Goal: Task Accomplishment & Management: Manage account settings

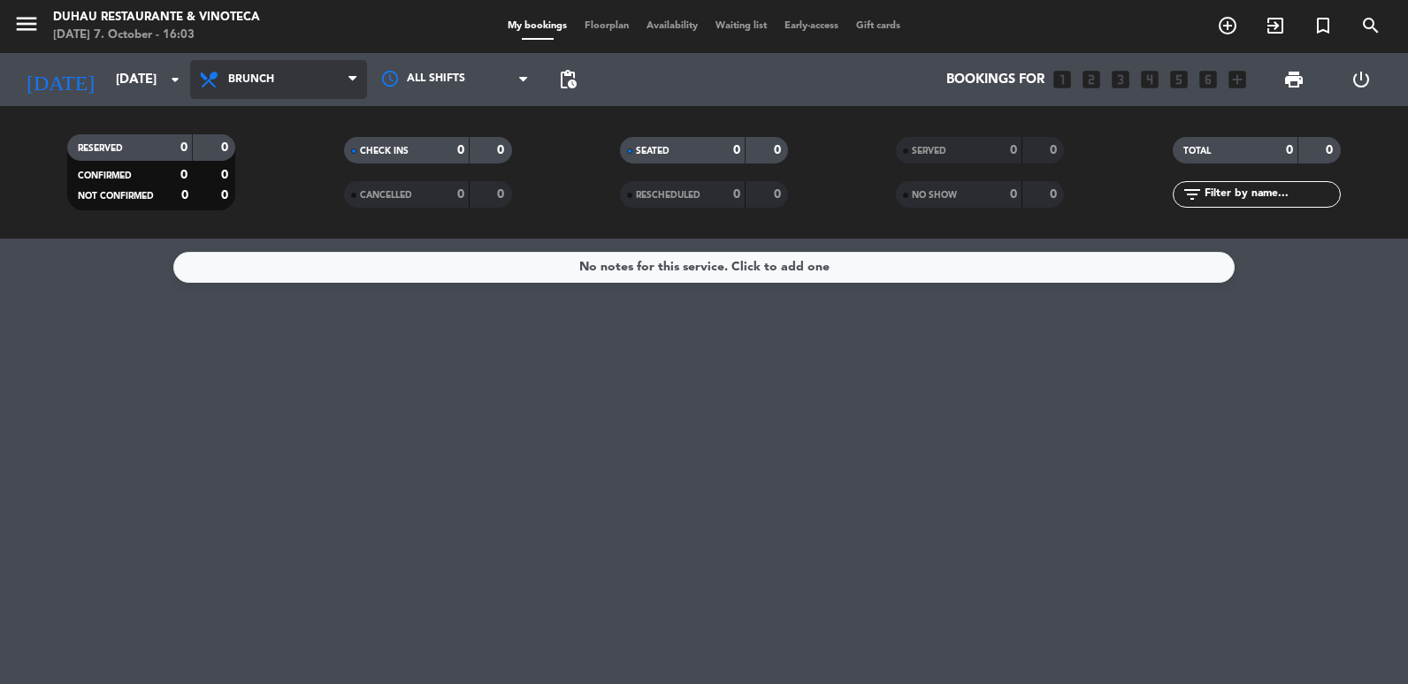
click at [298, 71] on span "Brunch" at bounding box center [278, 79] width 177 height 39
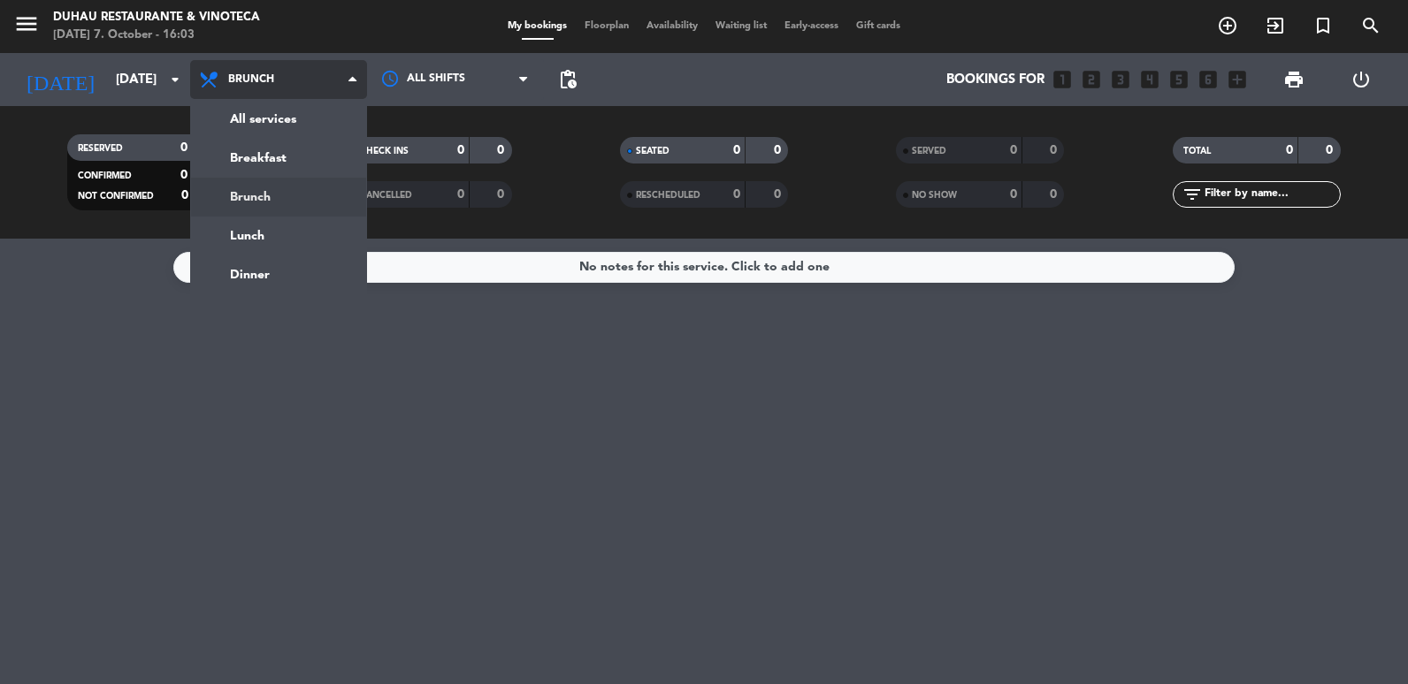
click at [291, 231] on div "menu Duhau Restaurante & Vinoteca [DATE] 7. October - 16:03 My bookings Floorpl…" at bounding box center [704, 119] width 1408 height 239
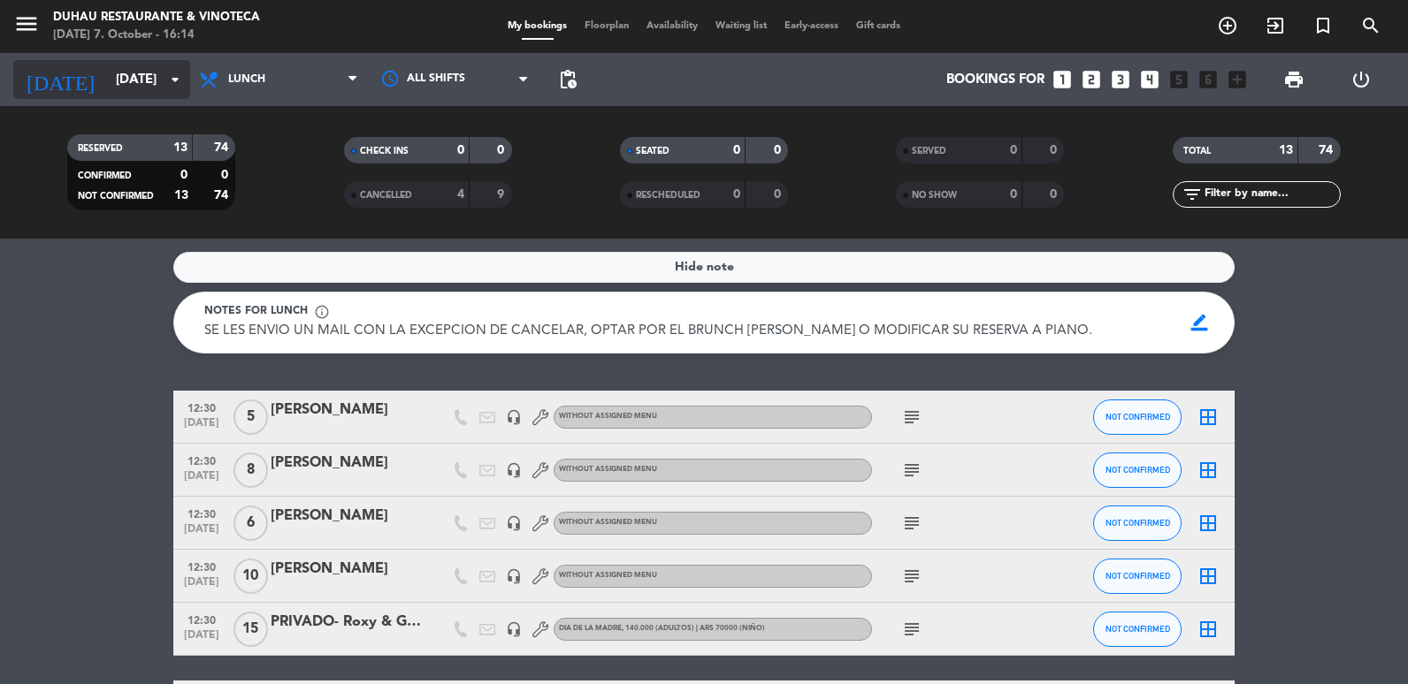
click at [150, 76] on input "[DATE]" at bounding box center [192, 80] width 170 height 33
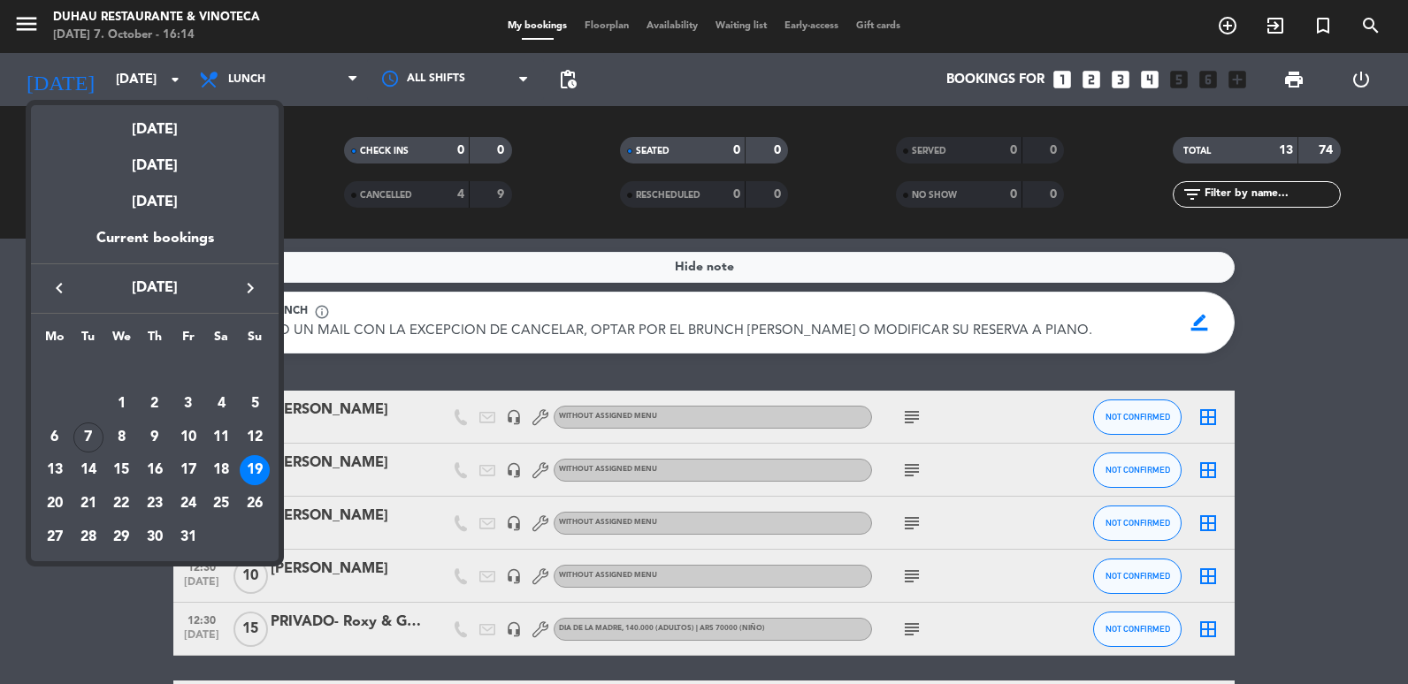
click at [270, 78] on div at bounding box center [704, 342] width 1408 height 684
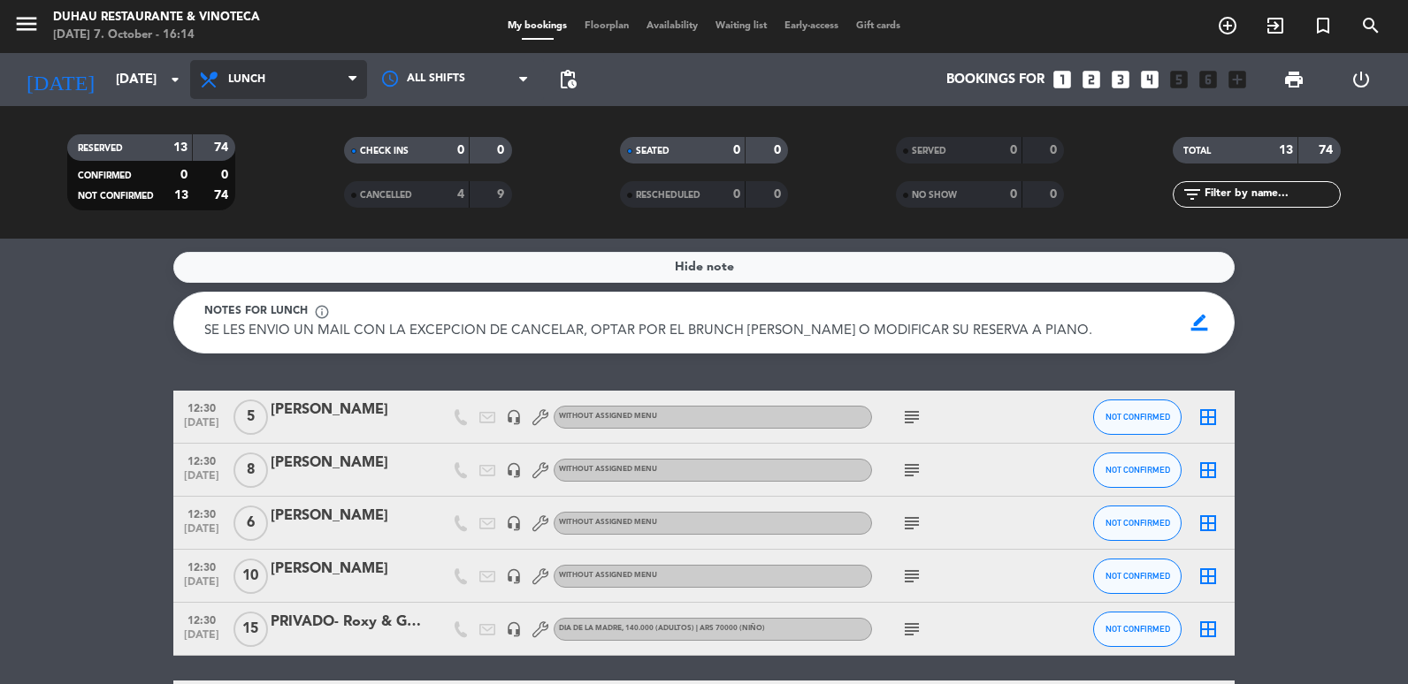
click at [268, 78] on span "Lunch" at bounding box center [278, 79] width 177 height 39
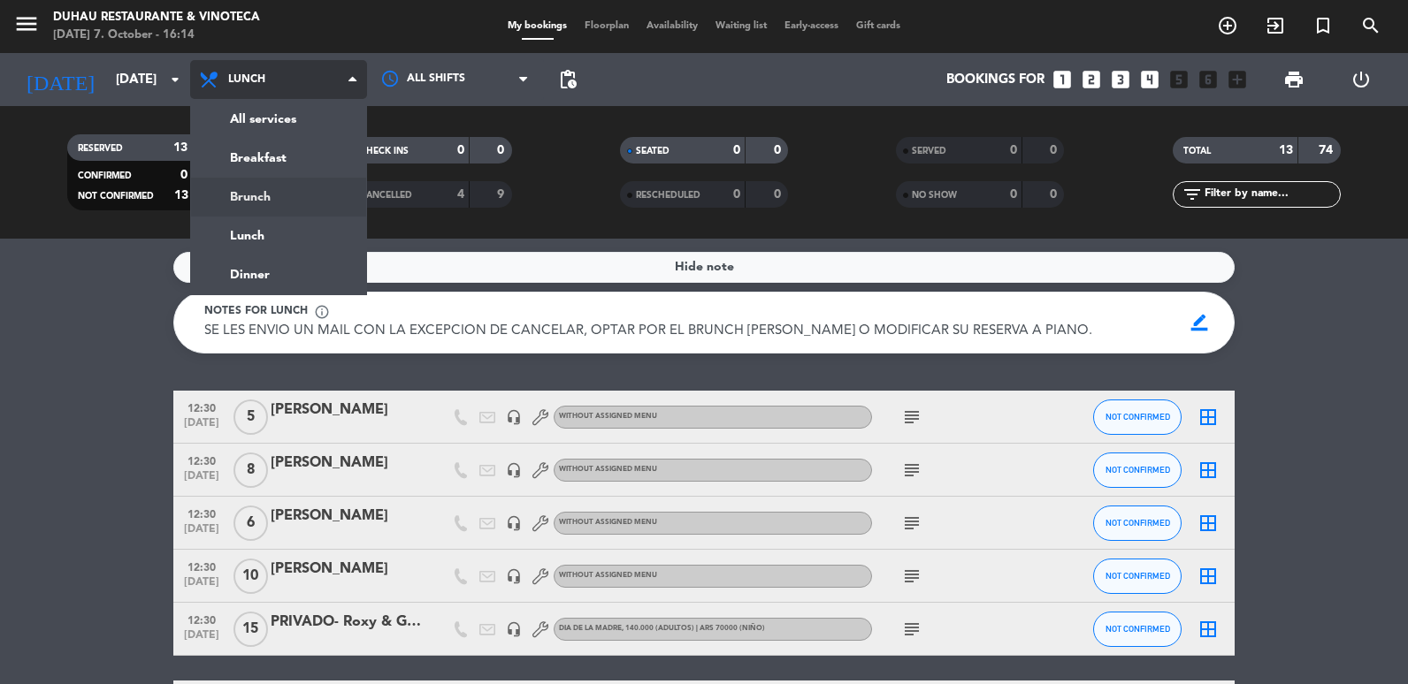
click at [253, 204] on div "menu Duhau Restaurante & Vinoteca [DATE] 7. October - 16:14 My bookings Floorpl…" at bounding box center [704, 119] width 1408 height 239
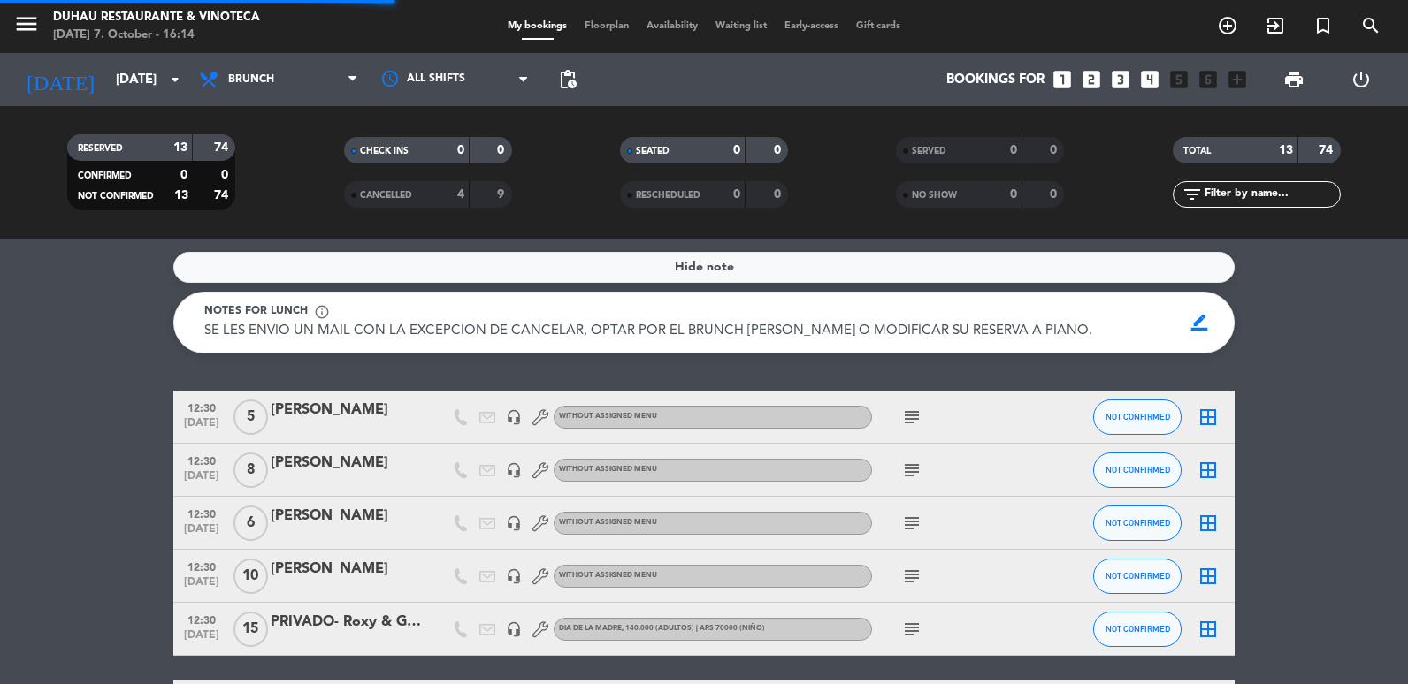
click at [141, 103] on div "[DATE] [DATE] arrow_drop_down" at bounding box center [101, 79] width 177 height 53
click at [141, 97] on div "[DATE] [DATE] arrow_drop_down" at bounding box center [101, 79] width 177 height 39
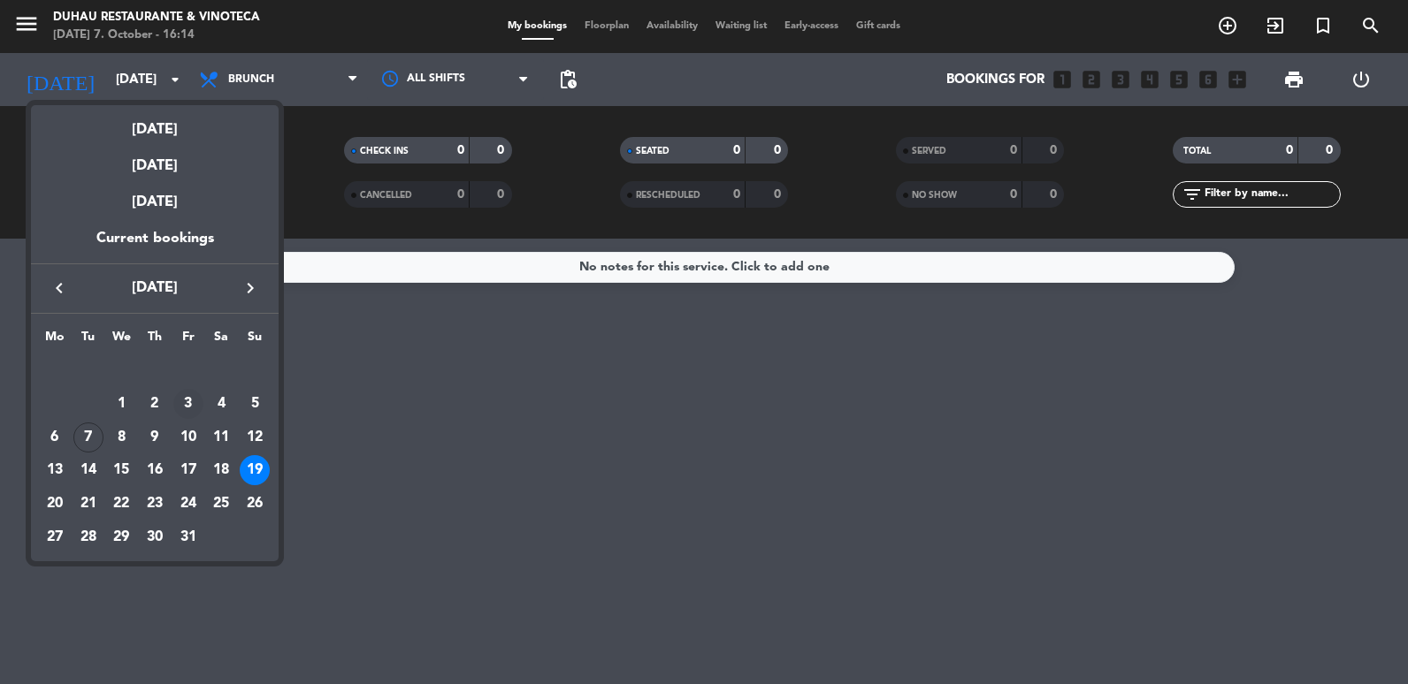
click at [187, 410] on div "3" at bounding box center [188, 404] width 30 height 30
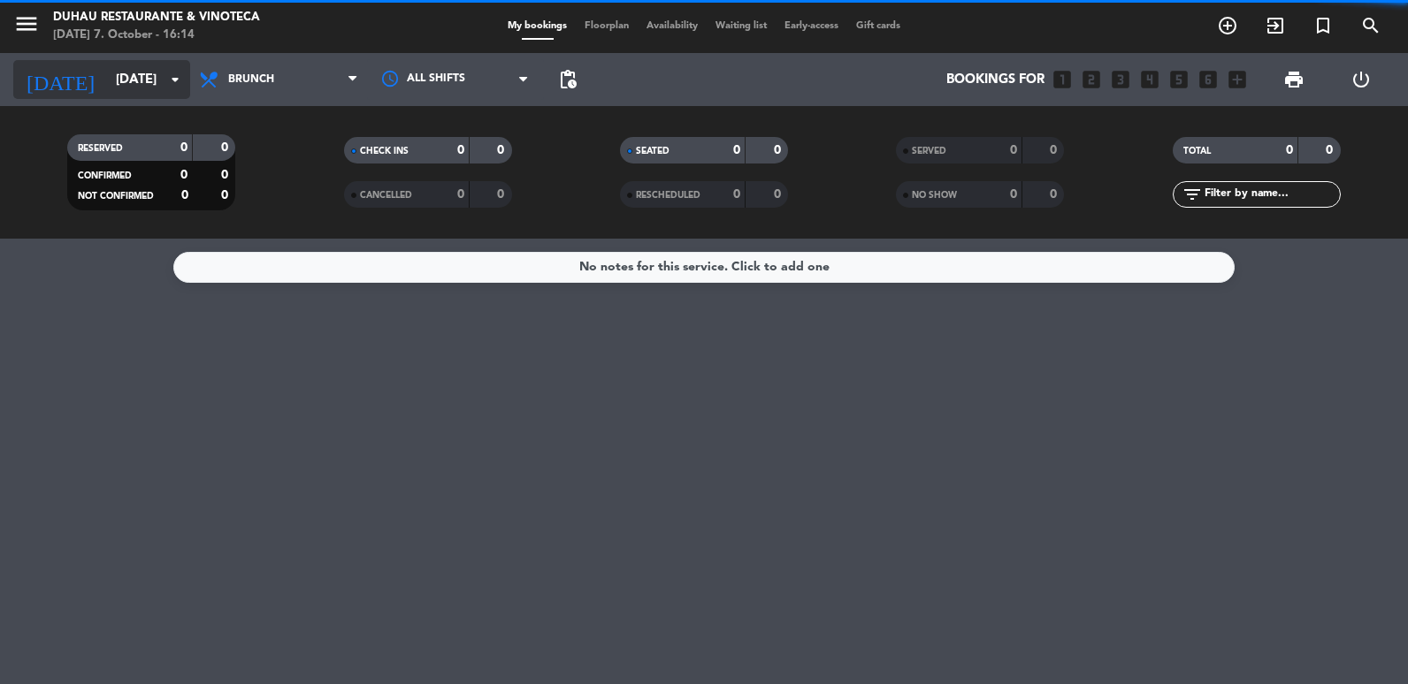
click at [136, 92] on input "[DATE]" at bounding box center [192, 80] width 170 height 33
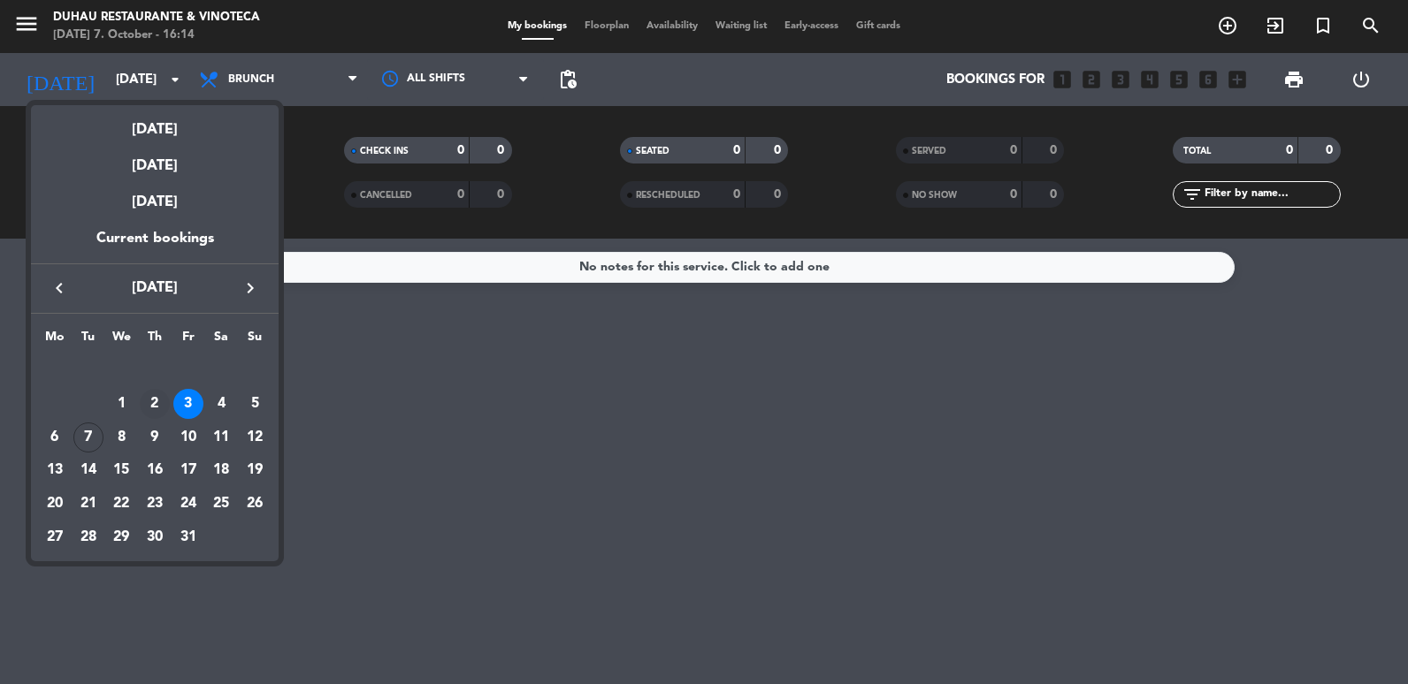
click at [159, 398] on div "2" at bounding box center [155, 404] width 30 height 30
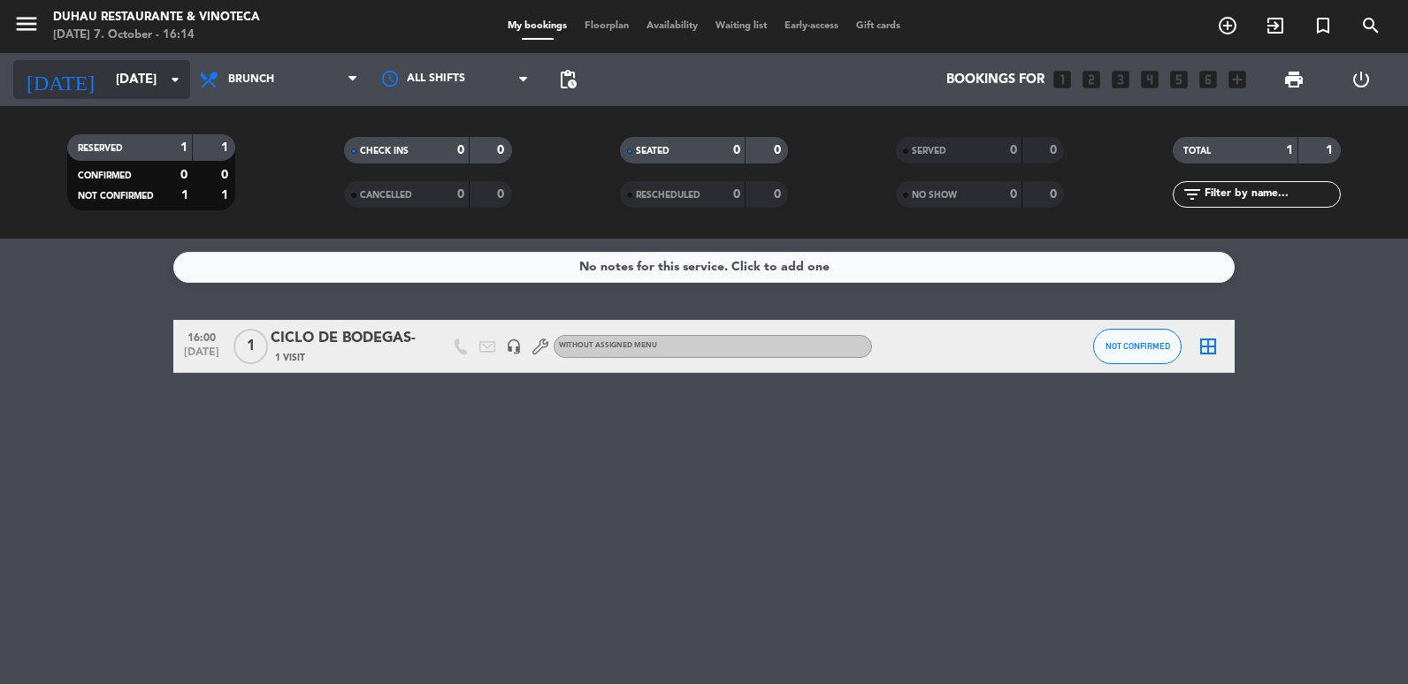
click at [138, 91] on input "[DATE]" at bounding box center [192, 80] width 170 height 33
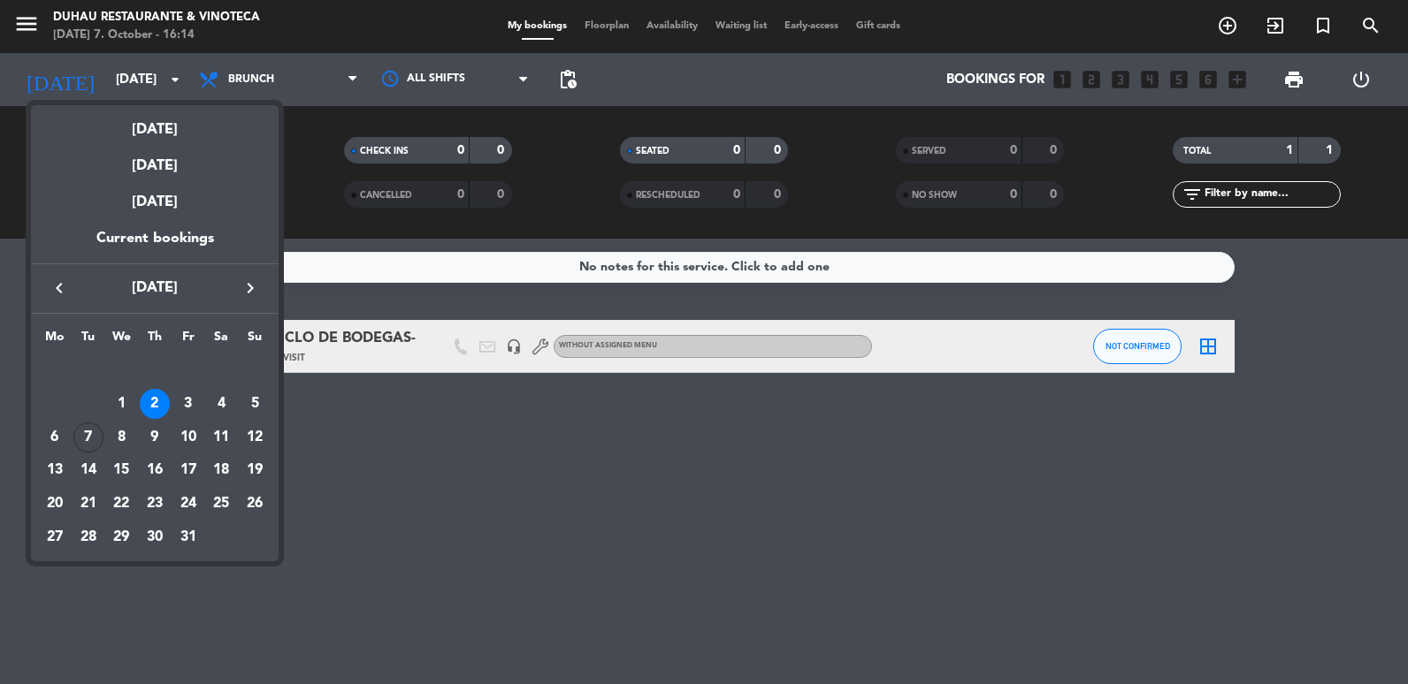
click at [57, 283] on icon "keyboard_arrow_left" at bounding box center [59, 288] width 21 height 21
click at [151, 500] on div "25" at bounding box center [155, 504] width 30 height 30
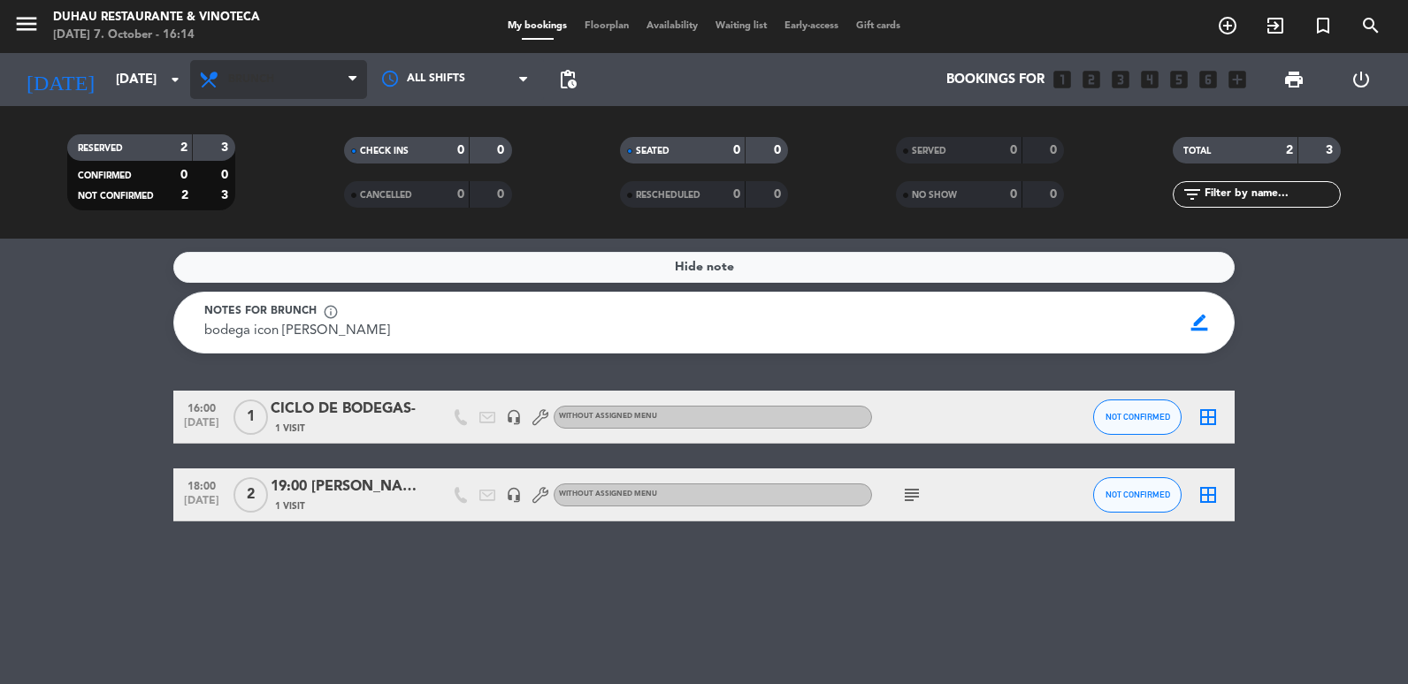
click at [259, 93] on span "Brunch" at bounding box center [278, 79] width 177 height 39
click at [264, 109] on div "menu Duhau Restaurante & Vinoteca [DATE] 7. October - 16:14 My bookings Floorpl…" at bounding box center [704, 119] width 1408 height 239
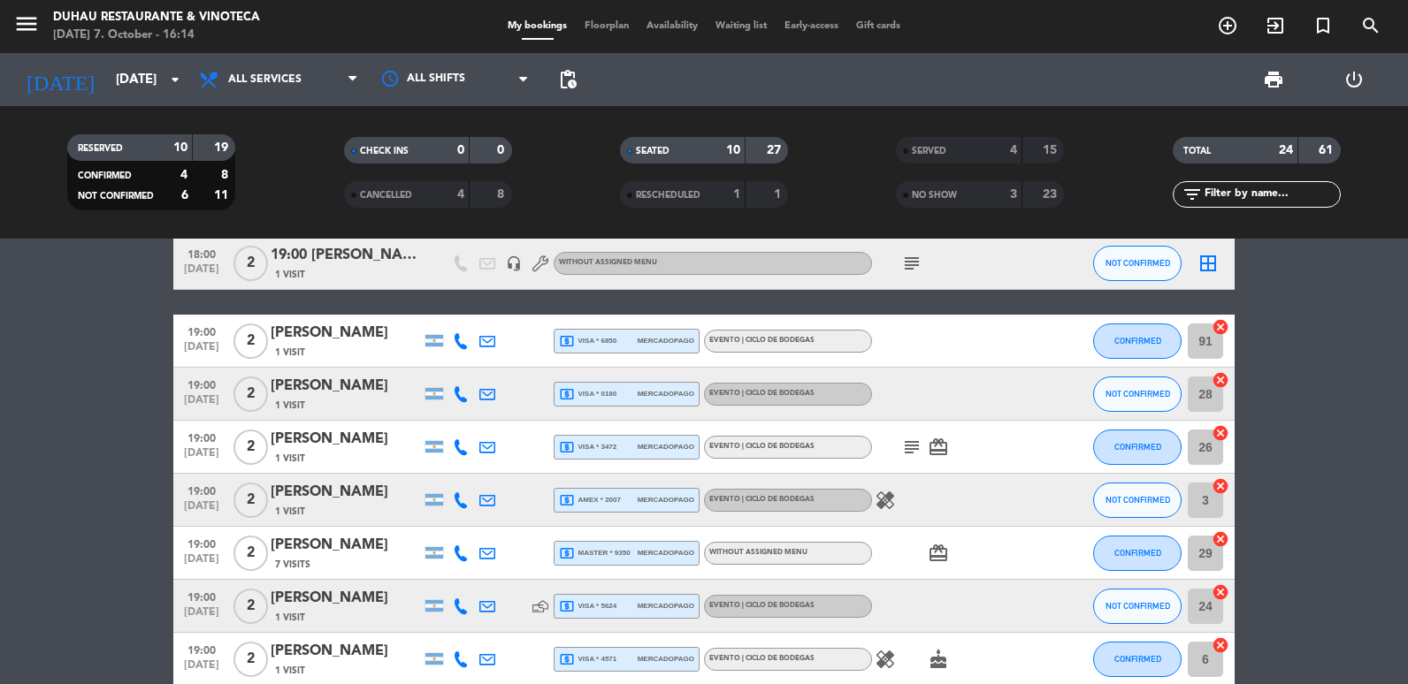
scroll to position [265, 0]
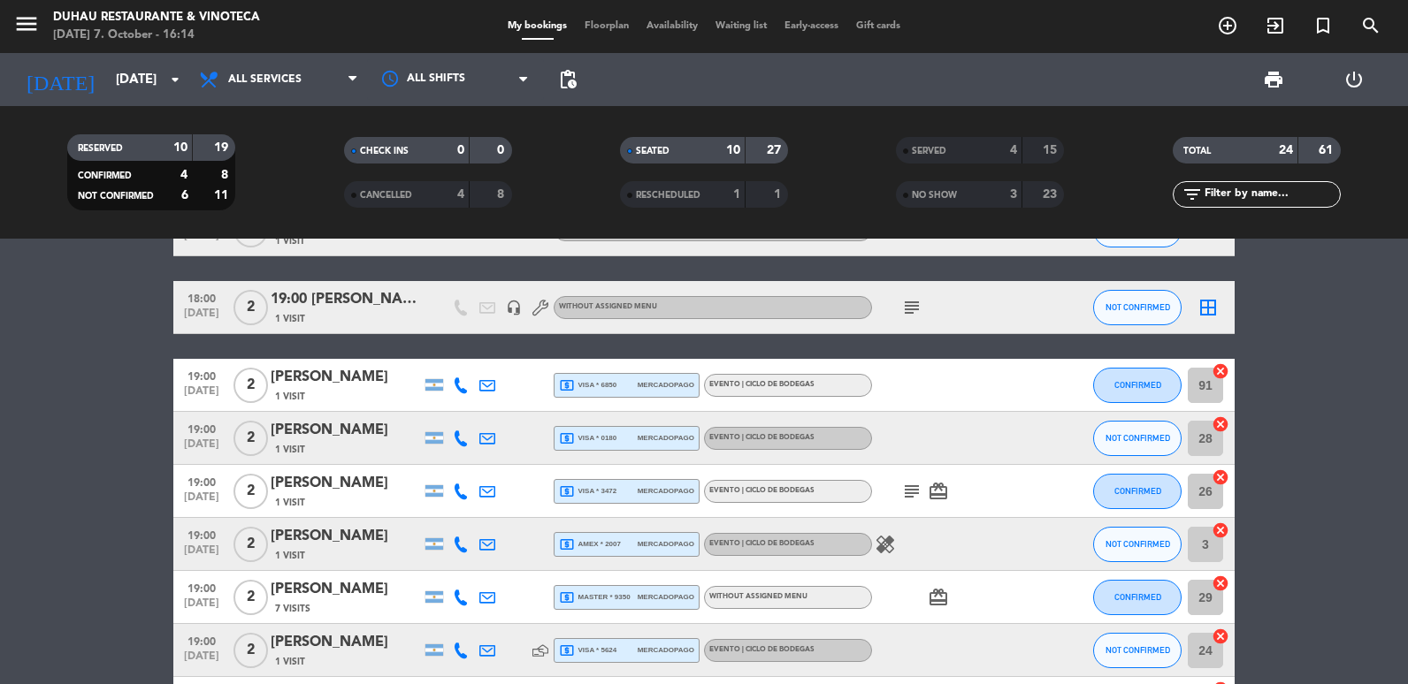
click at [485, 378] on icon at bounding box center [487, 386] width 16 height 16
click at [608, 358] on span "Copy" at bounding box center [623, 355] width 30 height 19
click at [485, 439] on icon at bounding box center [487, 439] width 16 height 16
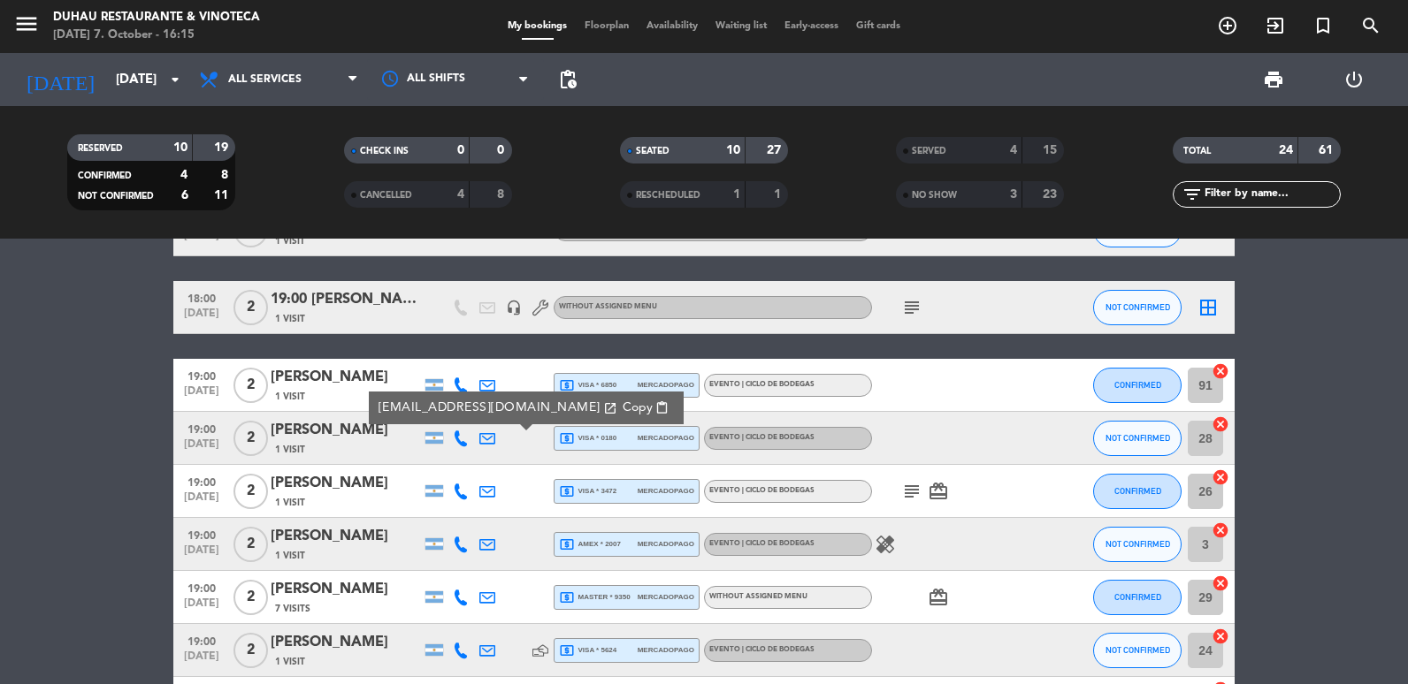
click at [623, 405] on span "Copy" at bounding box center [638, 408] width 30 height 19
click at [484, 492] on icon at bounding box center [487, 492] width 16 height 16
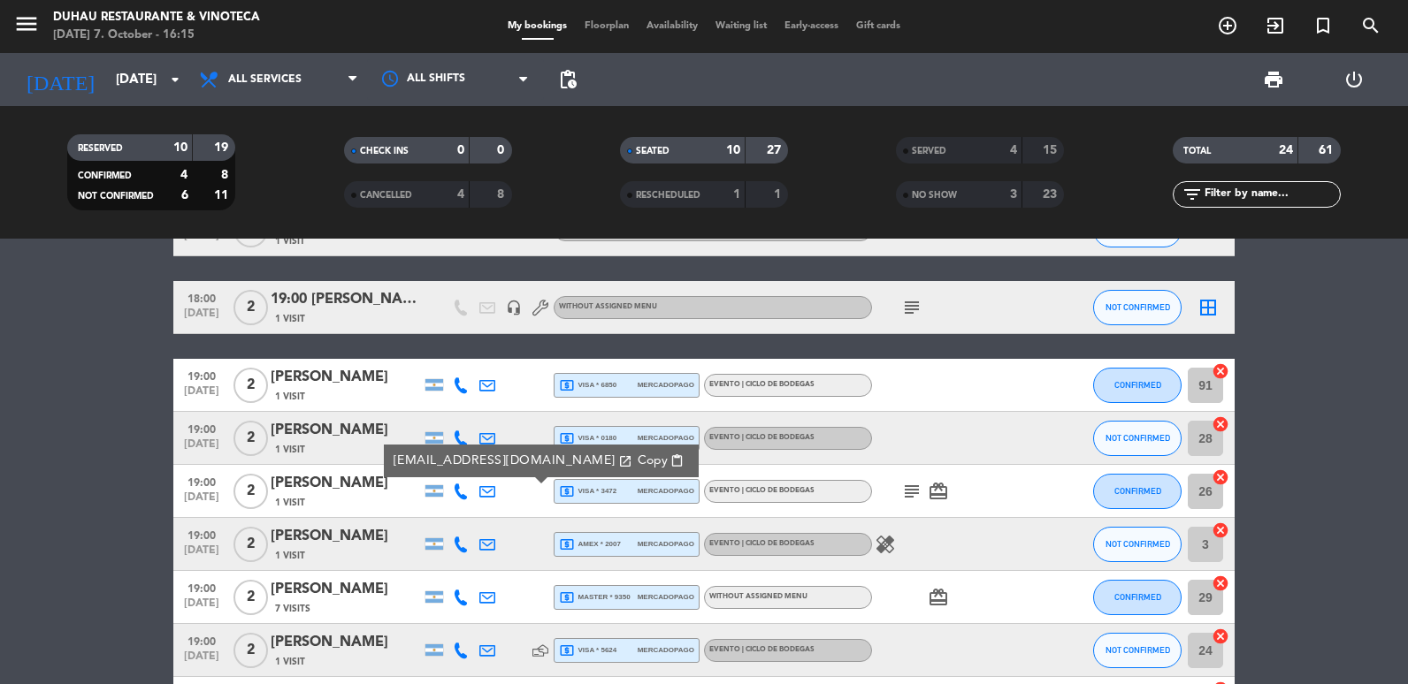
click at [638, 464] on span "Copy" at bounding box center [653, 461] width 30 height 19
click at [476, 539] on div at bounding box center [487, 544] width 27 height 52
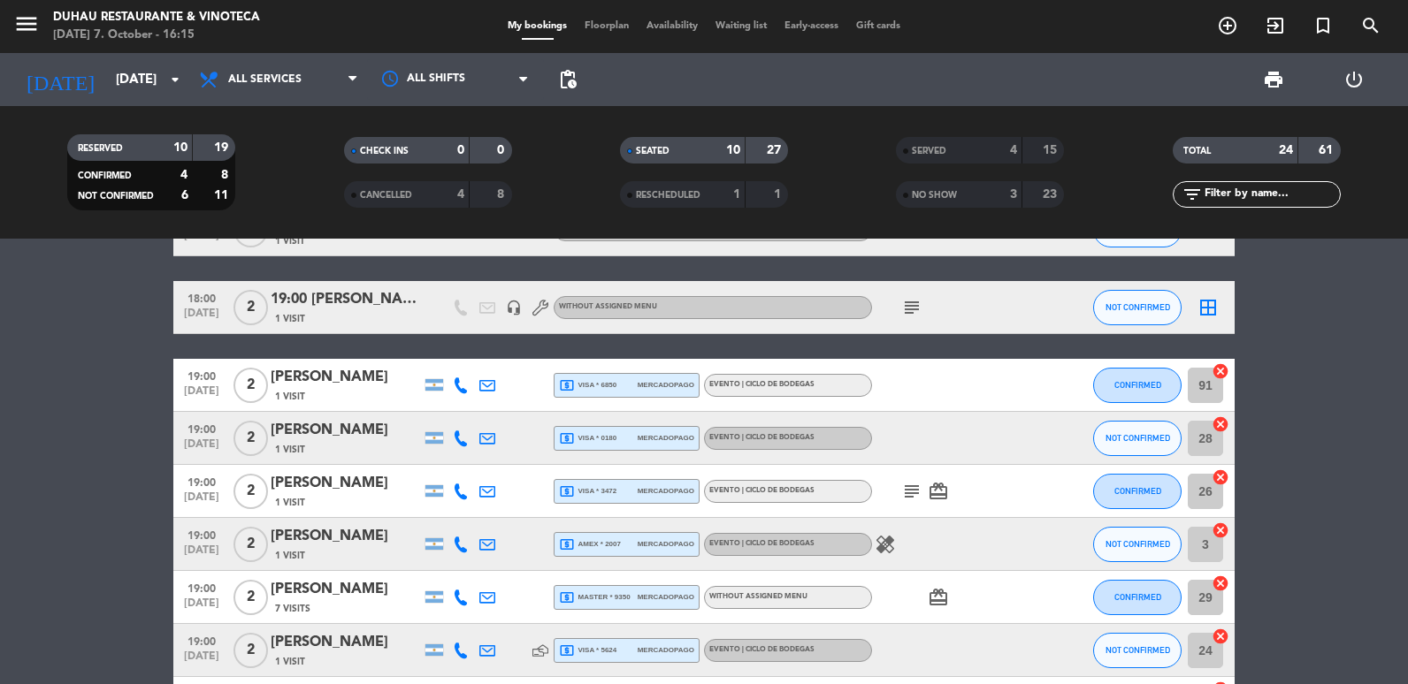
click at [491, 540] on icon at bounding box center [487, 545] width 16 height 16
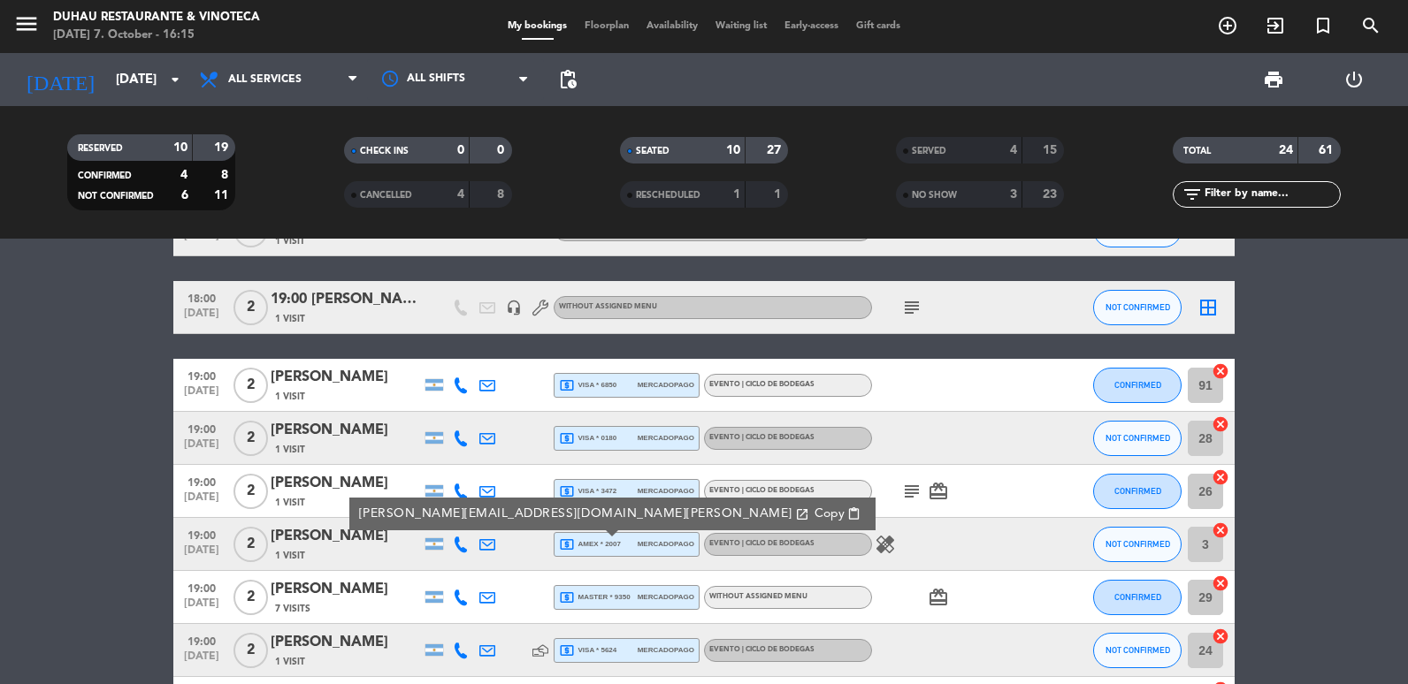
click at [814, 512] on span "Copy" at bounding box center [829, 514] width 30 height 19
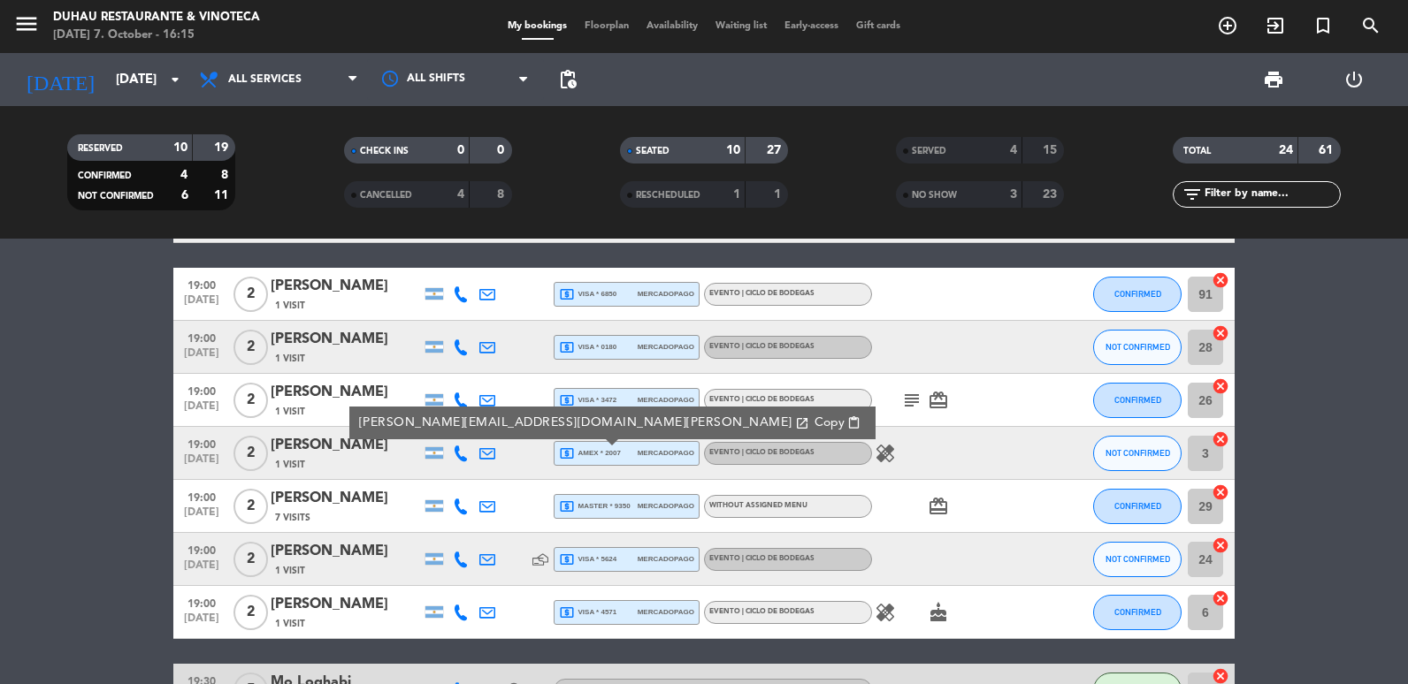
scroll to position [442, 0]
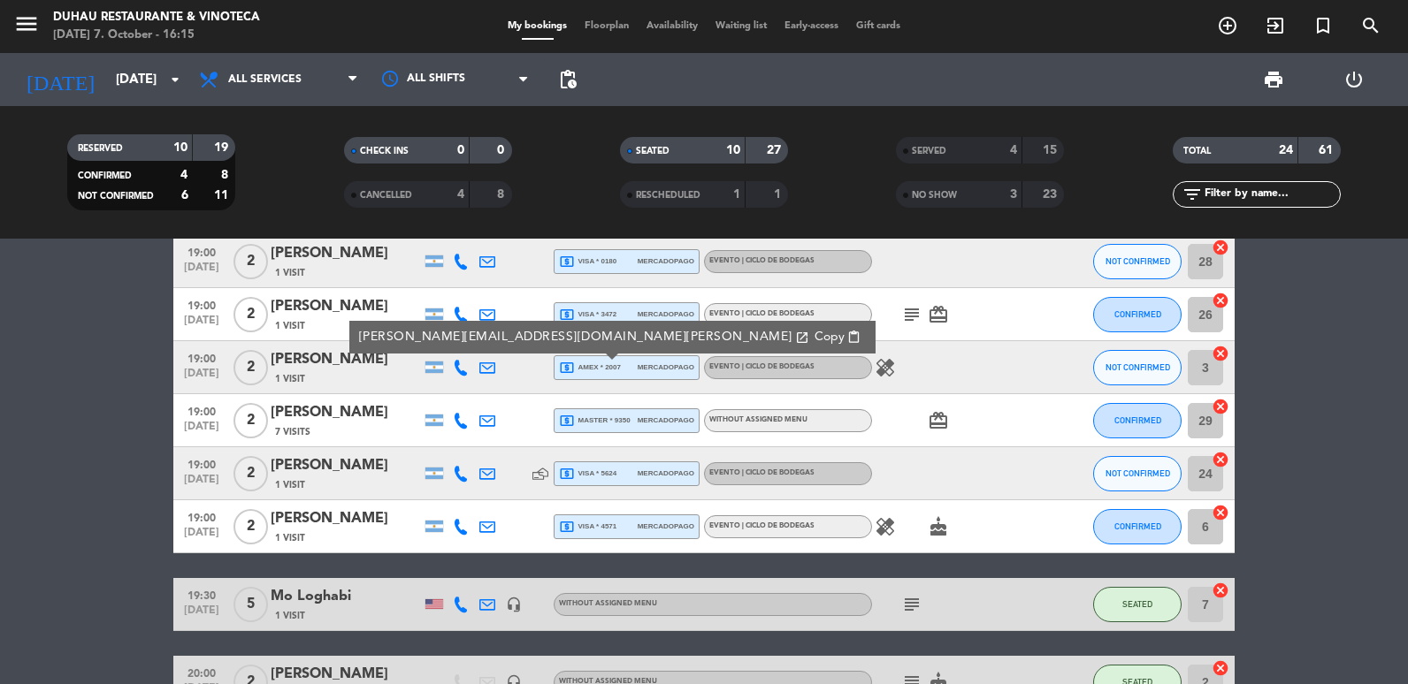
click at [489, 424] on icon at bounding box center [487, 421] width 16 height 16
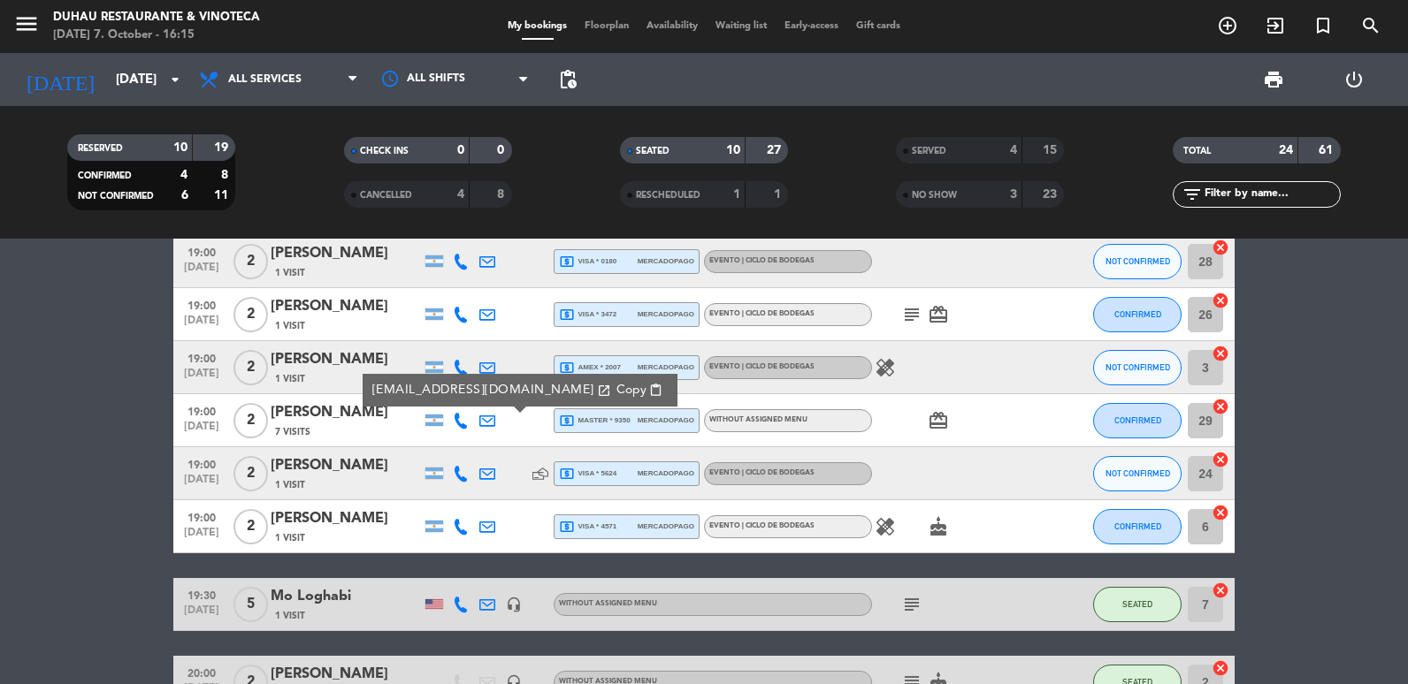
click at [616, 394] on span "Copy" at bounding box center [631, 390] width 30 height 19
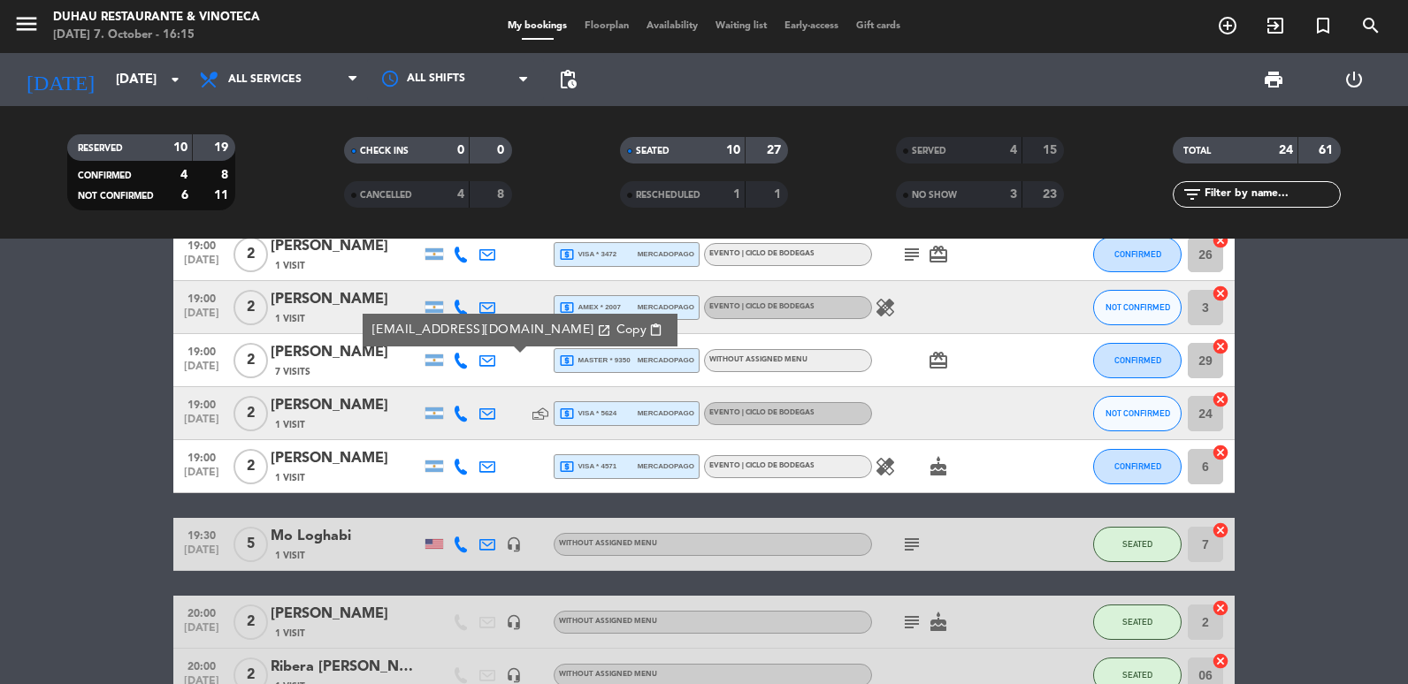
scroll to position [531, 0]
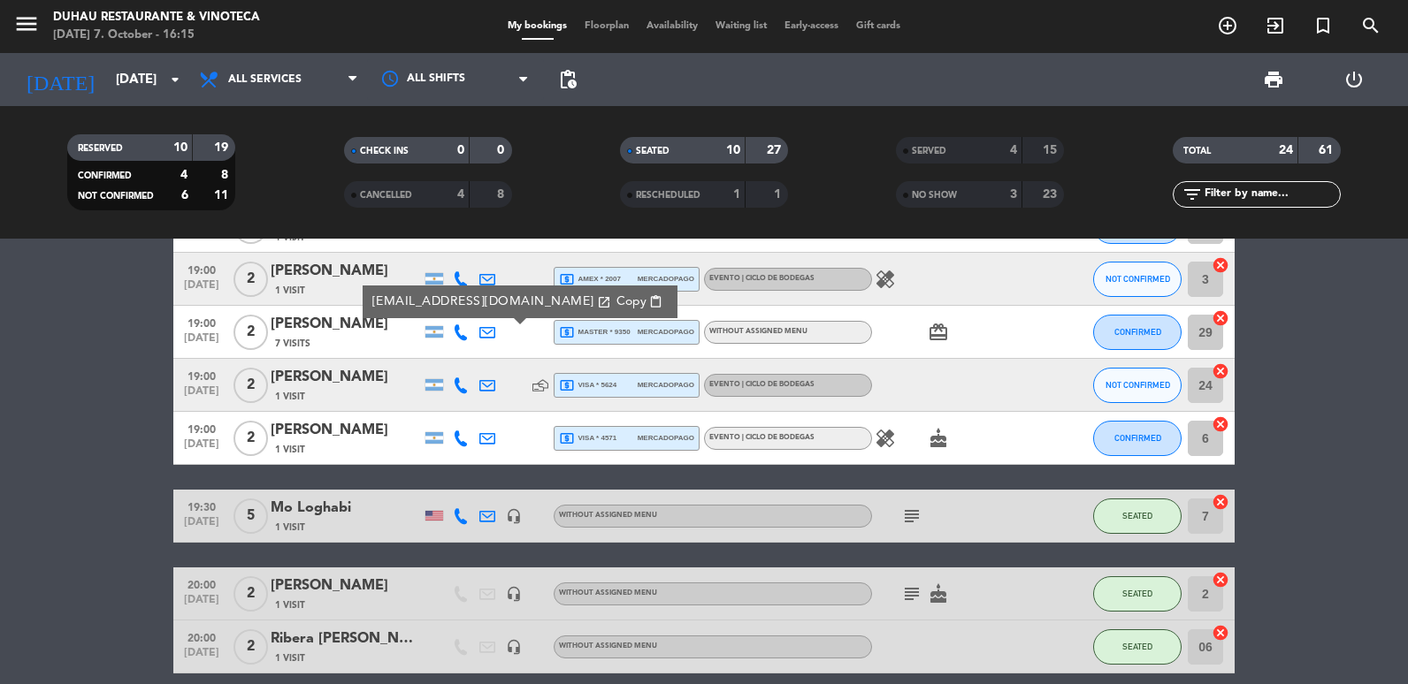
click at [486, 385] on icon at bounding box center [487, 386] width 16 height 16
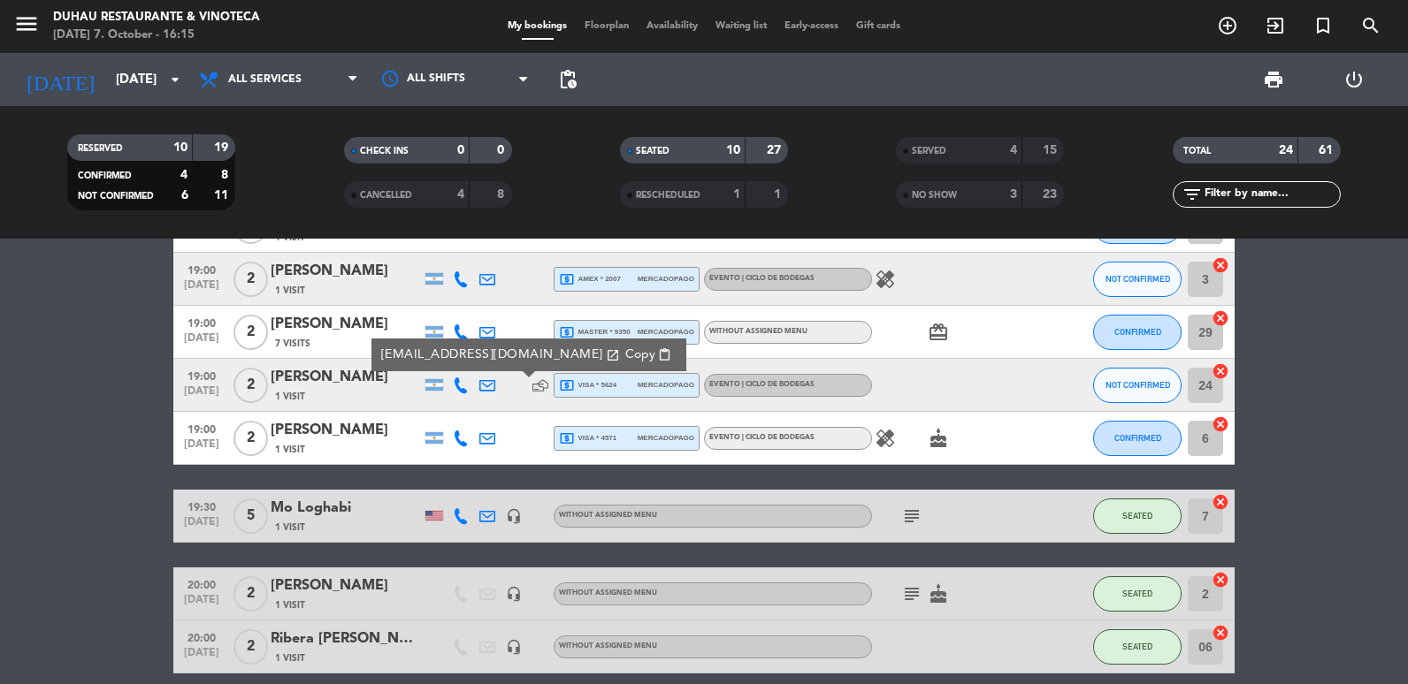
click at [620, 352] on button "Copy content_paste" at bounding box center [648, 355] width 57 height 20
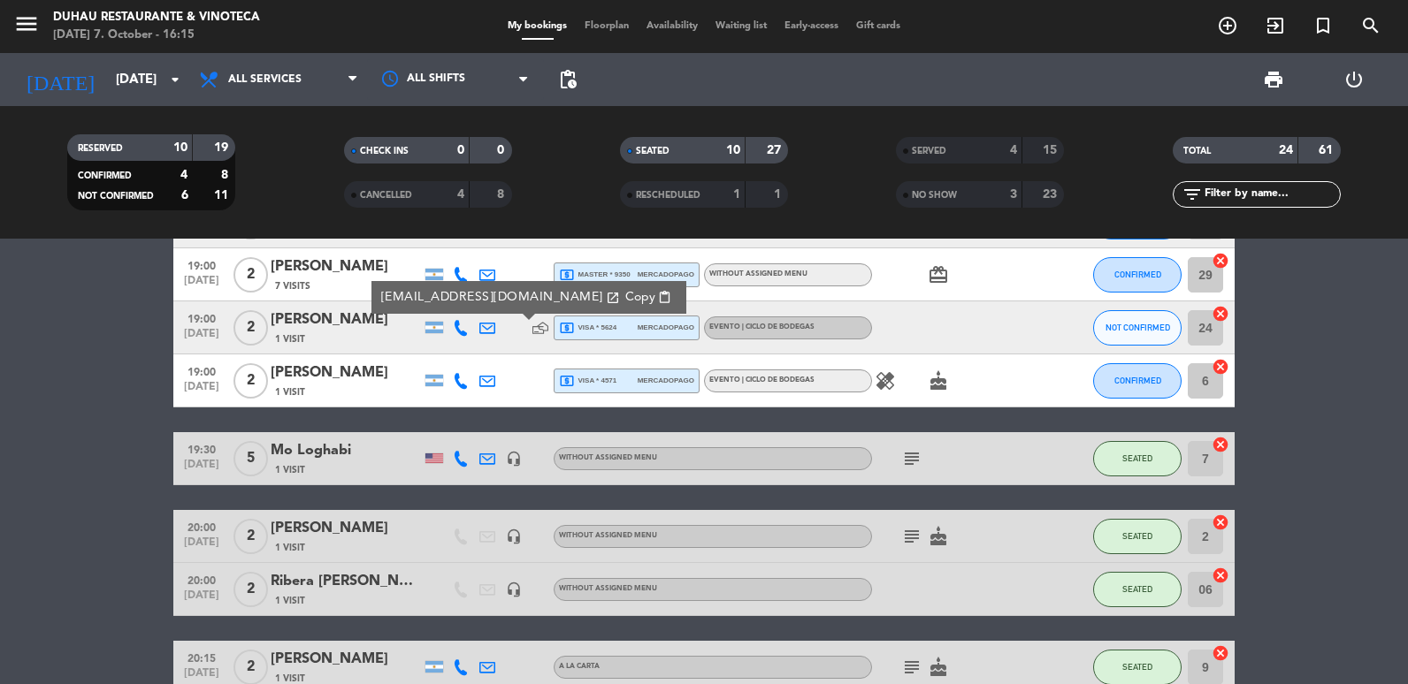
scroll to position [619, 0]
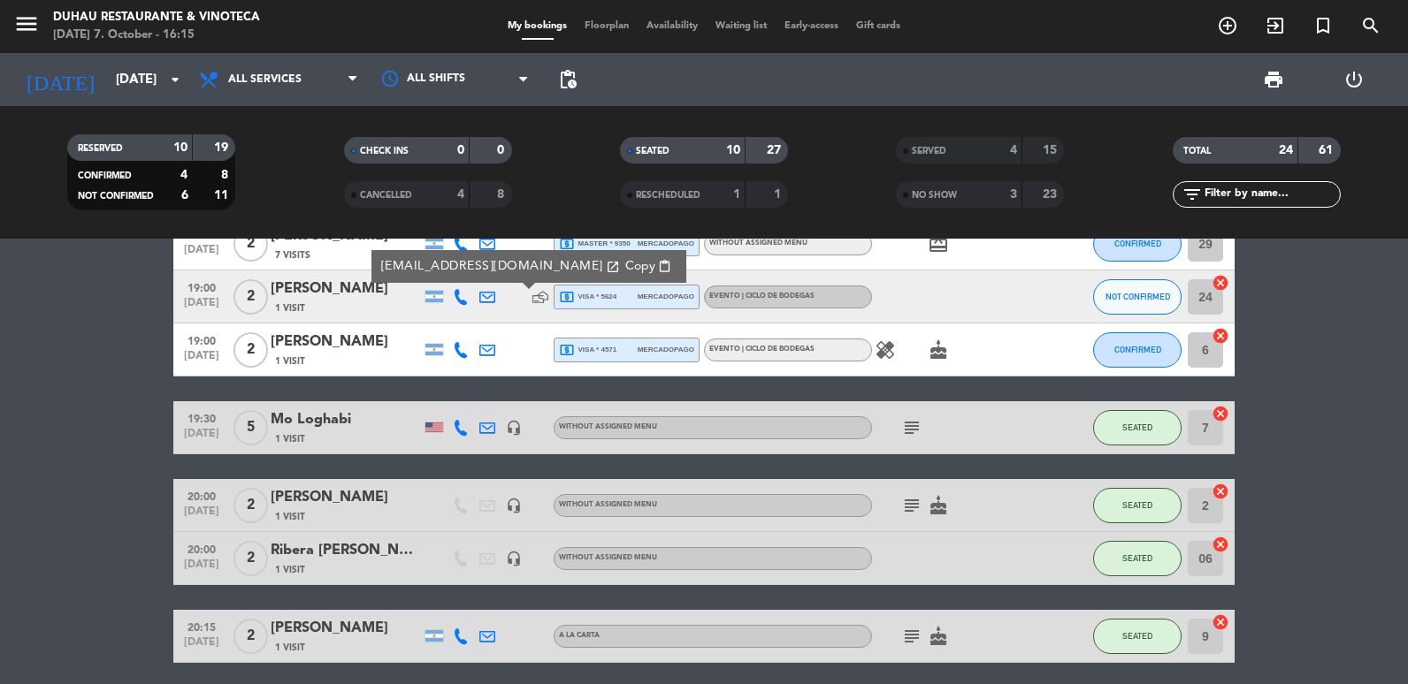
click at [493, 346] on icon at bounding box center [487, 350] width 16 height 16
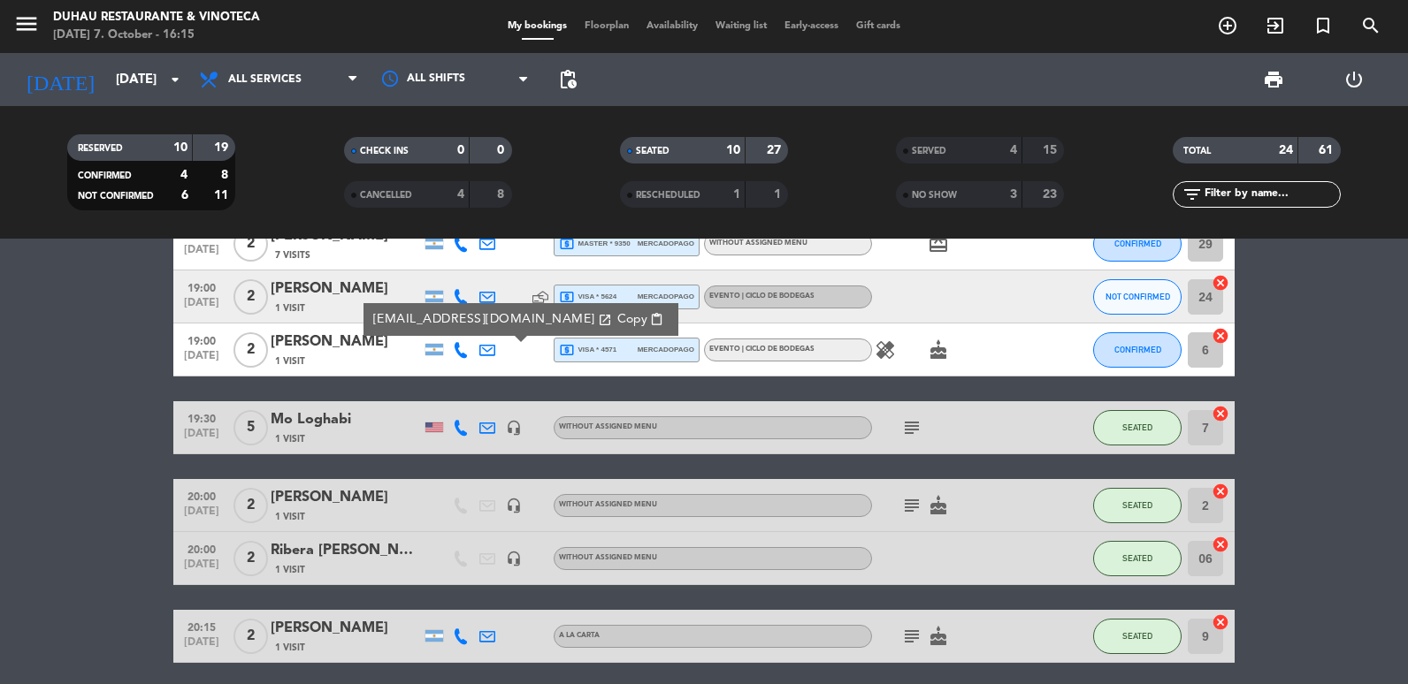
click at [564, 302] on icon "local_atm" at bounding box center [567, 297] width 16 height 16
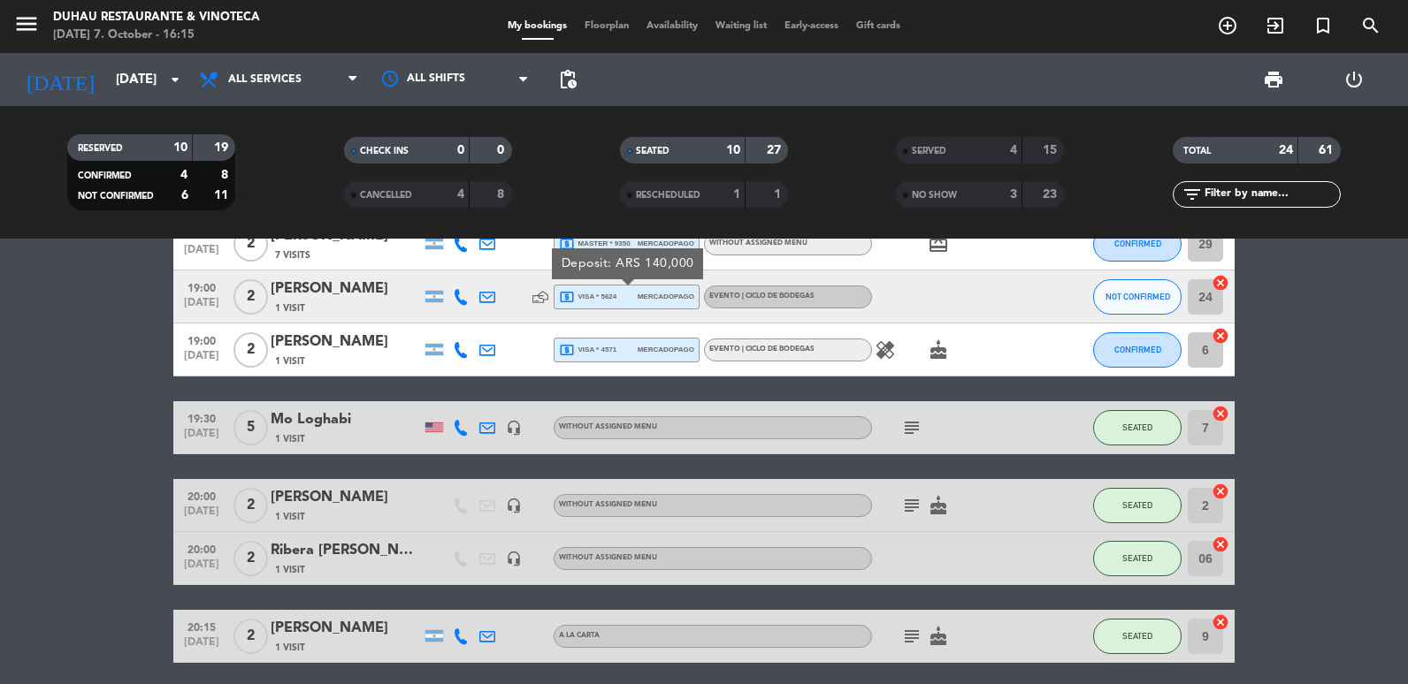
click at [487, 354] on icon at bounding box center [487, 350] width 16 height 16
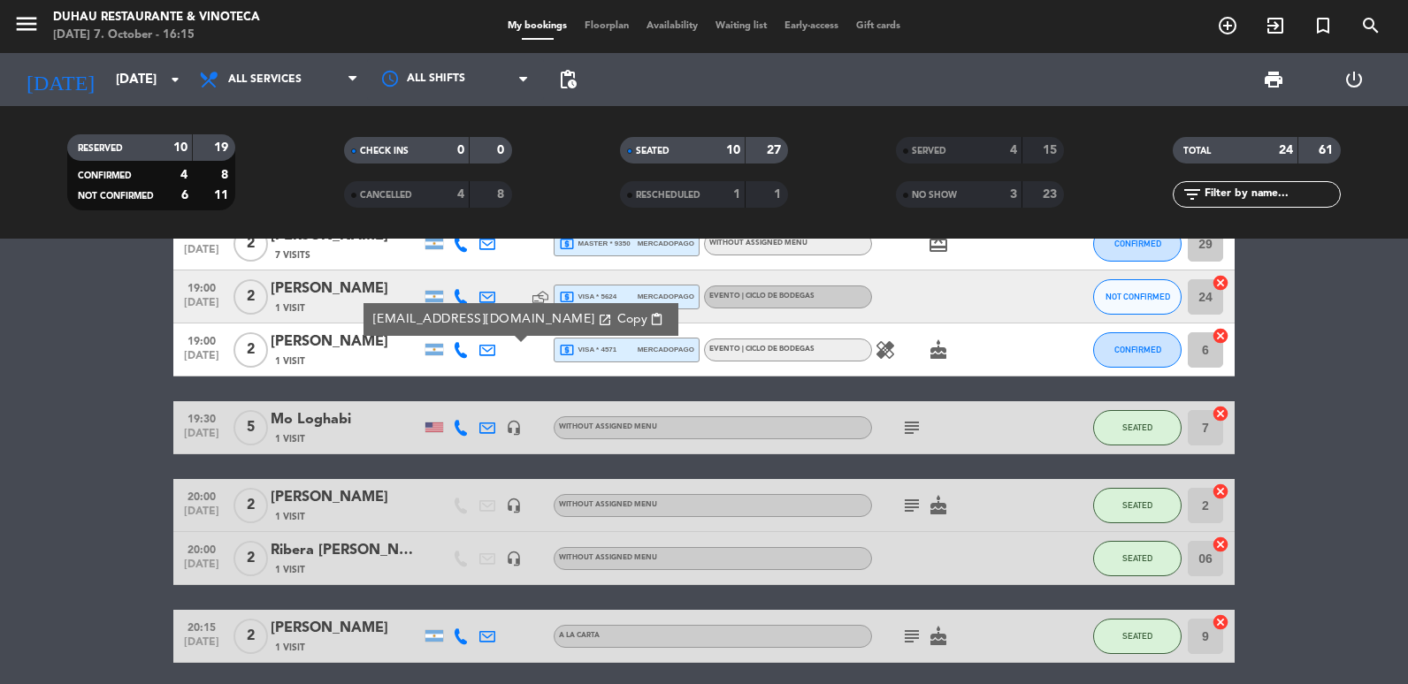
click at [612, 317] on button "Copy content_paste" at bounding box center [640, 320] width 57 height 20
click at [138, 90] on input "[DATE]" at bounding box center [192, 80] width 170 height 33
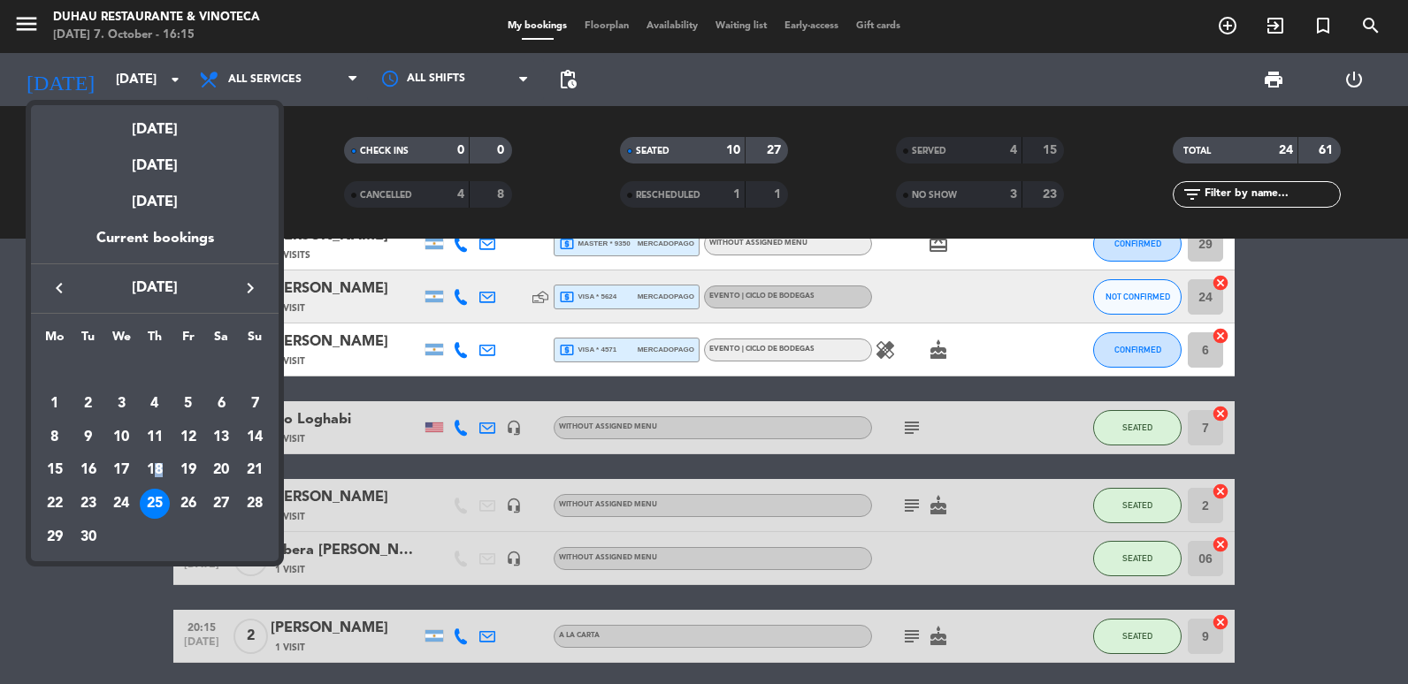
drag, startPoint x: 158, startPoint y: 466, endPoint x: 179, endPoint y: 452, distance: 24.8
click at [159, 466] on div "18" at bounding box center [155, 470] width 30 height 30
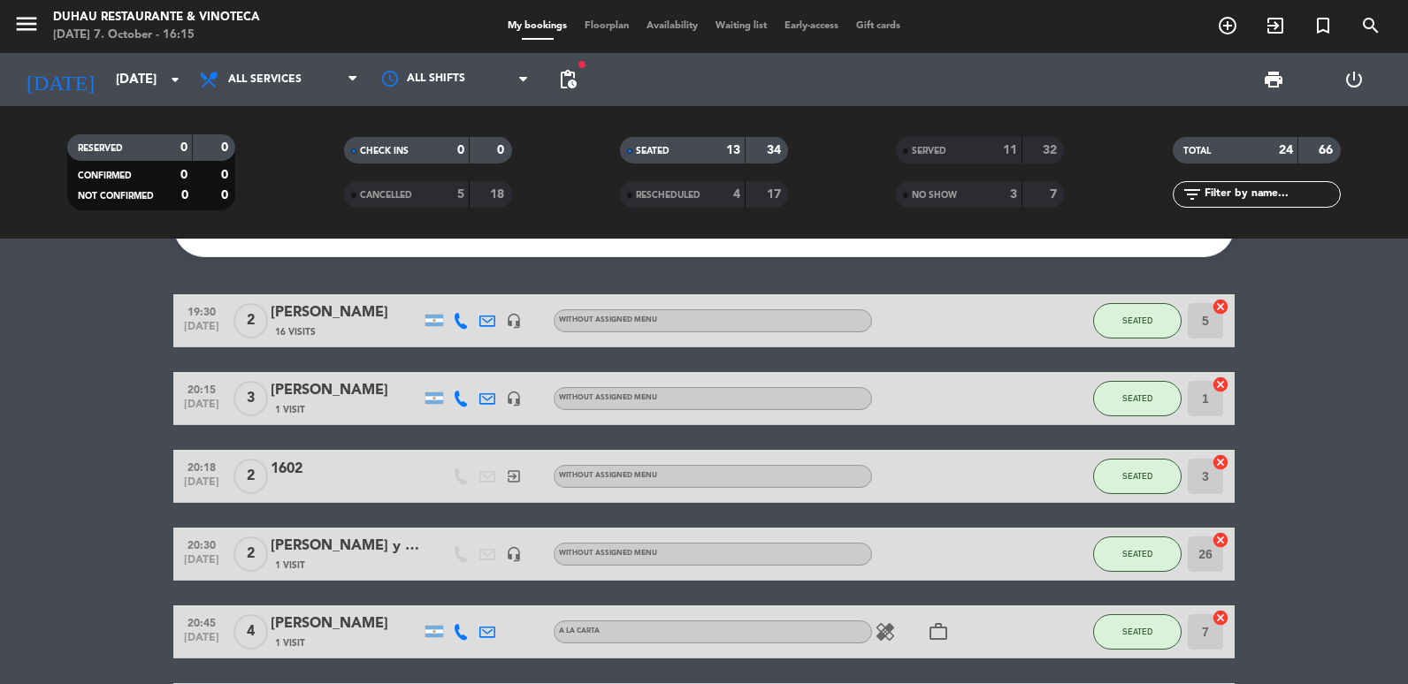
scroll to position [0, 0]
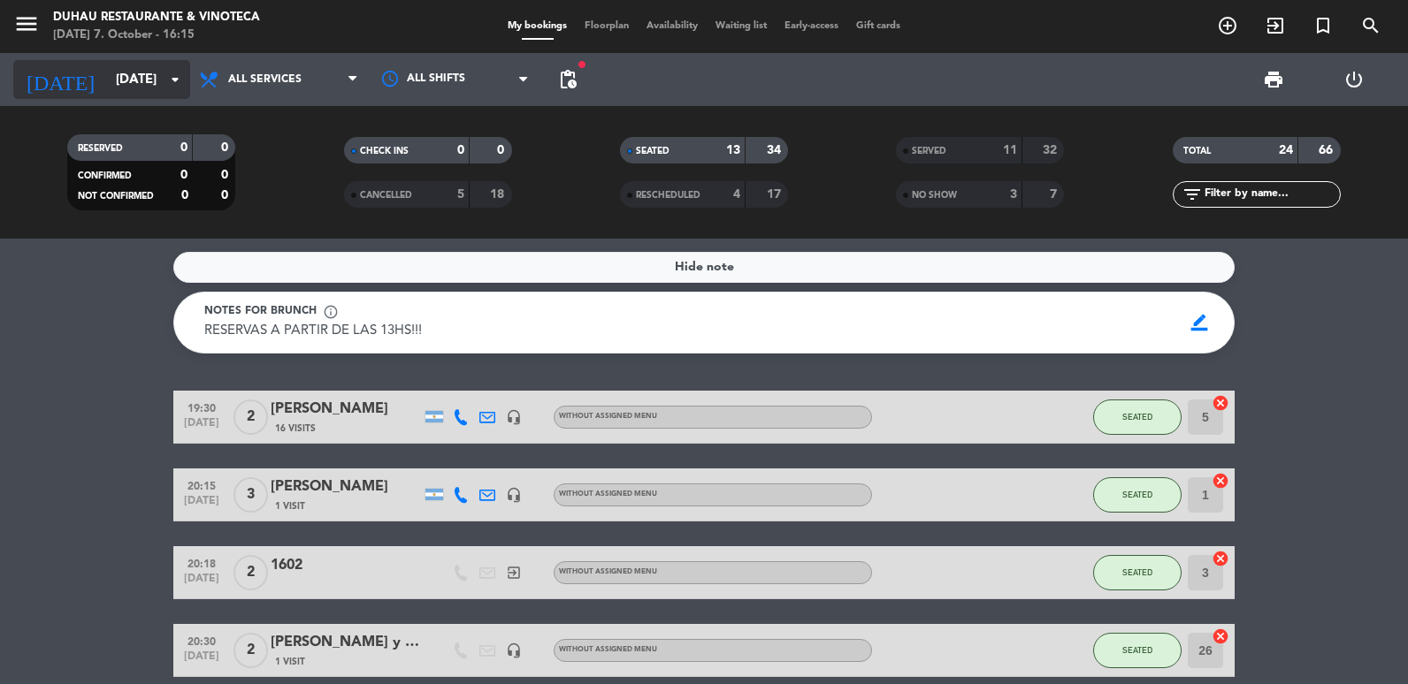
click at [137, 62] on div "[DATE] [DATE] arrow_drop_down" at bounding box center [101, 79] width 177 height 39
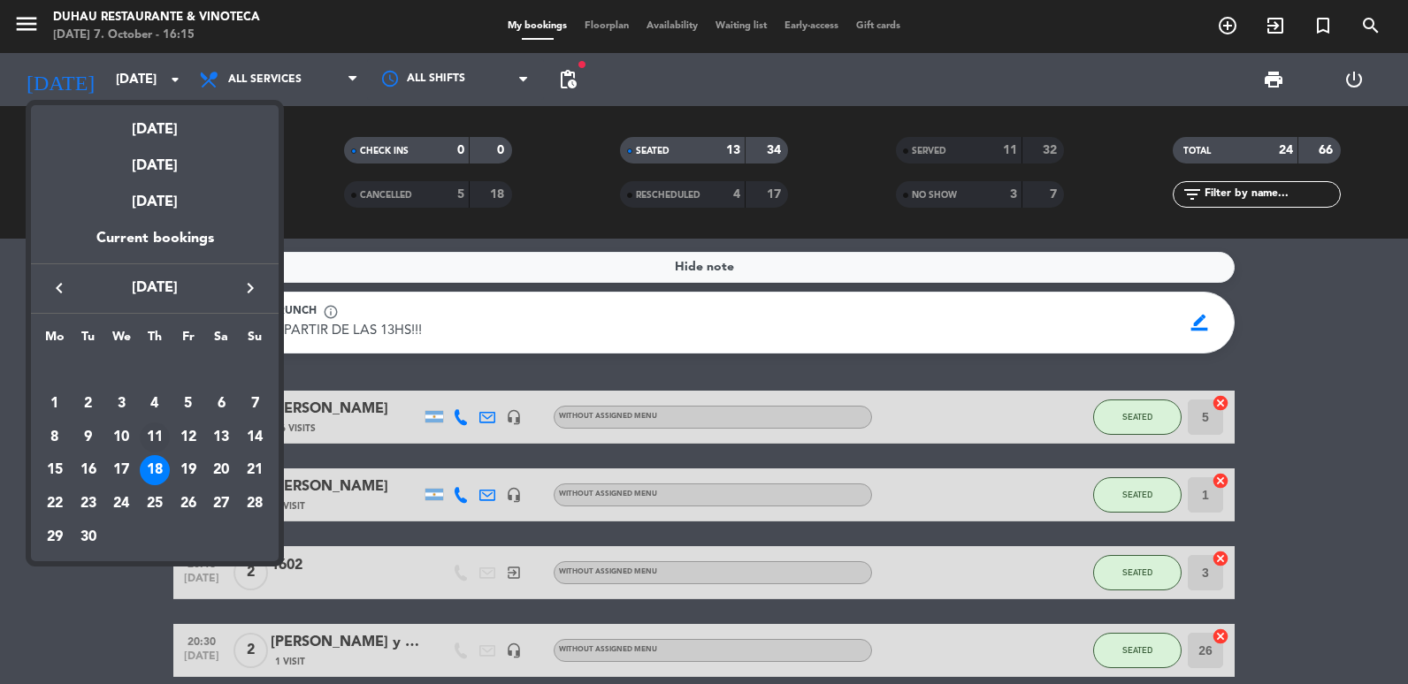
click at [154, 432] on div "11" at bounding box center [155, 438] width 30 height 30
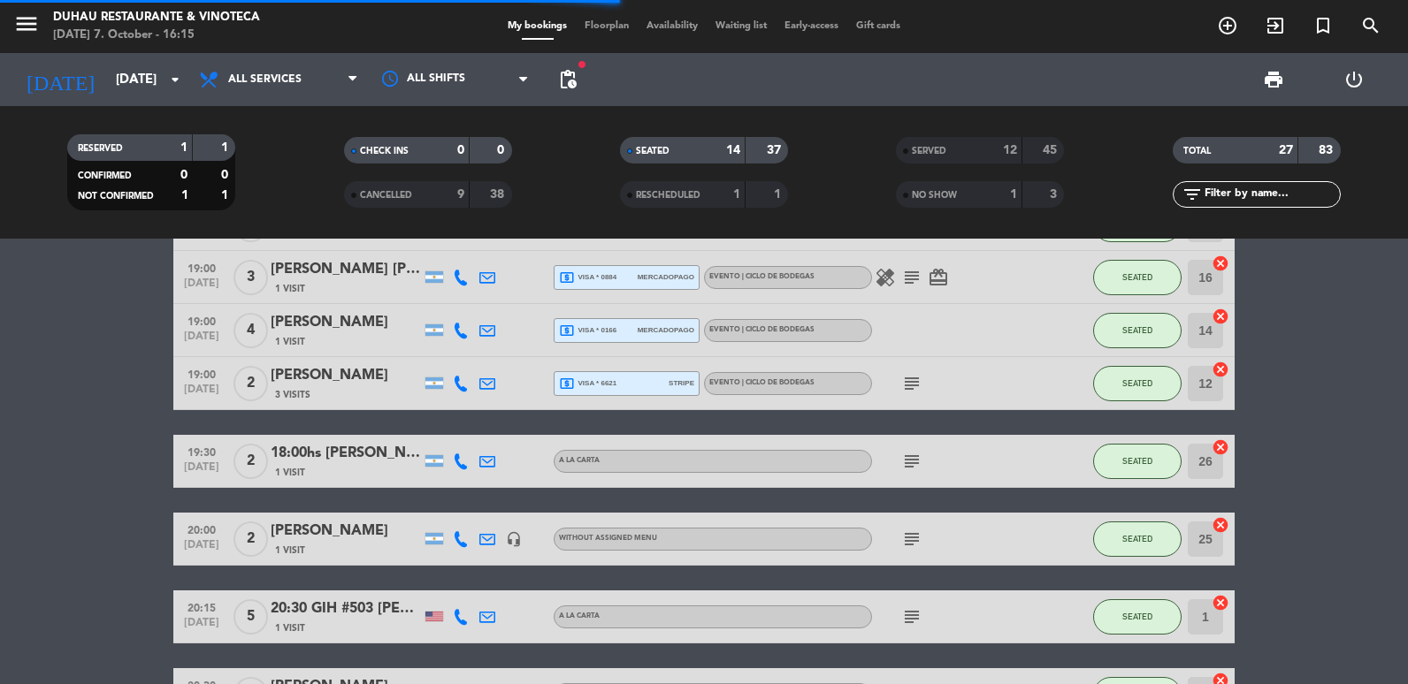
scroll to position [177, 0]
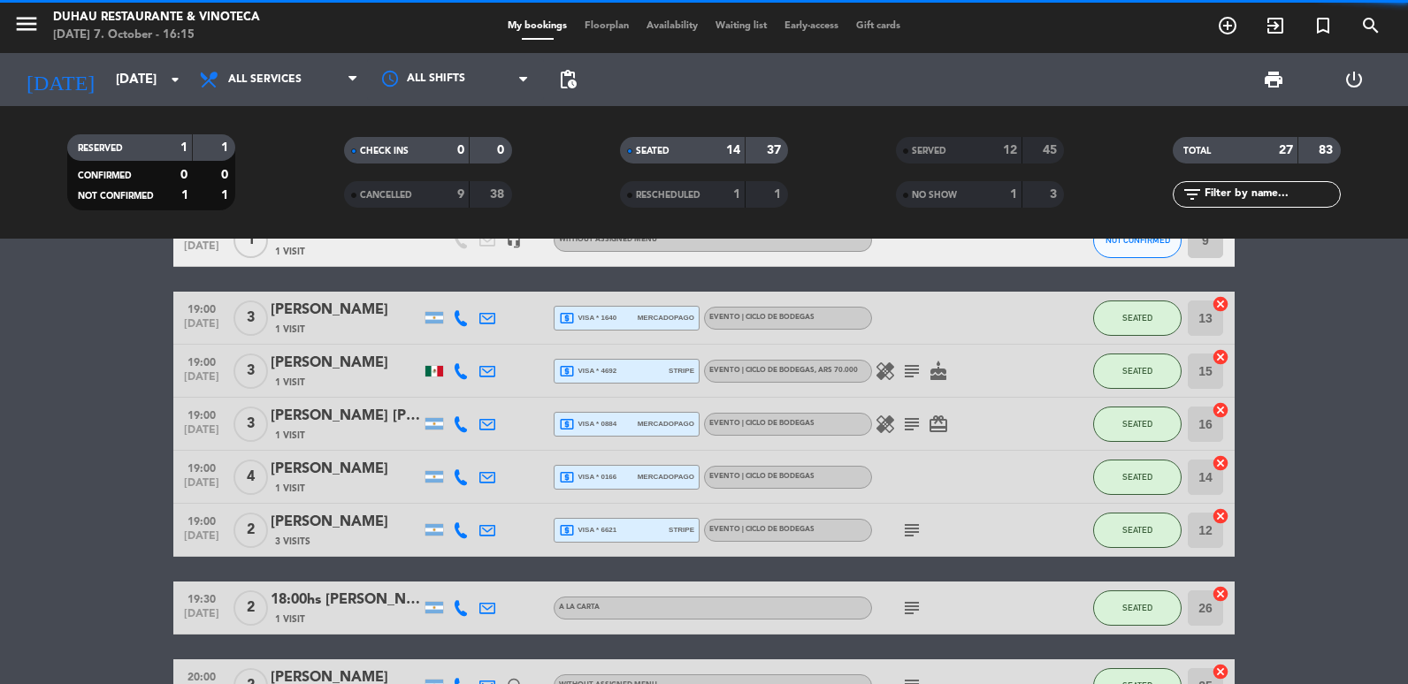
click at [488, 318] on icon at bounding box center [487, 318] width 16 height 16
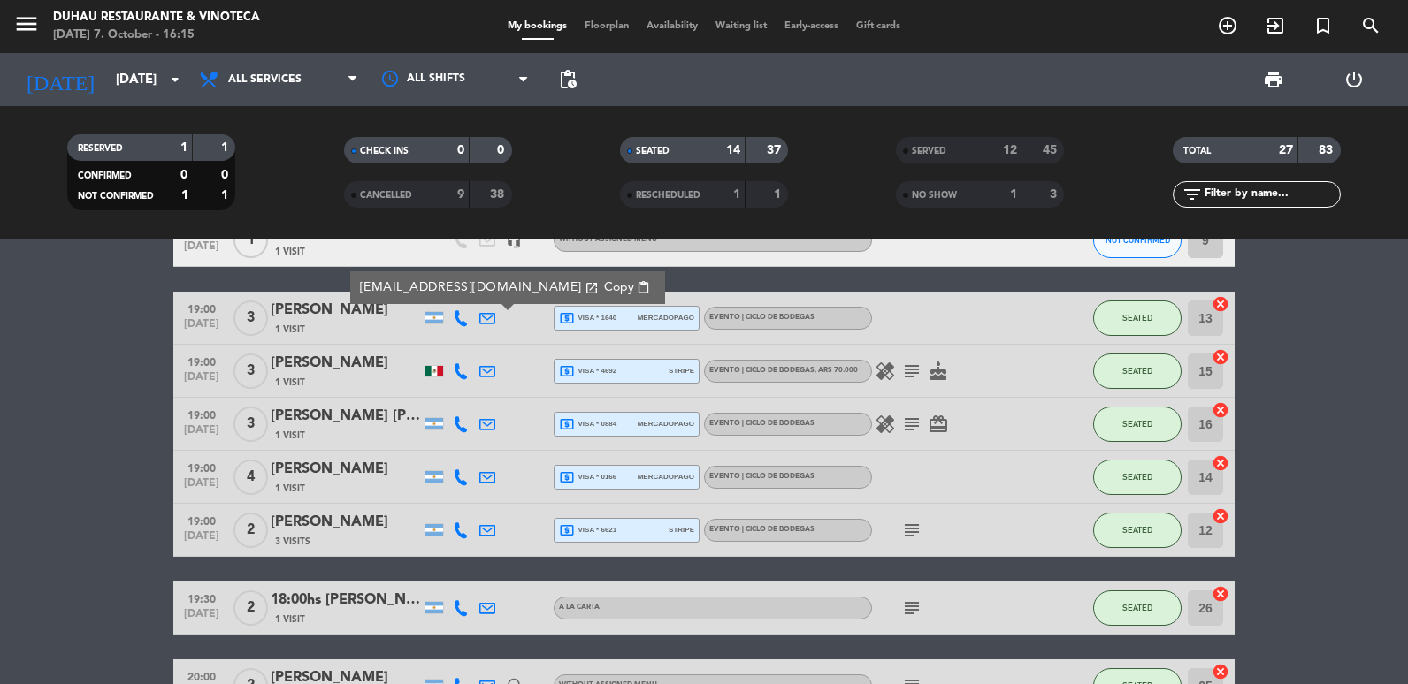
click at [604, 287] on span "Copy" at bounding box center [619, 288] width 30 height 19
click at [480, 368] on icon at bounding box center [487, 371] width 16 height 16
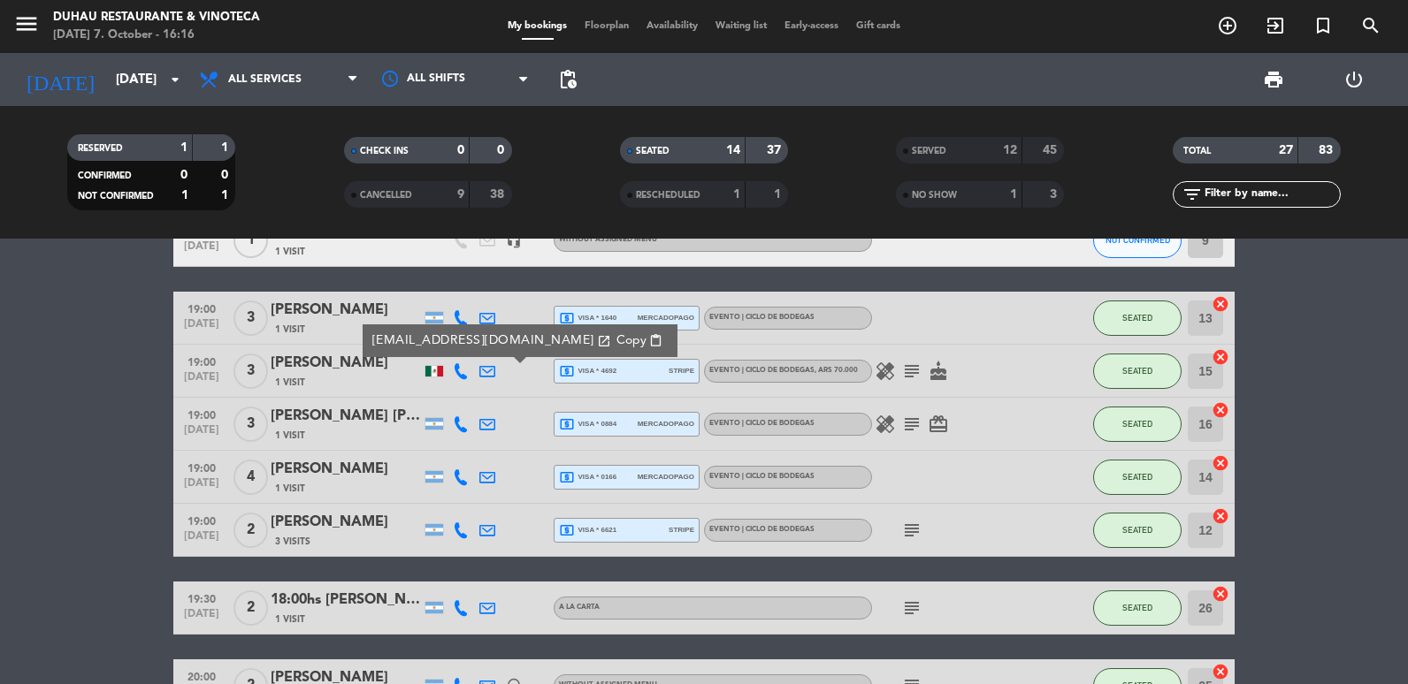
click at [616, 340] on span "Copy" at bounding box center [631, 341] width 30 height 19
click at [478, 422] on div at bounding box center [487, 424] width 27 height 52
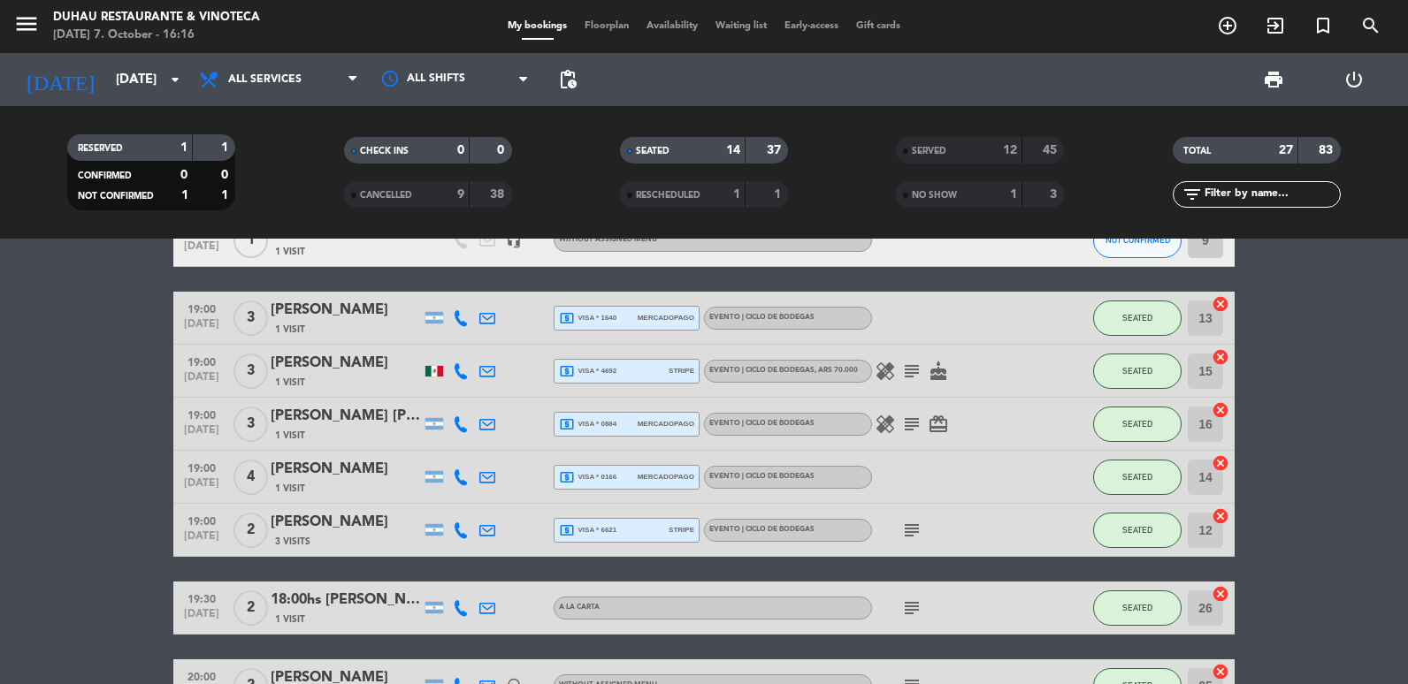
click at [486, 423] on icon at bounding box center [487, 425] width 16 height 16
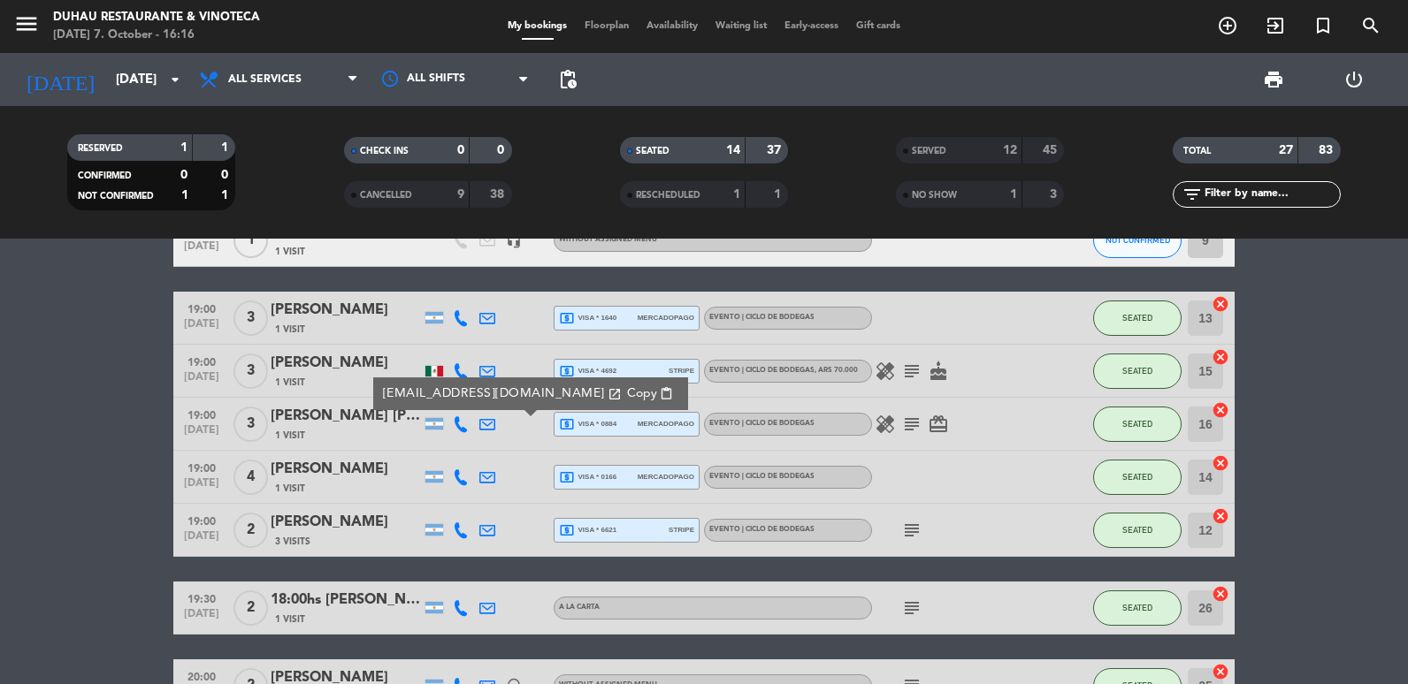
click at [627, 387] on span "Copy" at bounding box center [642, 394] width 30 height 19
click at [490, 478] on icon at bounding box center [487, 478] width 16 height 16
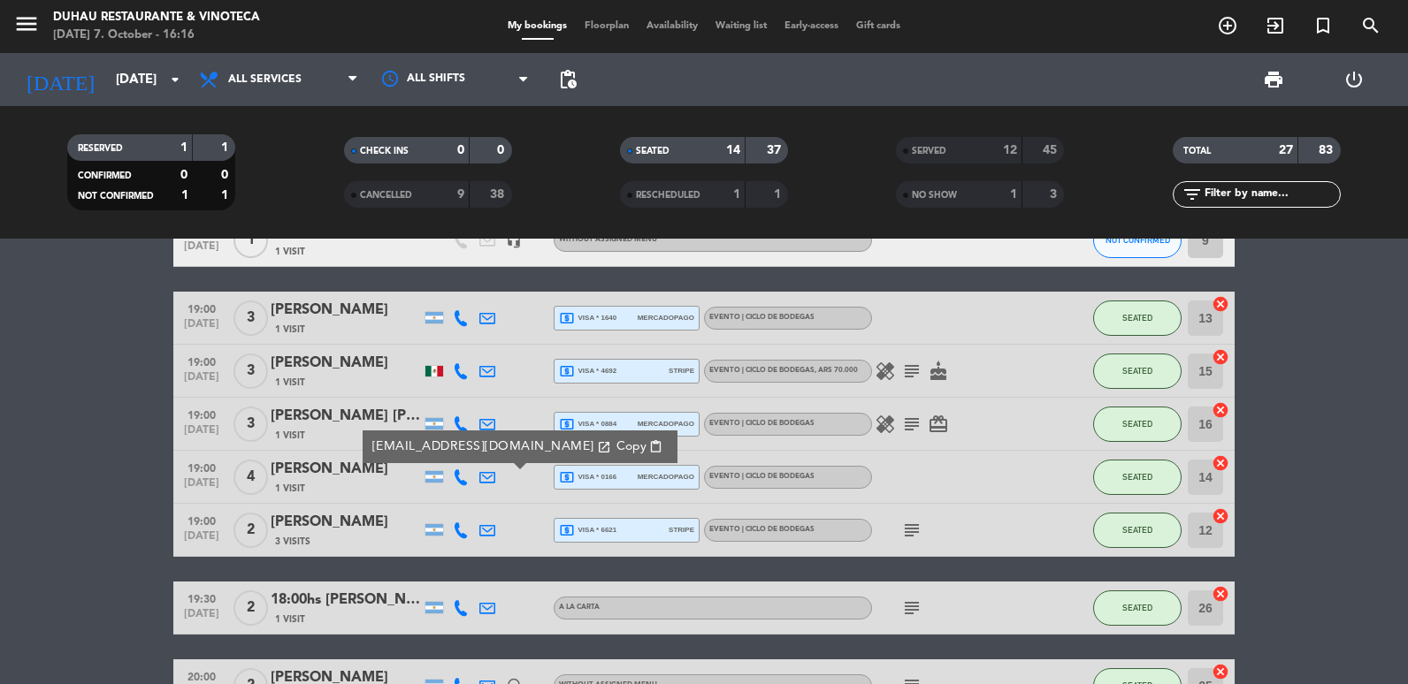
click at [577, 436] on div "[EMAIL_ADDRESS][DOMAIN_NAME] open_in_new Copy content_paste" at bounding box center [520, 447] width 315 height 33
click at [616, 447] on span "Copy" at bounding box center [631, 447] width 30 height 19
click at [478, 531] on div at bounding box center [487, 530] width 27 height 52
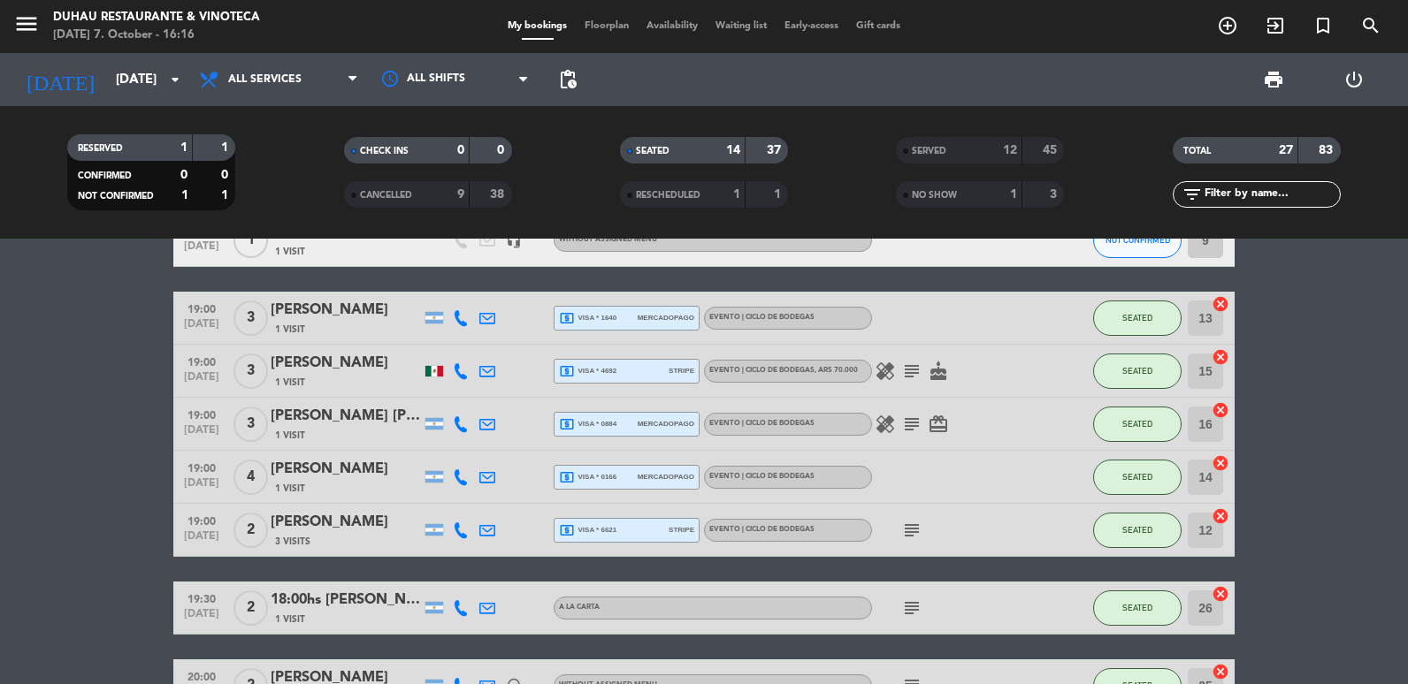
click at [488, 537] on icon at bounding box center [487, 531] width 16 height 16
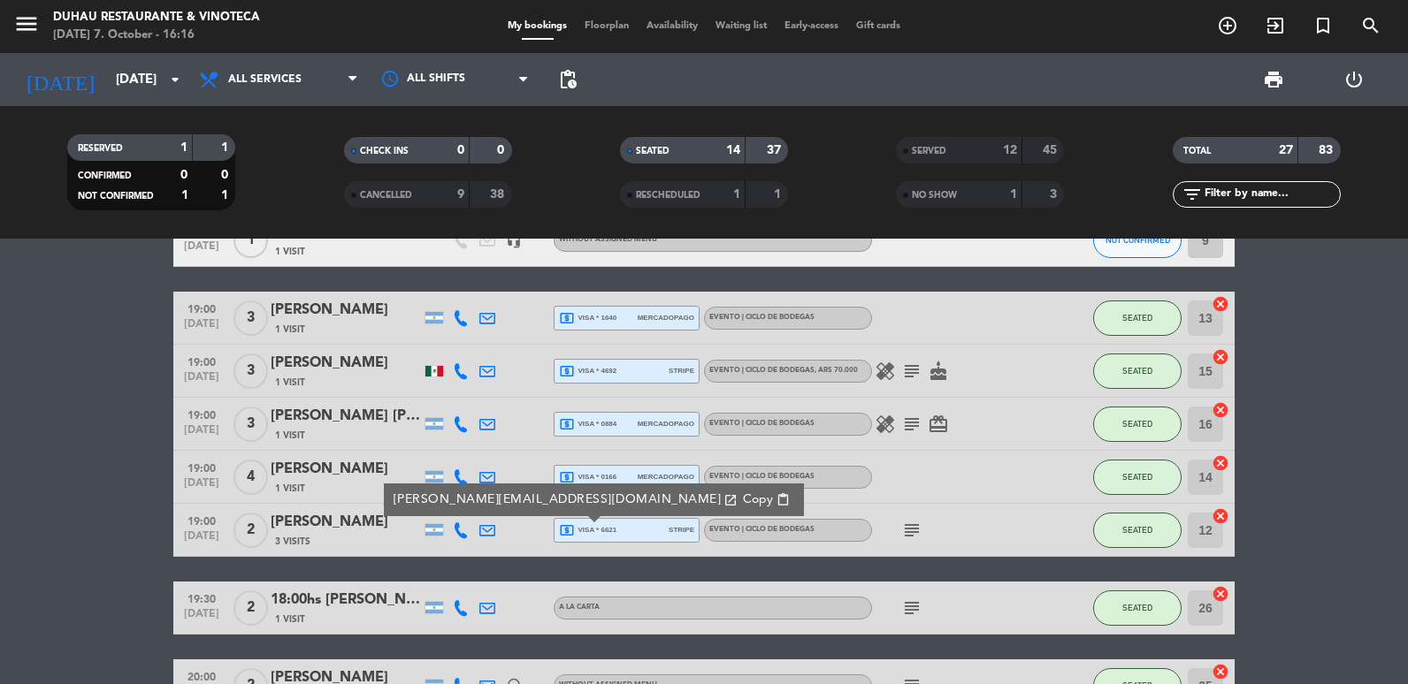
click at [743, 503] on span "Copy" at bounding box center [758, 500] width 30 height 19
click at [177, 67] on input "[DATE]" at bounding box center [192, 80] width 170 height 33
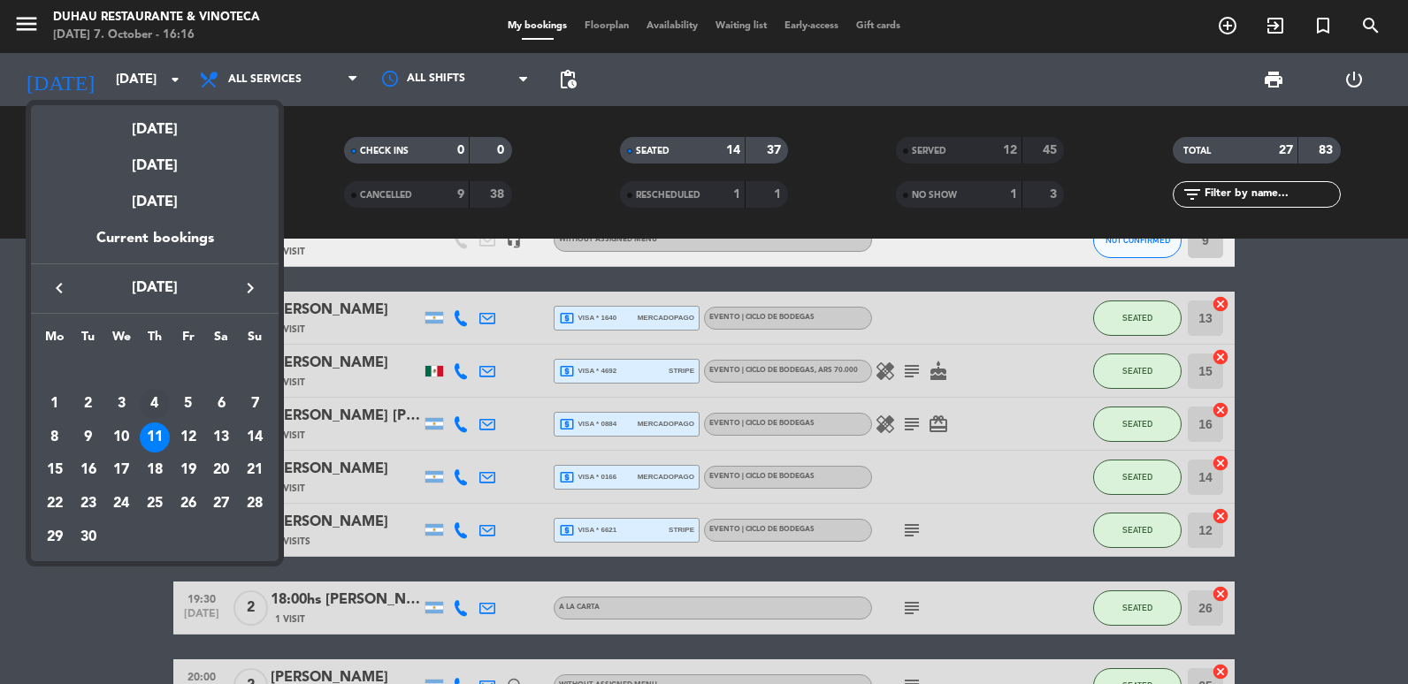
click at [164, 397] on div "4" at bounding box center [155, 404] width 30 height 30
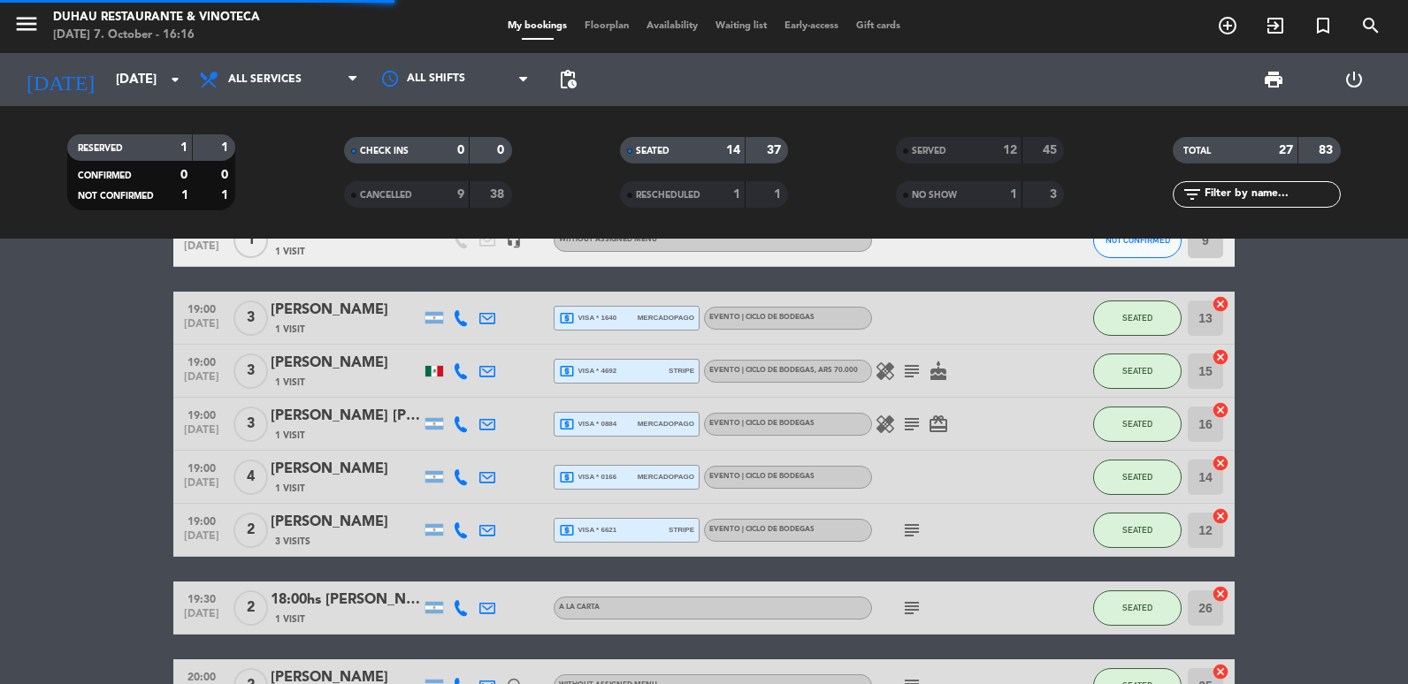
scroll to position [62, 0]
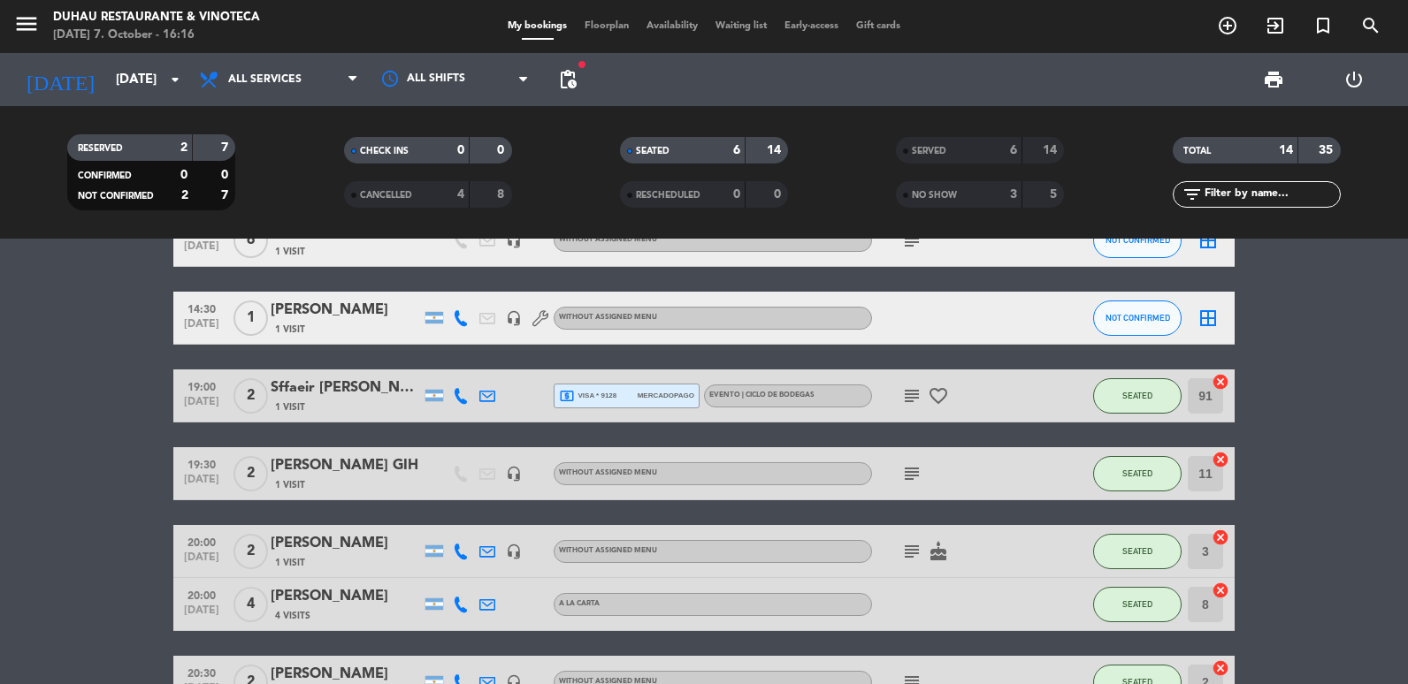
click at [488, 397] on icon at bounding box center [487, 396] width 16 height 16
click at [603, 358] on span "Copy" at bounding box center [618, 365] width 30 height 19
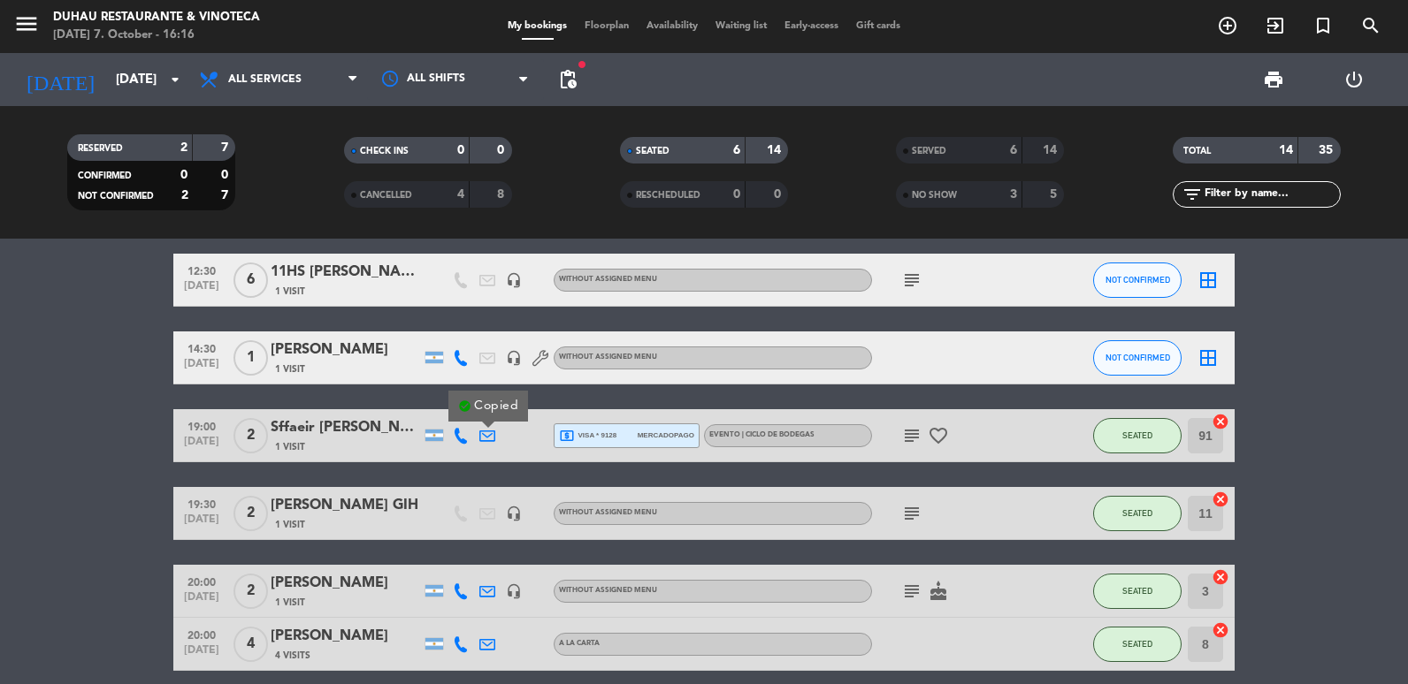
scroll to position [0, 0]
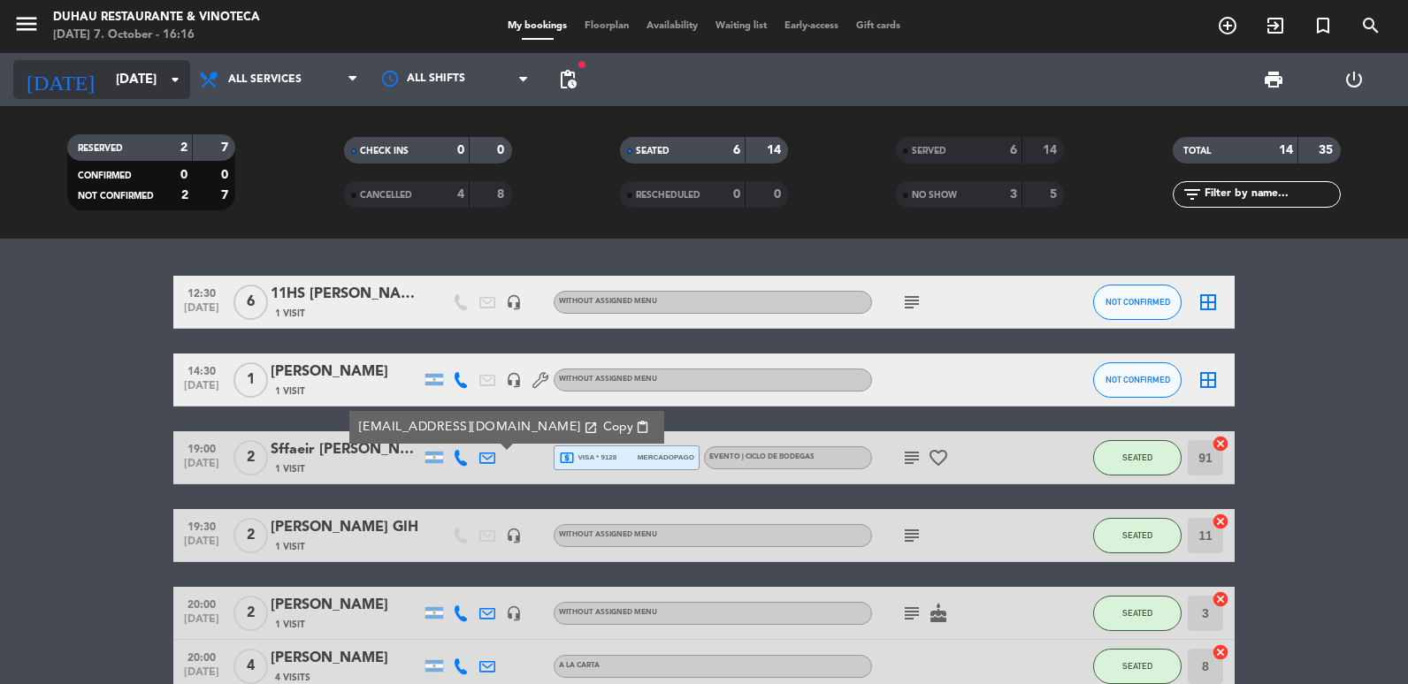
click at [109, 96] on input "[DATE]" at bounding box center [192, 80] width 170 height 33
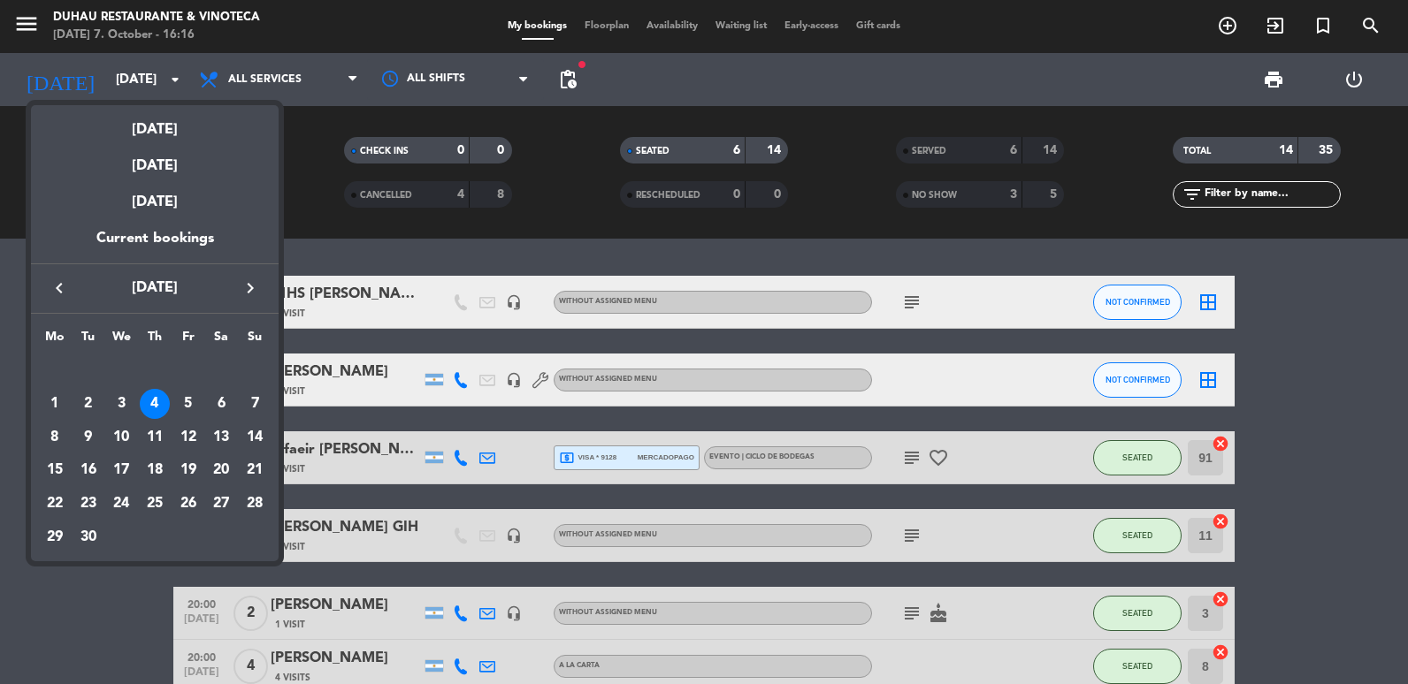
click at [57, 277] on button "keyboard_arrow_left" at bounding box center [59, 288] width 32 height 23
click at [141, 398] on div "7" at bounding box center [155, 404] width 30 height 30
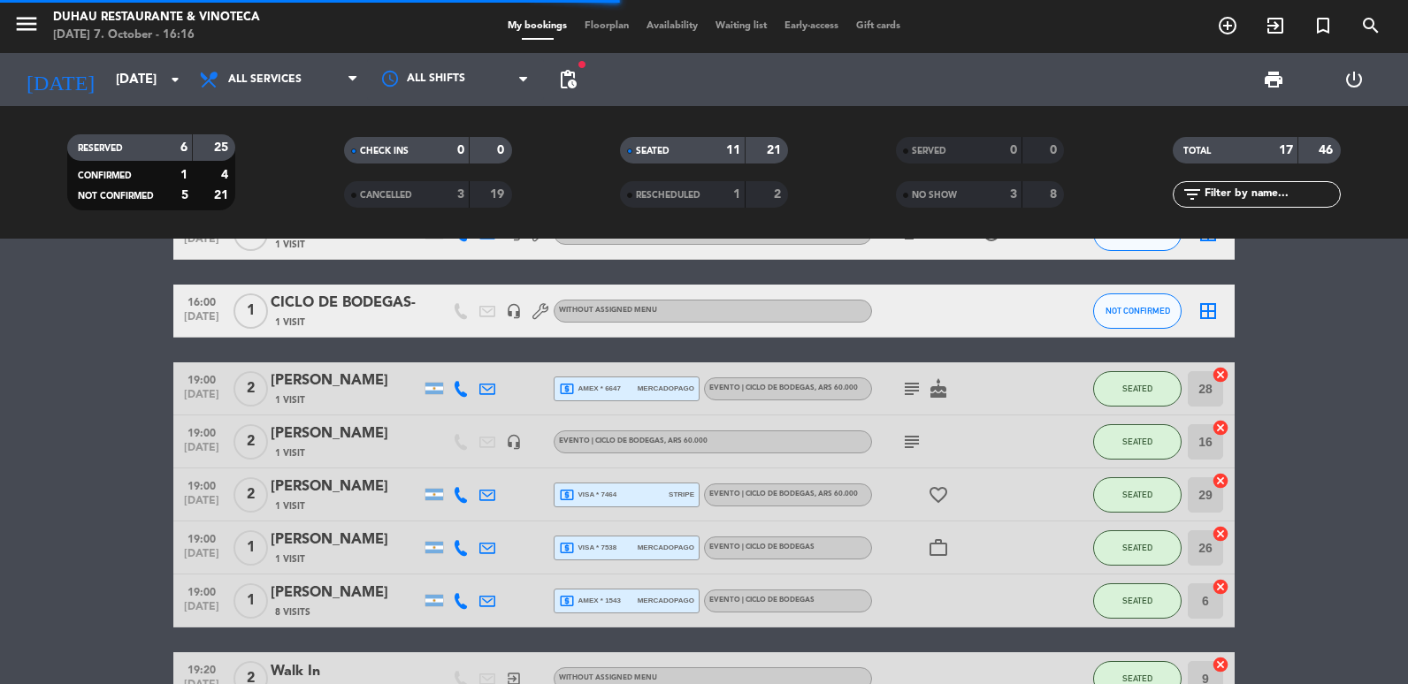
scroll to position [531, 0]
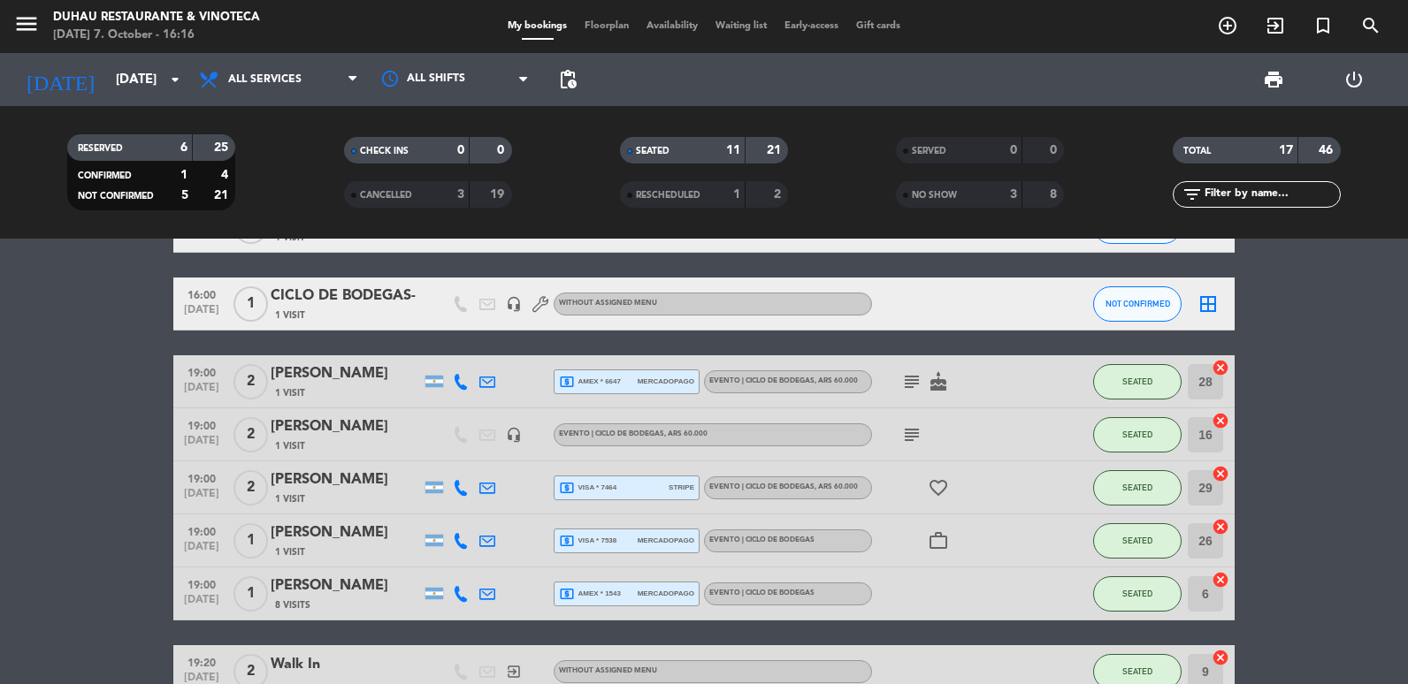
click at [496, 385] on div at bounding box center [487, 382] width 27 height 52
click at [493, 385] on icon at bounding box center [487, 382] width 16 height 16
click at [629, 356] on span "Copy" at bounding box center [644, 351] width 30 height 19
click at [474, 486] on div at bounding box center [487, 488] width 27 height 52
click at [485, 486] on icon at bounding box center [487, 488] width 16 height 16
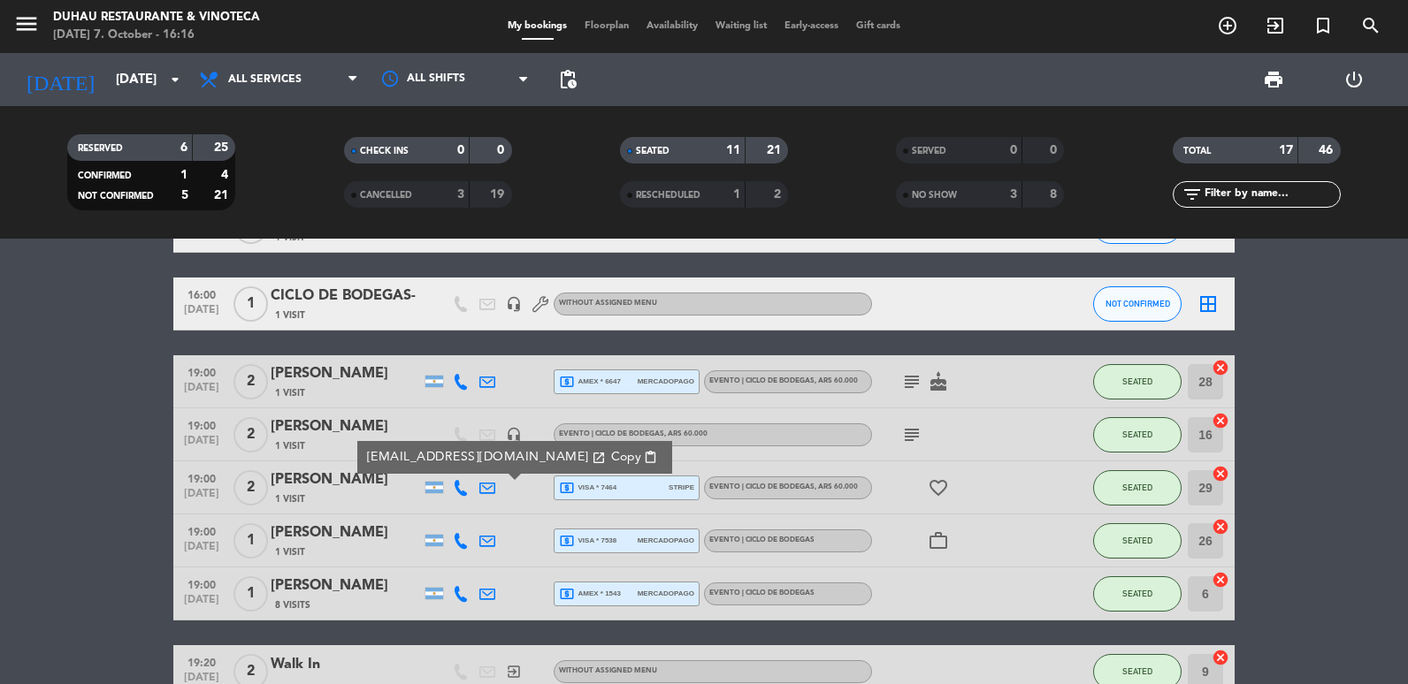
click at [611, 457] on span "Copy" at bounding box center [626, 457] width 30 height 19
click at [490, 538] on icon at bounding box center [487, 541] width 16 height 16
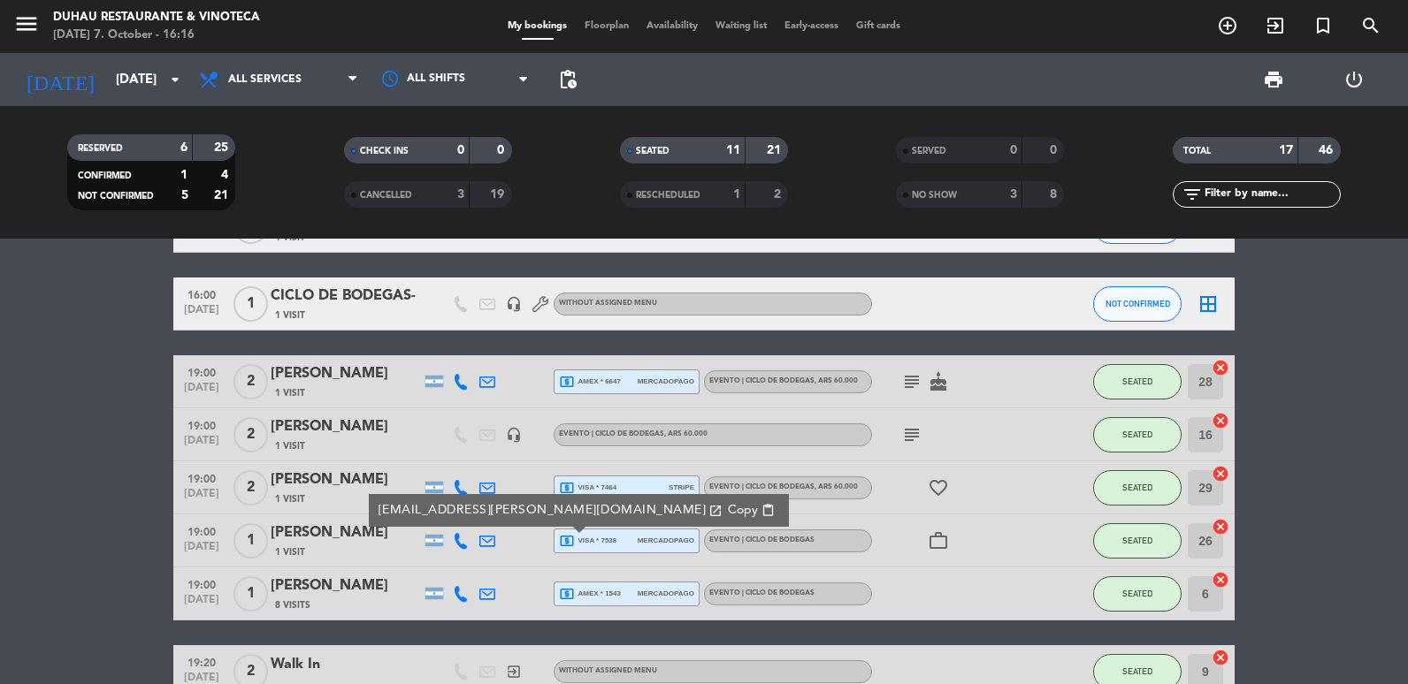
click at [728, 505] on span "Copy" at bounding box center [743, 510] width 30 height 19
click at [476, 595] on div at bounding box center [487, 594] width 27 height 52
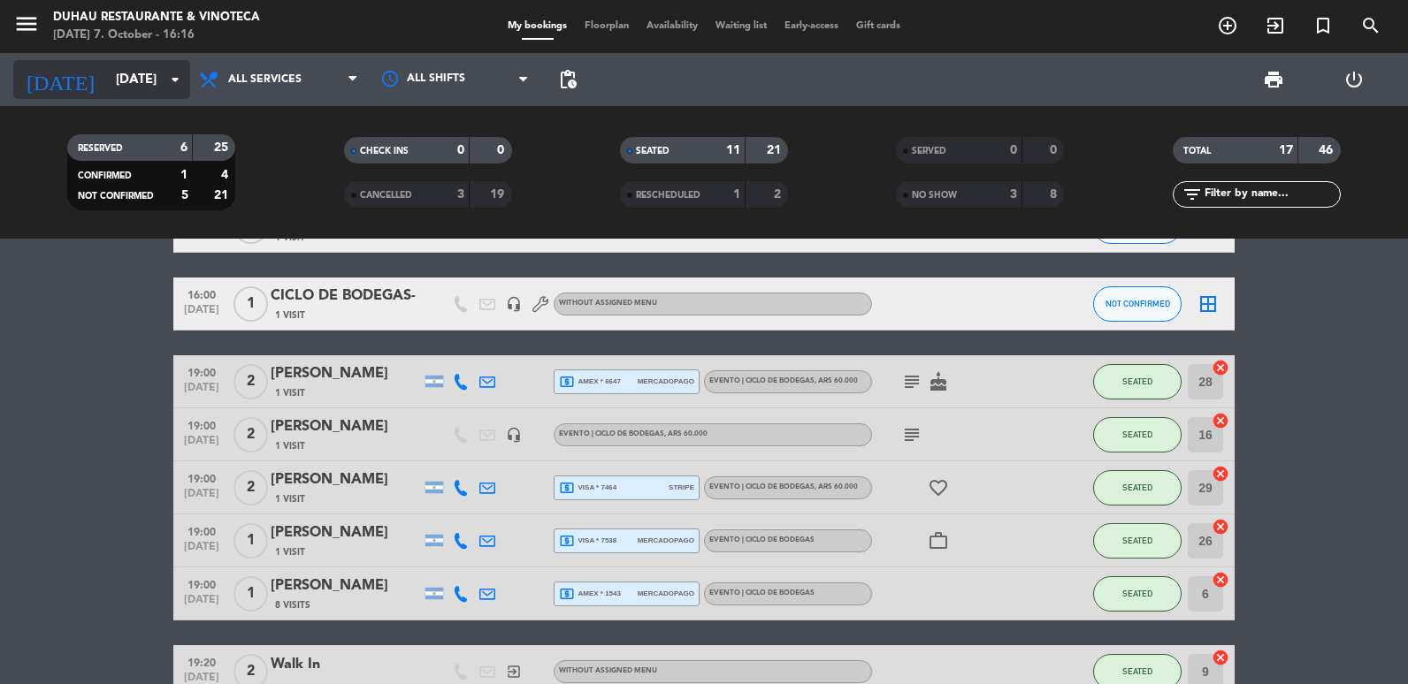
click at [107, 96] on input "[DATE]" at bounding box center [192, 80] width 170 height 33
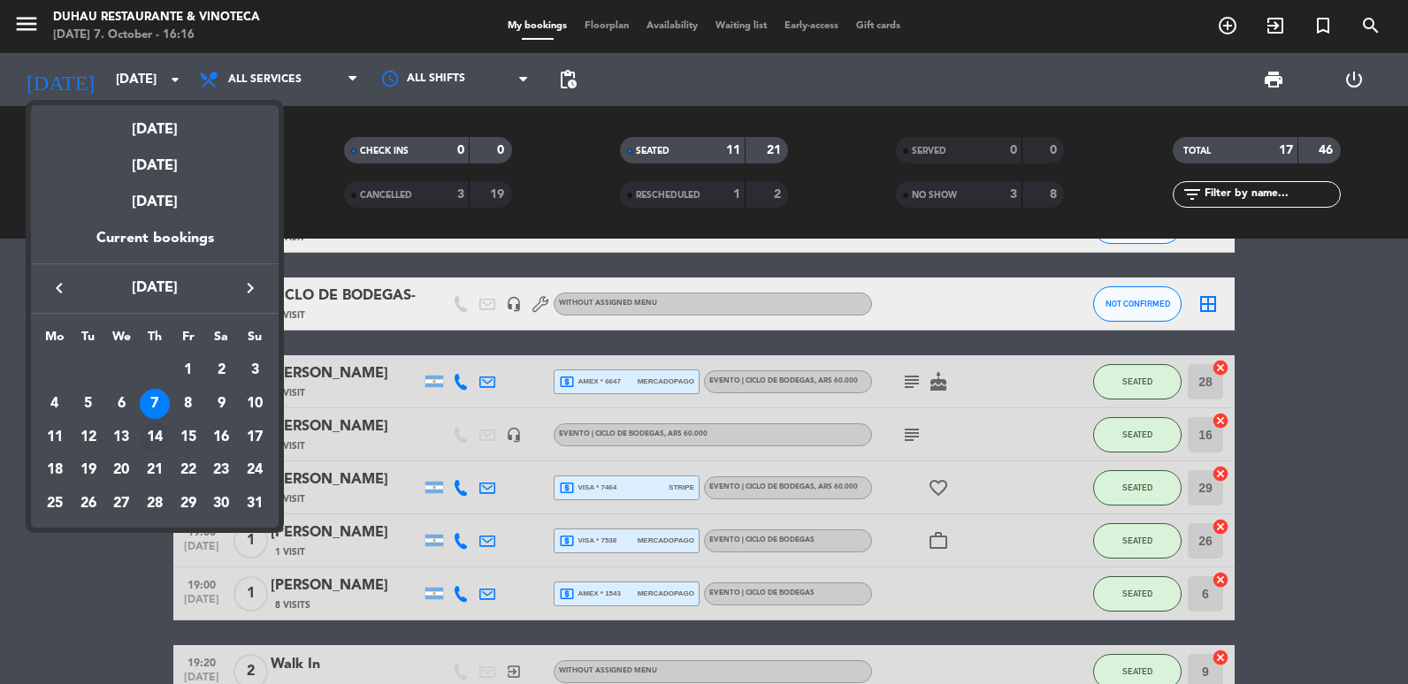
click at [151, 443] on div "14" at bounding box center [155, 438] width 30 height 30
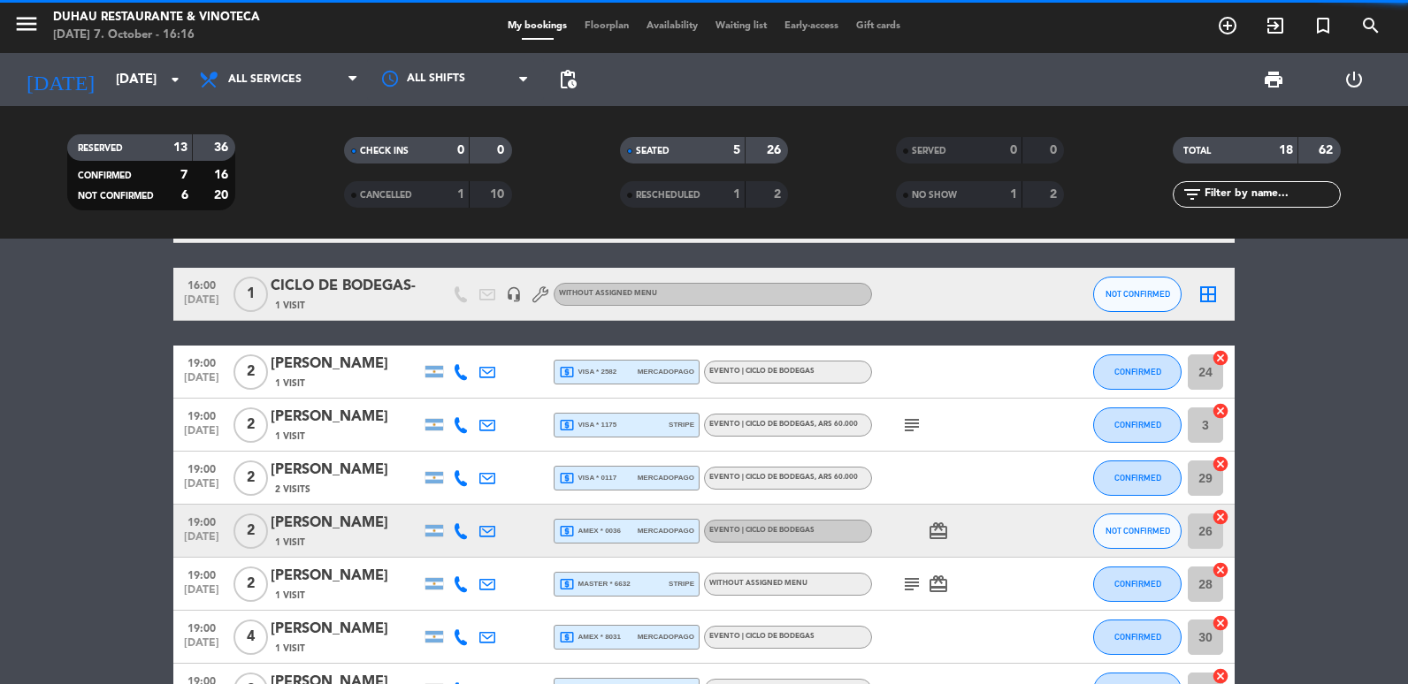
scroll to position [62, 0]
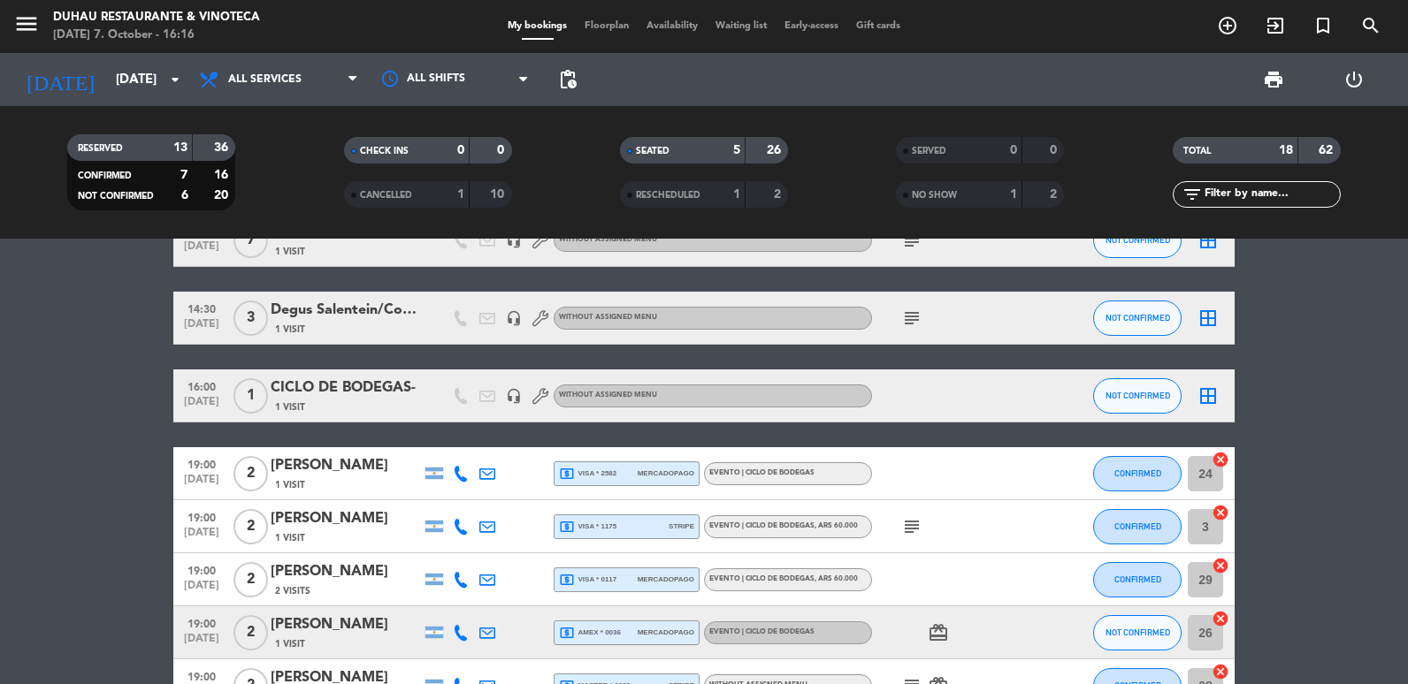
click at [490, 470] on icon at bounding box center [487, 474] width 16 height 16
click at [646, 447] on span "content_paste" at bounding box center [652, 443] width 13 height 13
click at [485, 528] on icon at bounding box center [487, 527] width 16 height 16
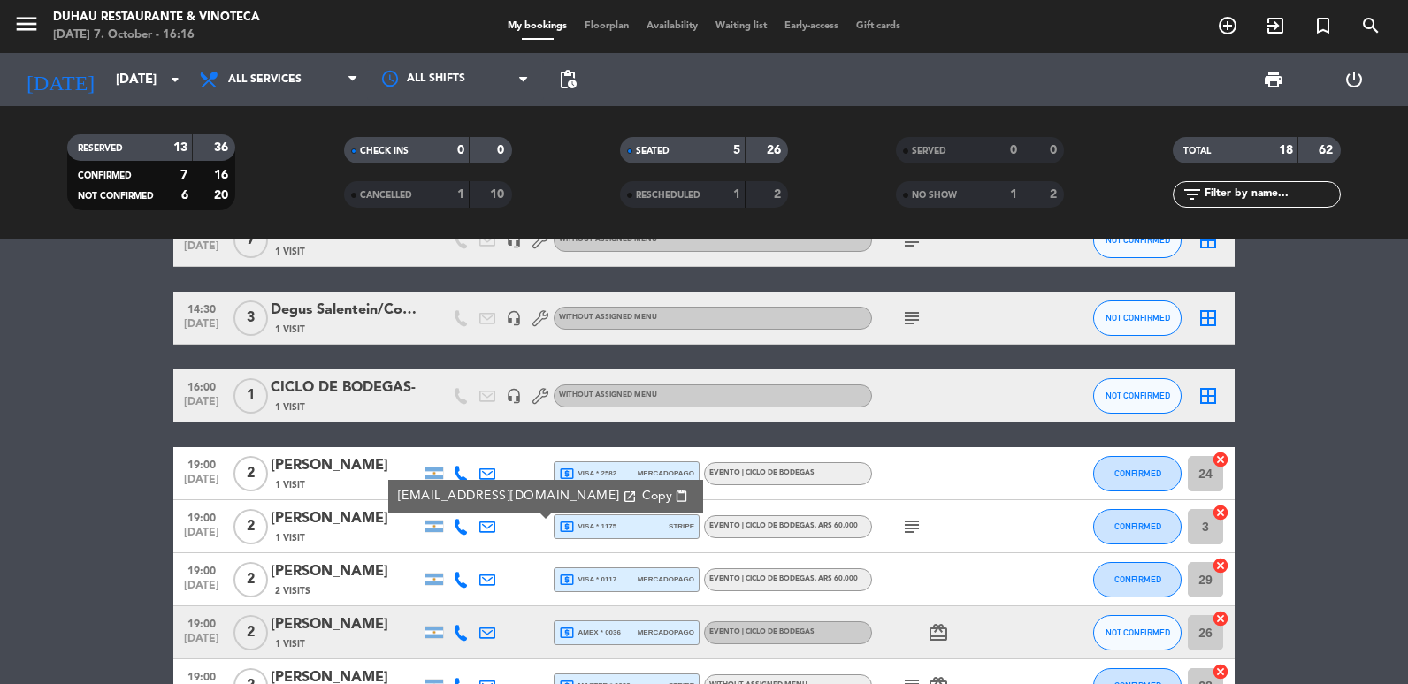
click at [642, 501] on span "Copy" at bounding box center [657, 496] width 30 height 19
click at [489, 586] on icon at bounding box center [487, 580] width 16 height 16
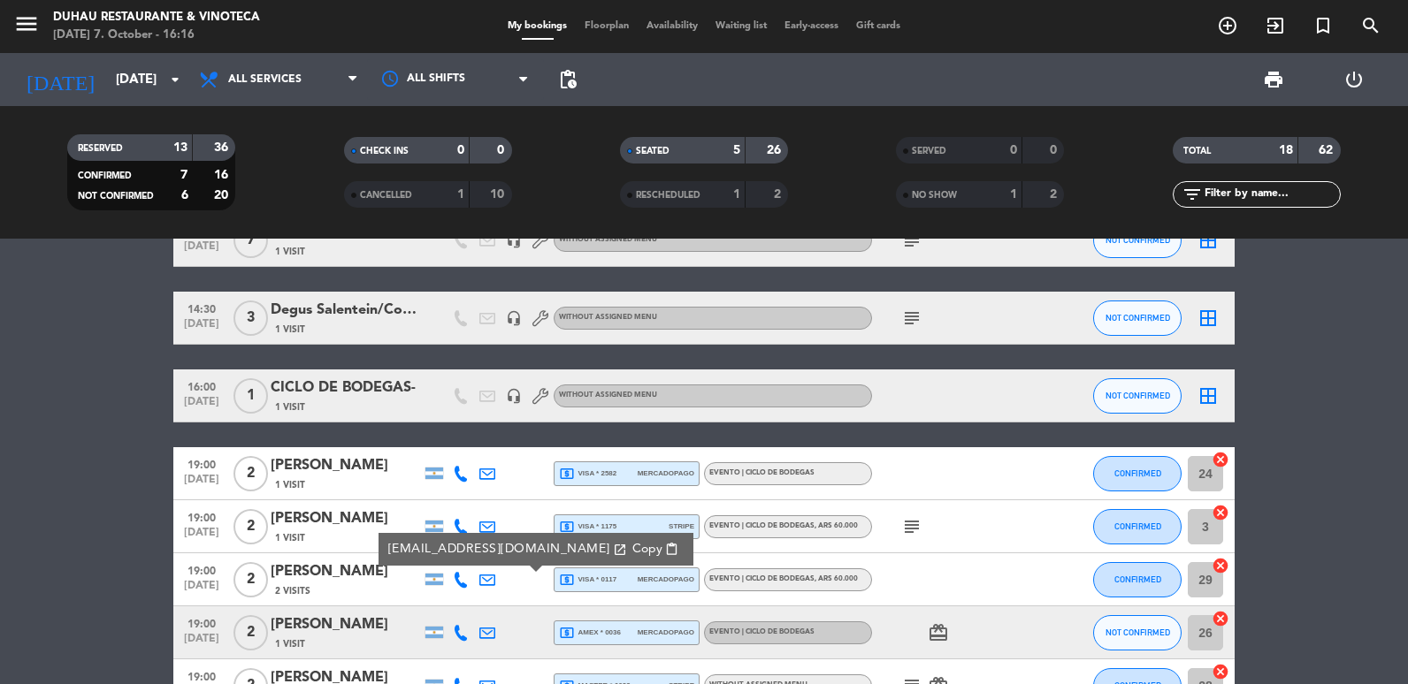
click at [632, 552] on span "Copy" at bounding box center [647, 549] width 30 height 19
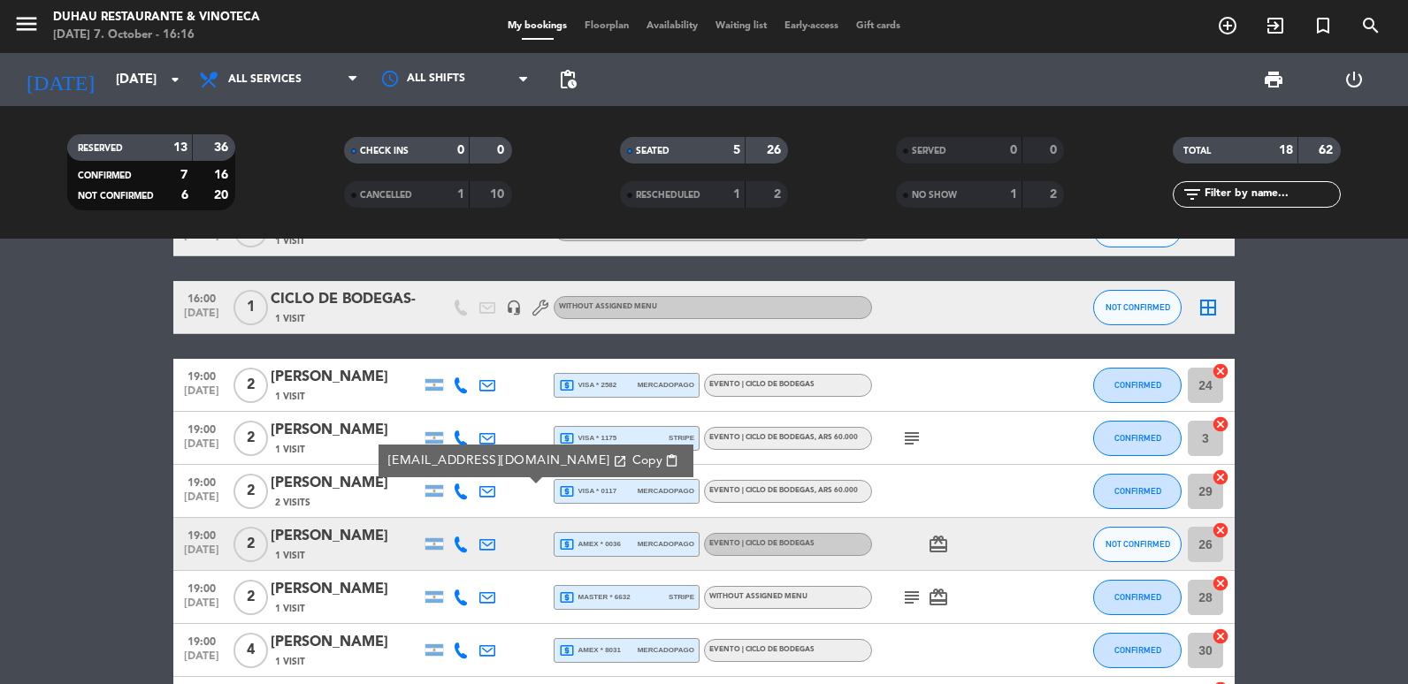
click at [478, 599] on div at bounding box center [487, 597] width 27 height 52
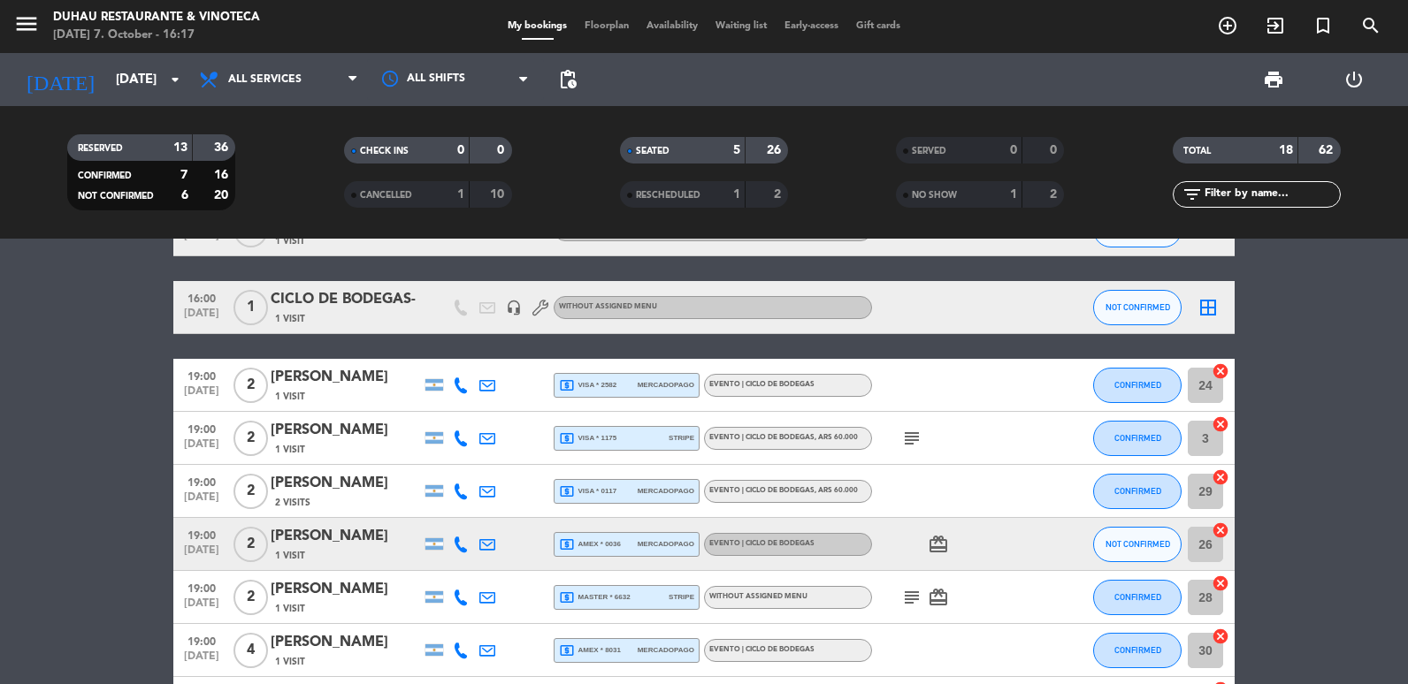
click at [494, 597] on icon at bounding box center [487, 598] width 16 height 16
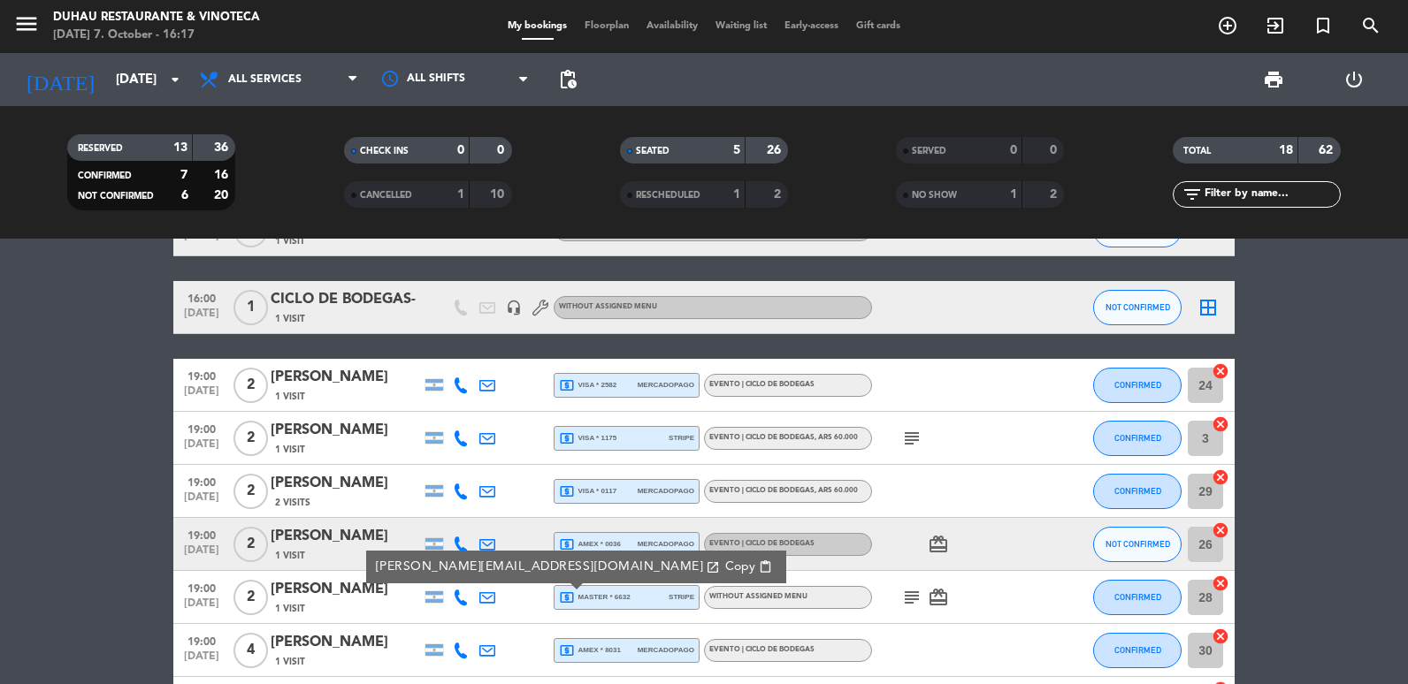
click at [725, 572] on span "Copy" at bounding box center [740, 567] width 30 height 19
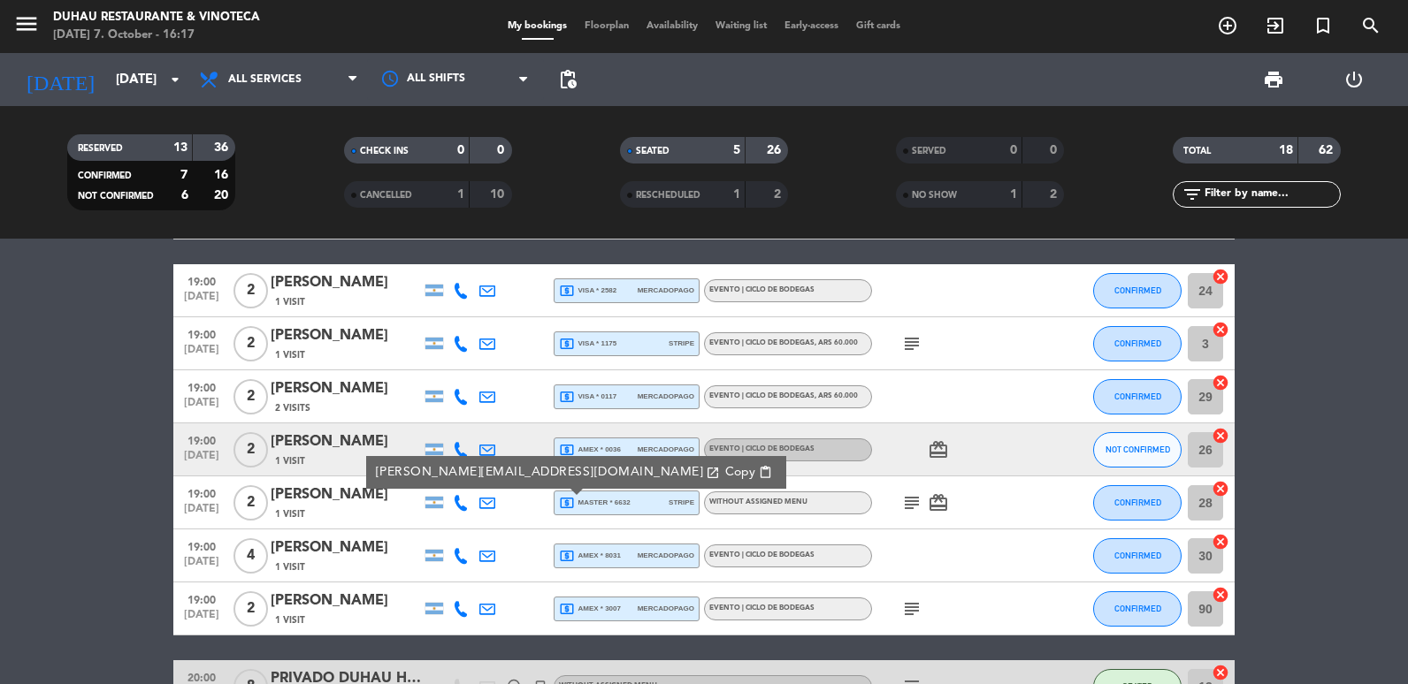
scroll to position [416, 0]
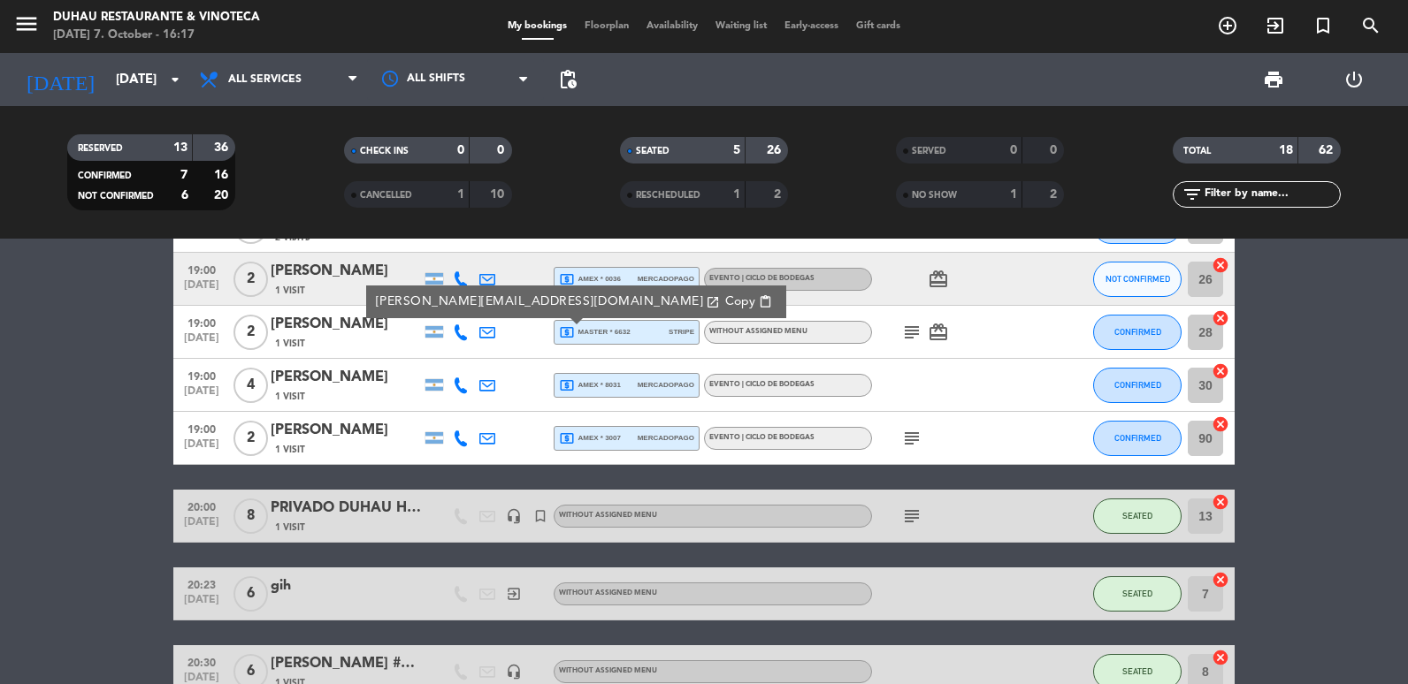
click at [491, 402] on div at bounding box center [487, 385] width 27 height 52
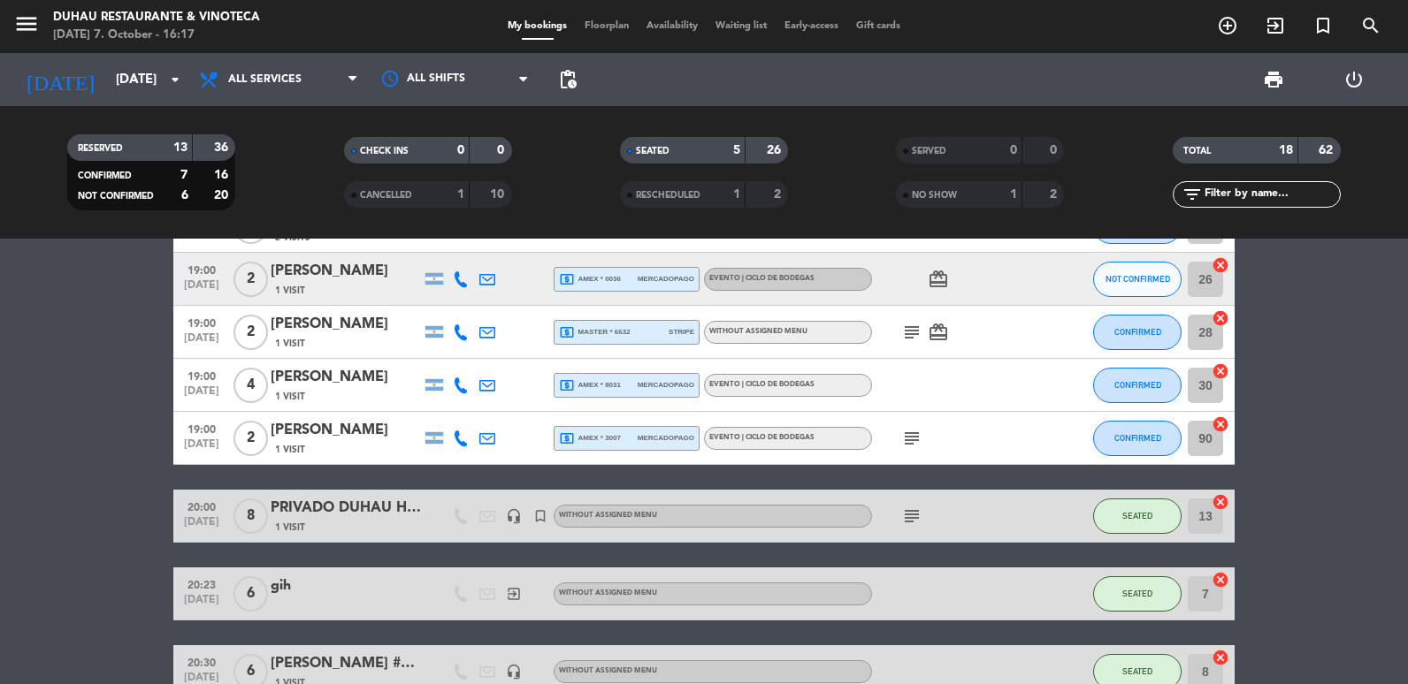
click at [487, 388] on icon at bounding box center [487, 386] width 16 height 16
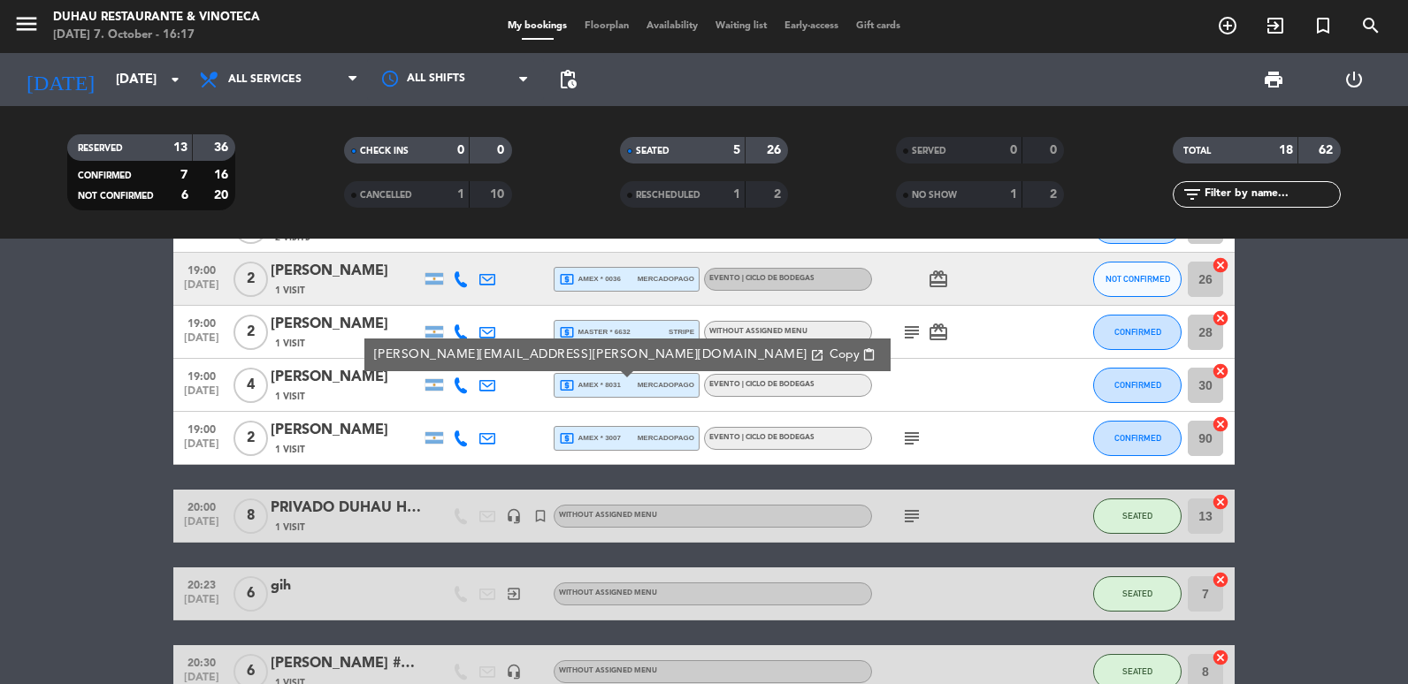
click at [824, 362] on button "Copy content_paste" at bounding box center [852, 355] width 57 height 20
click at [485, 438] on icon at bounding box center [487, 439] width 16 height 16
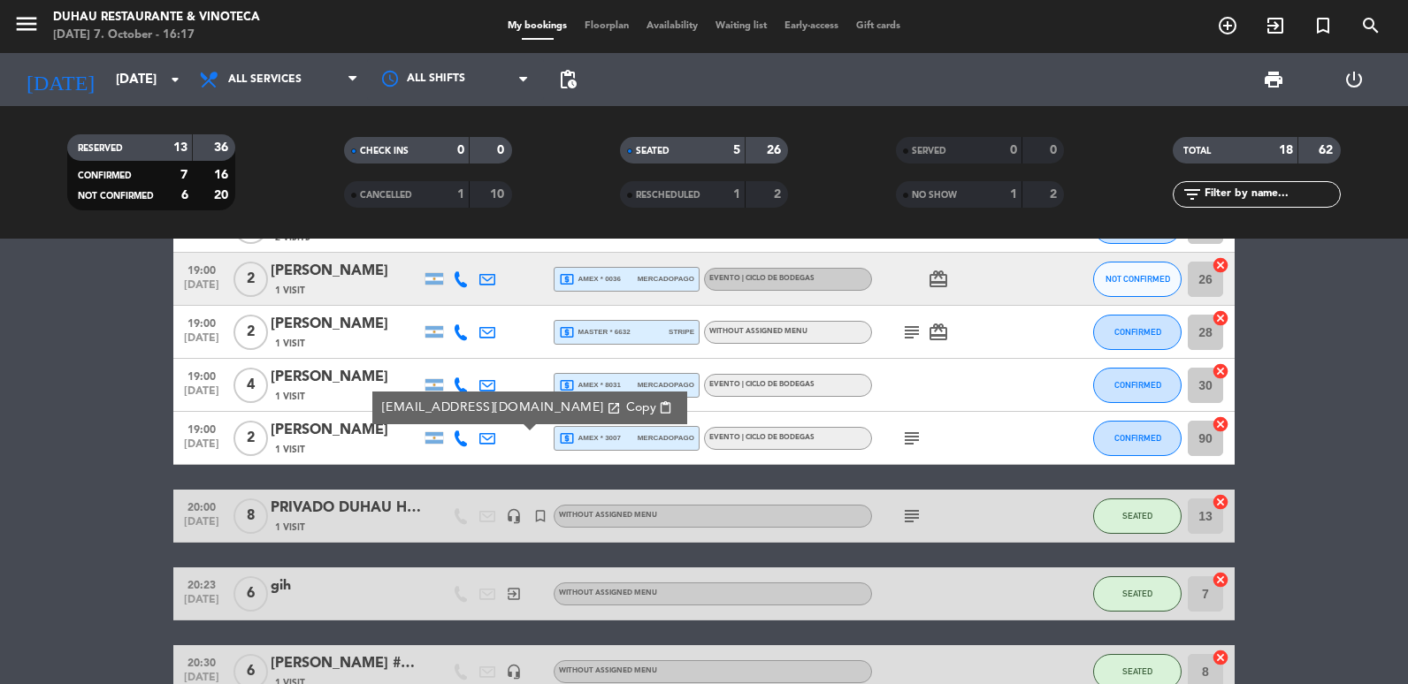
click at [607, 409] on icon "open_in_new" at bounding box center [614, 408] width 14 height 14
drag, startPoint x: 173, startPoint y: 111, endPoint x: 145, endPoint y: 66, distance: 52.5
click at [172, 111] on div "RESERVED 13 36 CONFIRMED 7 16 NOT CONFIRMED 6 20 CHECK INS 0 0 CANCELLED 1 10 S…" at bounding box center [704, 172] width 1408 height 133
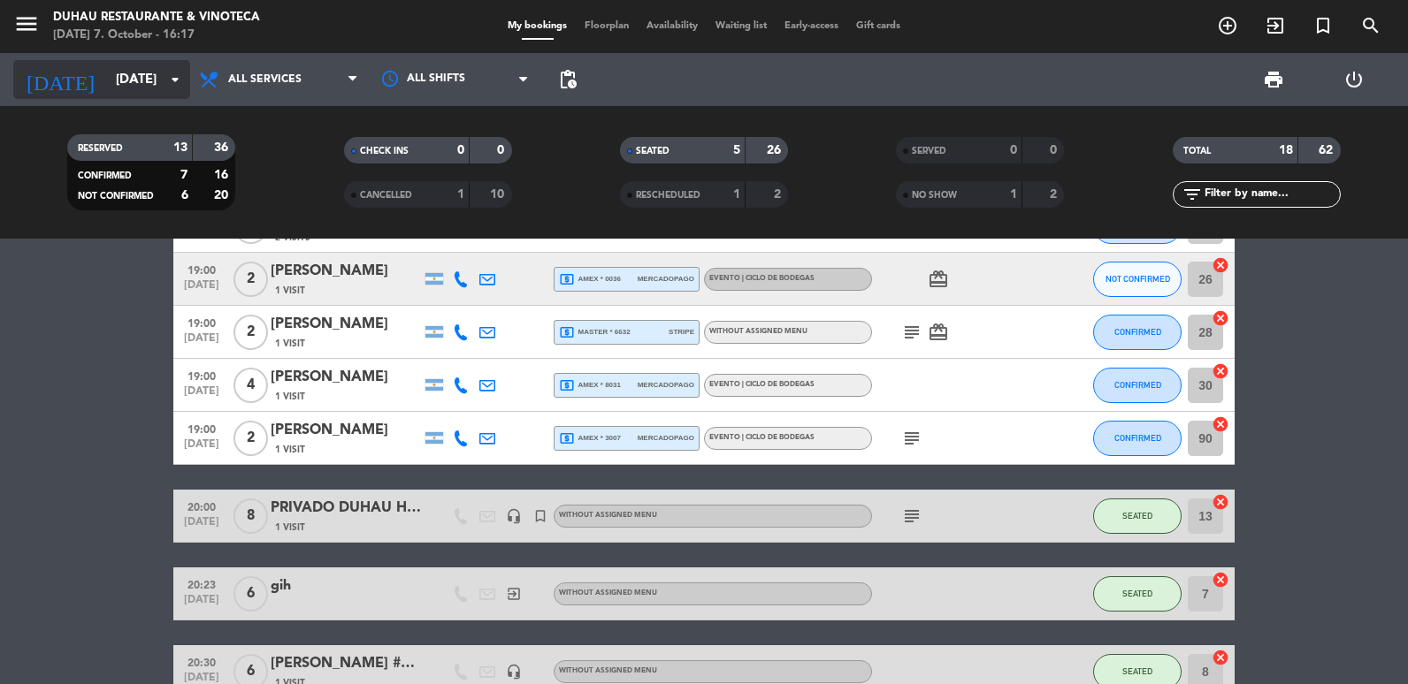
click at [145, 65] on input "[DATE]" at bounding box center [192, 80] width 170 height 33
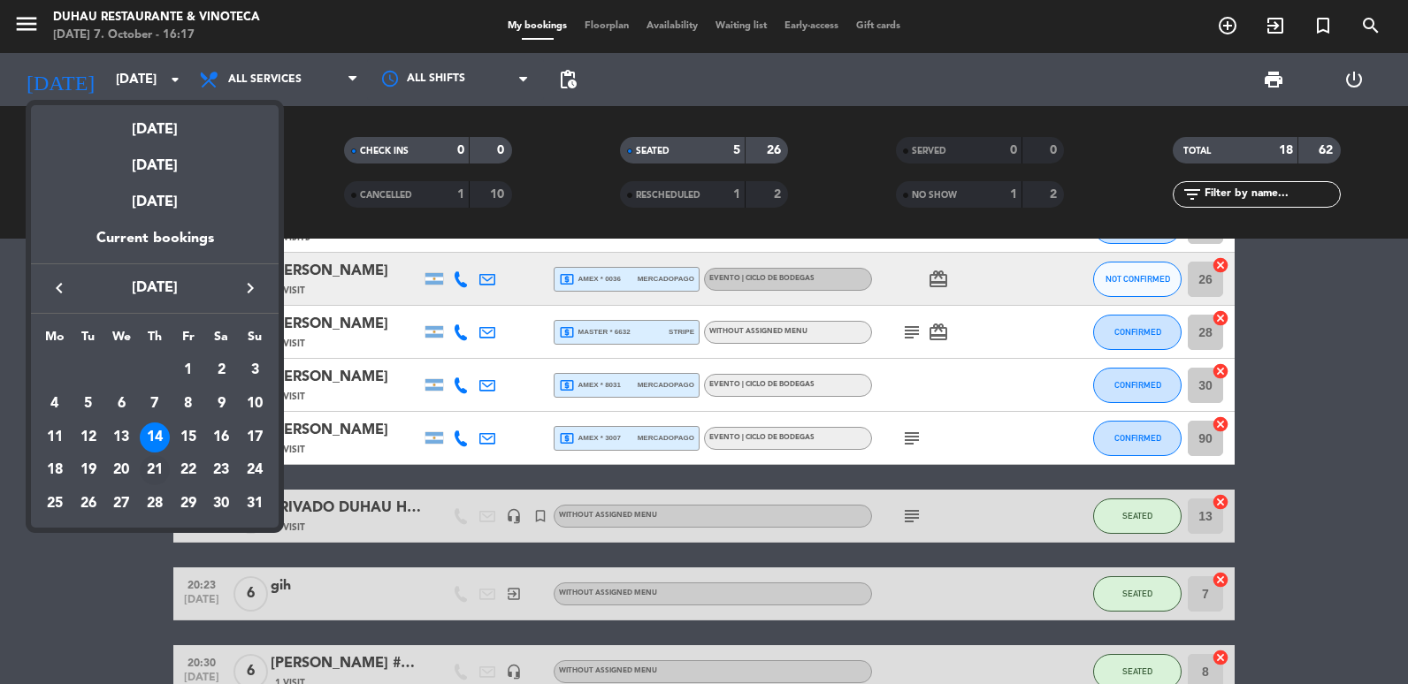
click at [151, 470] on div "21" at bounding box center [155, 470] width 30 height 30
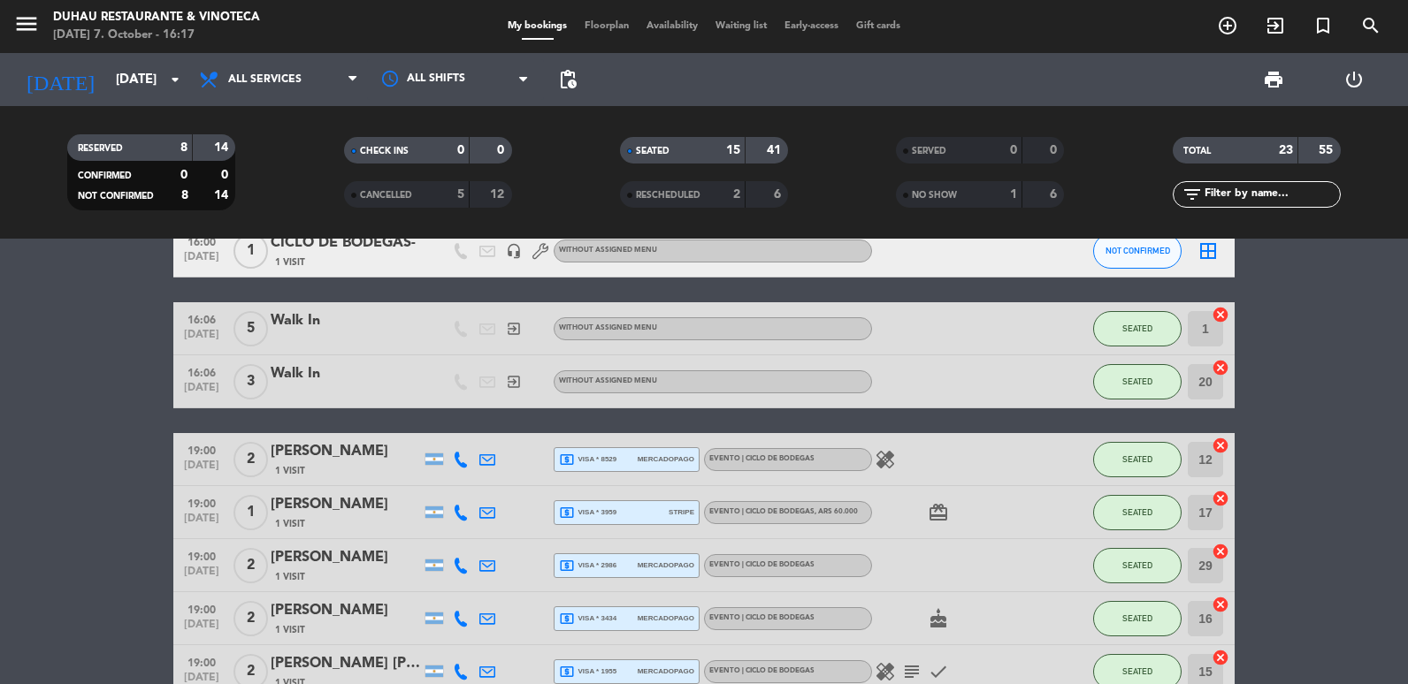
click at [494, 466] on icon at bounding box center [487, 460] width 16 height 16
click at [641, 428] on span "content_paste" at bounding box center [647, 429] width 13 height 13
click at [467, 502] on div at bounding box center [460, 512] width 27 height 52
click at [480, 508] on icon at bounding box center [487, 513] width 16 height 16
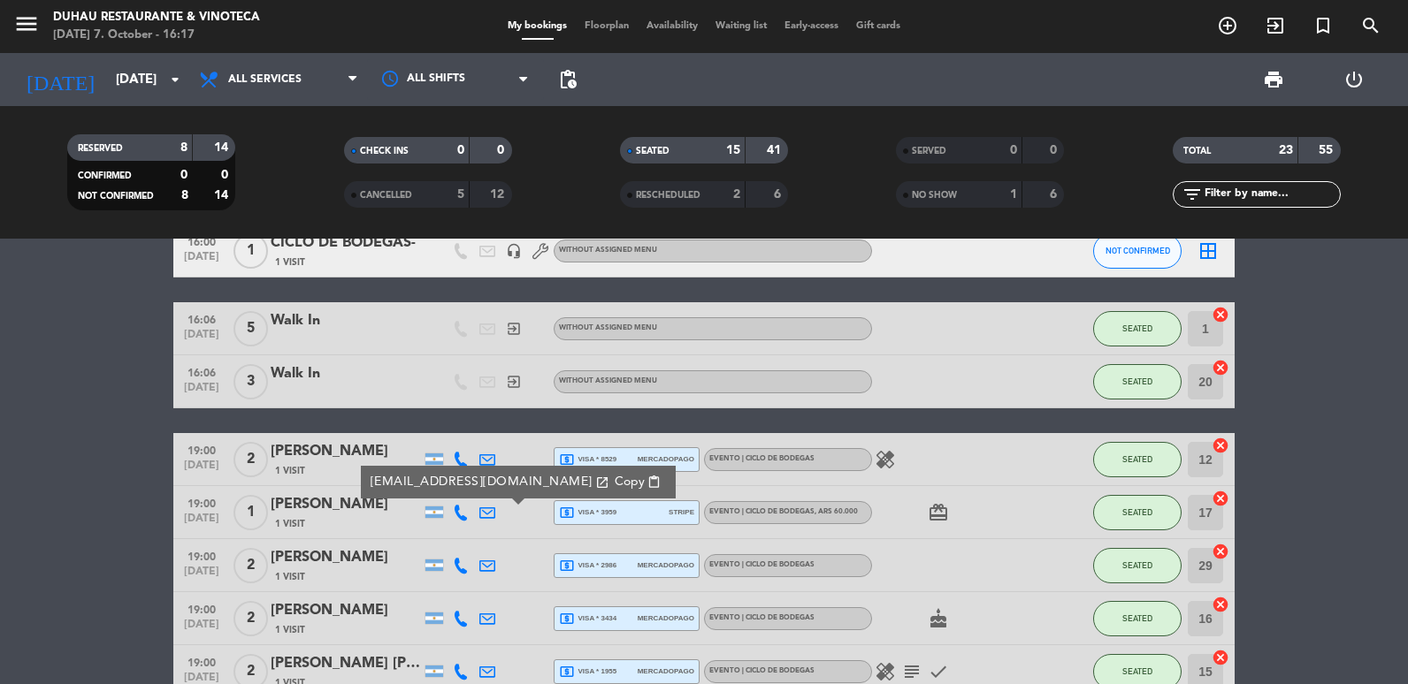
click at [609, 486] on button "Copy content_paste" at bounding box center [637, 482] width 57 height 20
drag, startPoint x: 491, startPoint y: 575, endPoint x: 491, endPoint y: 563, distance: 11.5
click at [491, 575] on div at bounding box center [487, 565] width 27 height 52
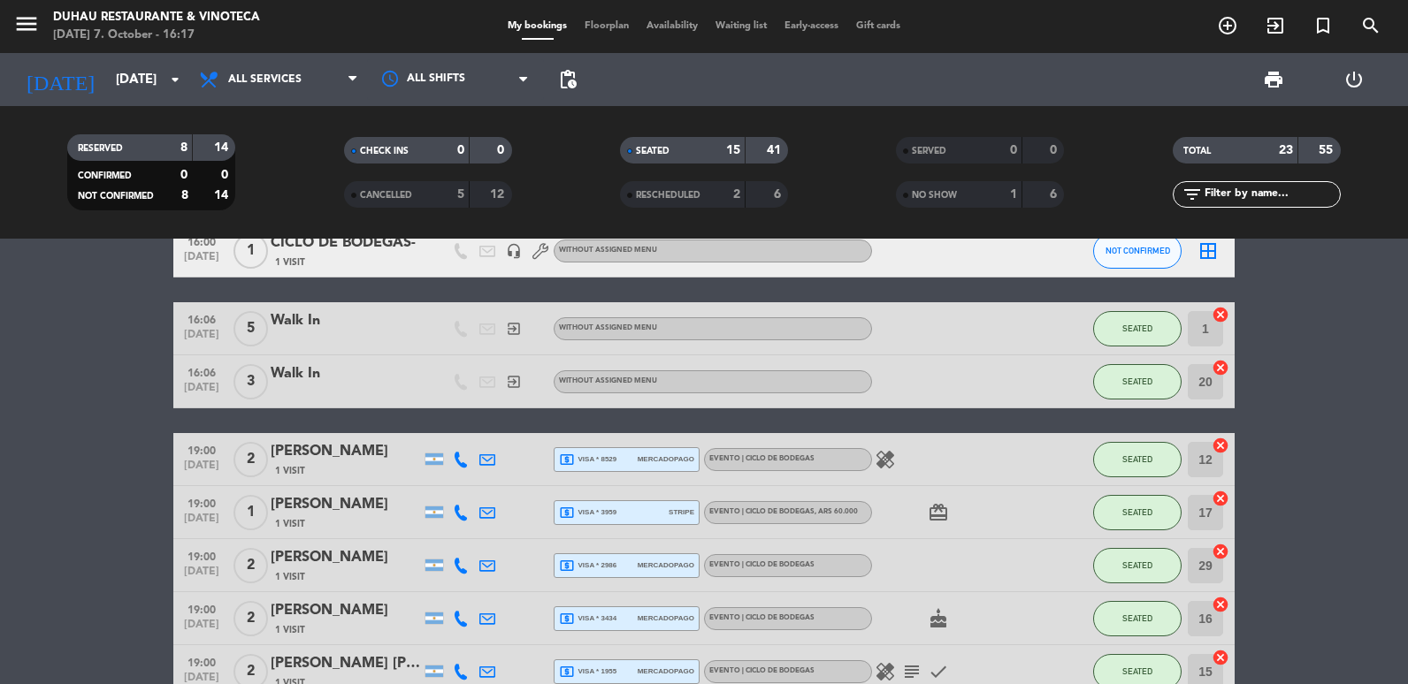
click at [486, 568] on icon at bounding box center [487, 566] width 16 height 16
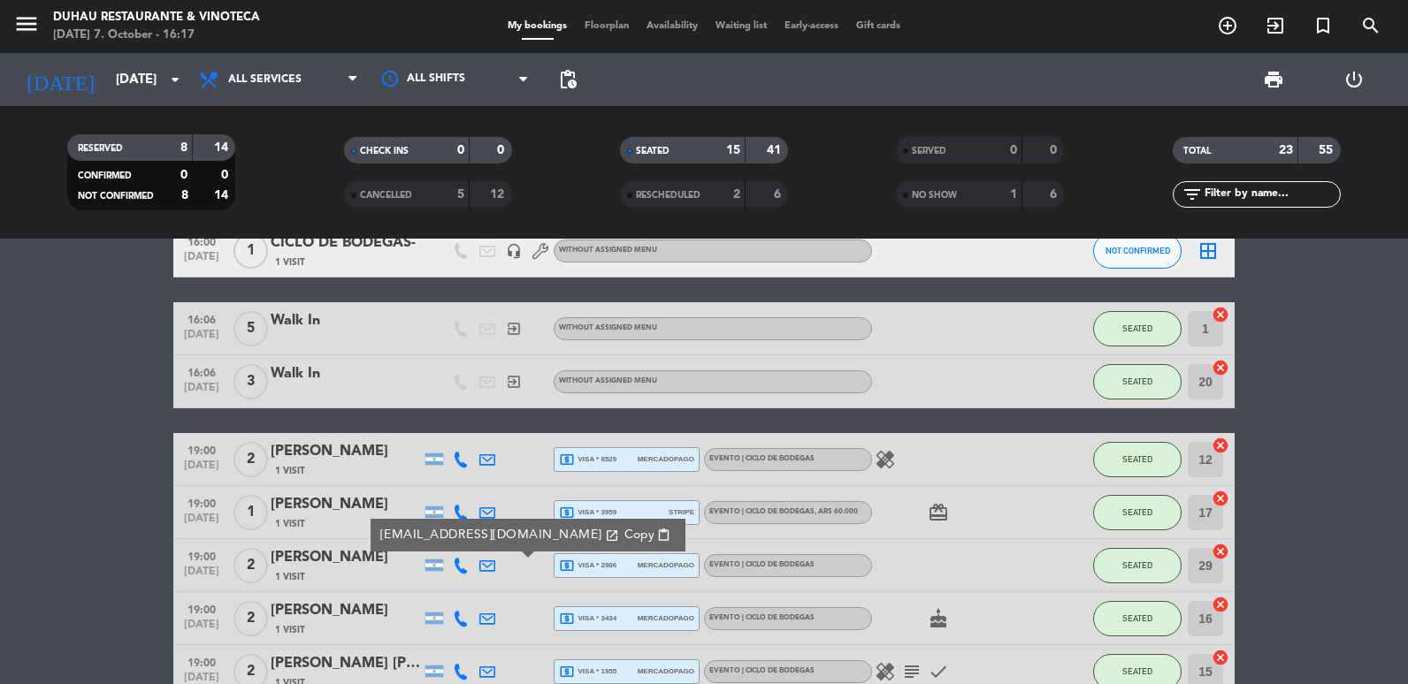
click at [624, 530] on span "Copy" at bounding box center [639, 535] width 30 height 19
drag, startPoint x: 480, startPoint y: 617, endPoint x: 494, endPoint y: 608, distance: 16.7
click at [480, 617] on icon at bounding box center [487, 619] width 16 height 16
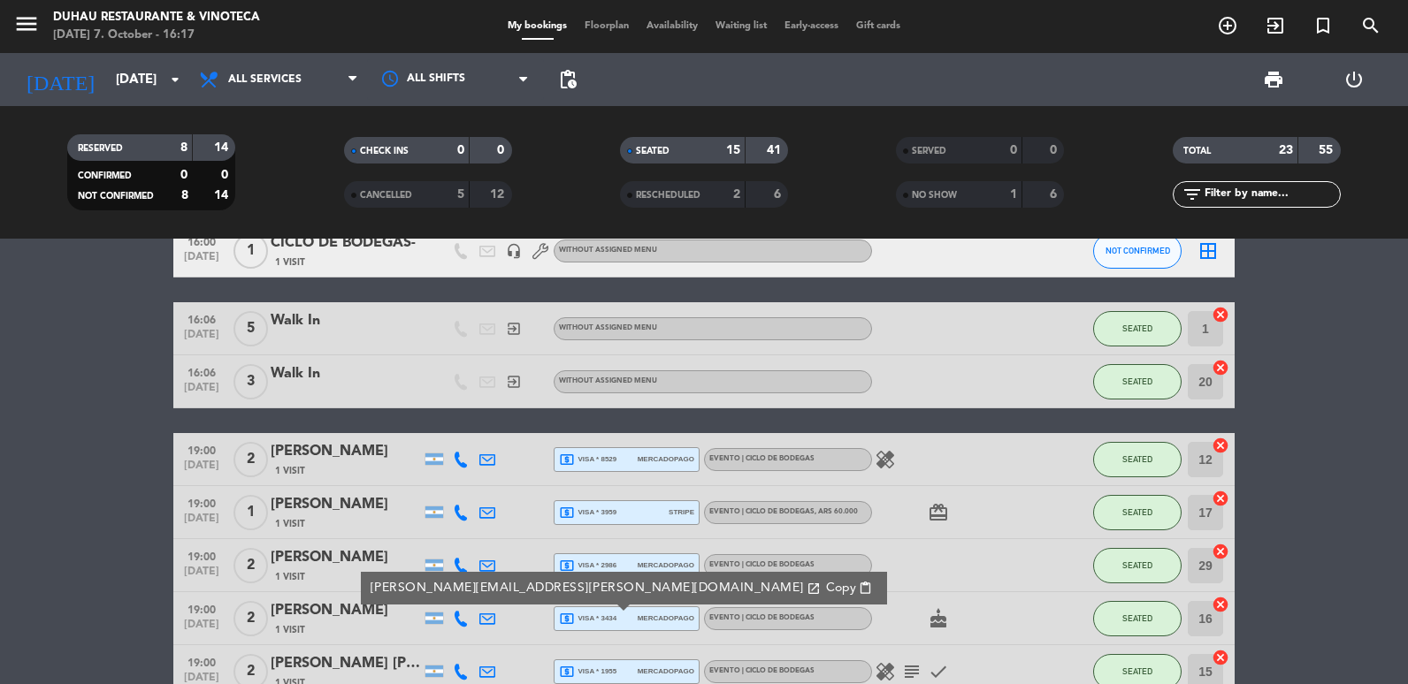
click at [554, 600] on div "[PERSON_NAME][EMAIL_ADDRESS][PERSON_NAME][DOMAIN_NAME] open_in_new Copy content…" at bounding box center [624, 588] width 526 height 33
click at [826, 585] on span "Copy" at bounding box center [841, 588] width 30 height 19
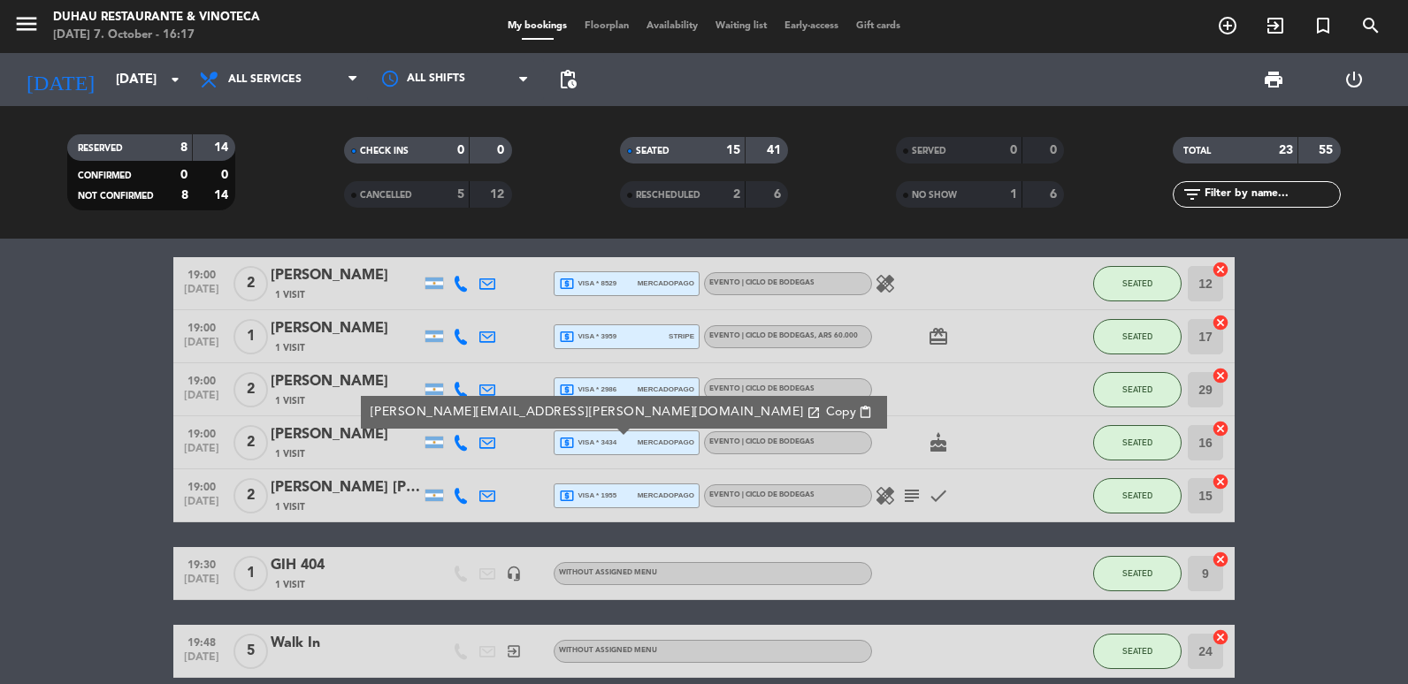
scroll to position [593, 0]
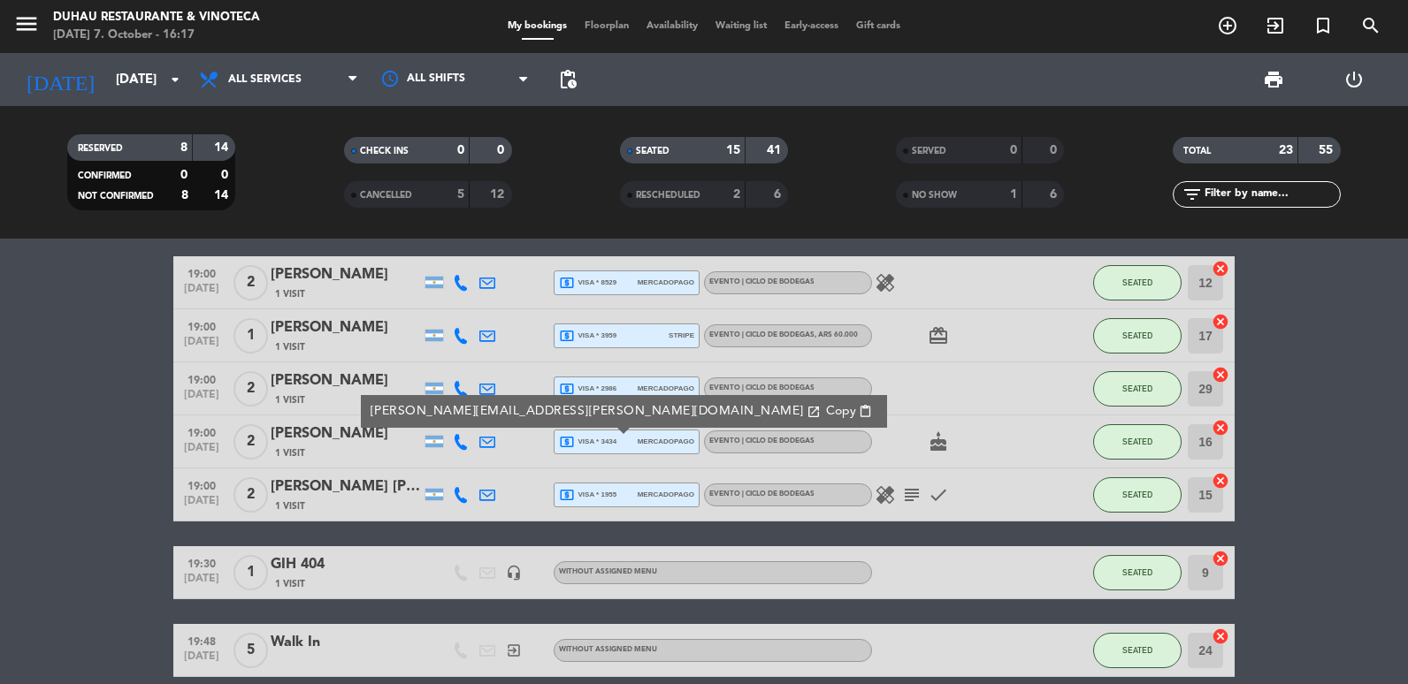
click at [481, 445] on icon at bounding box center [487, 442] width 16 height 16
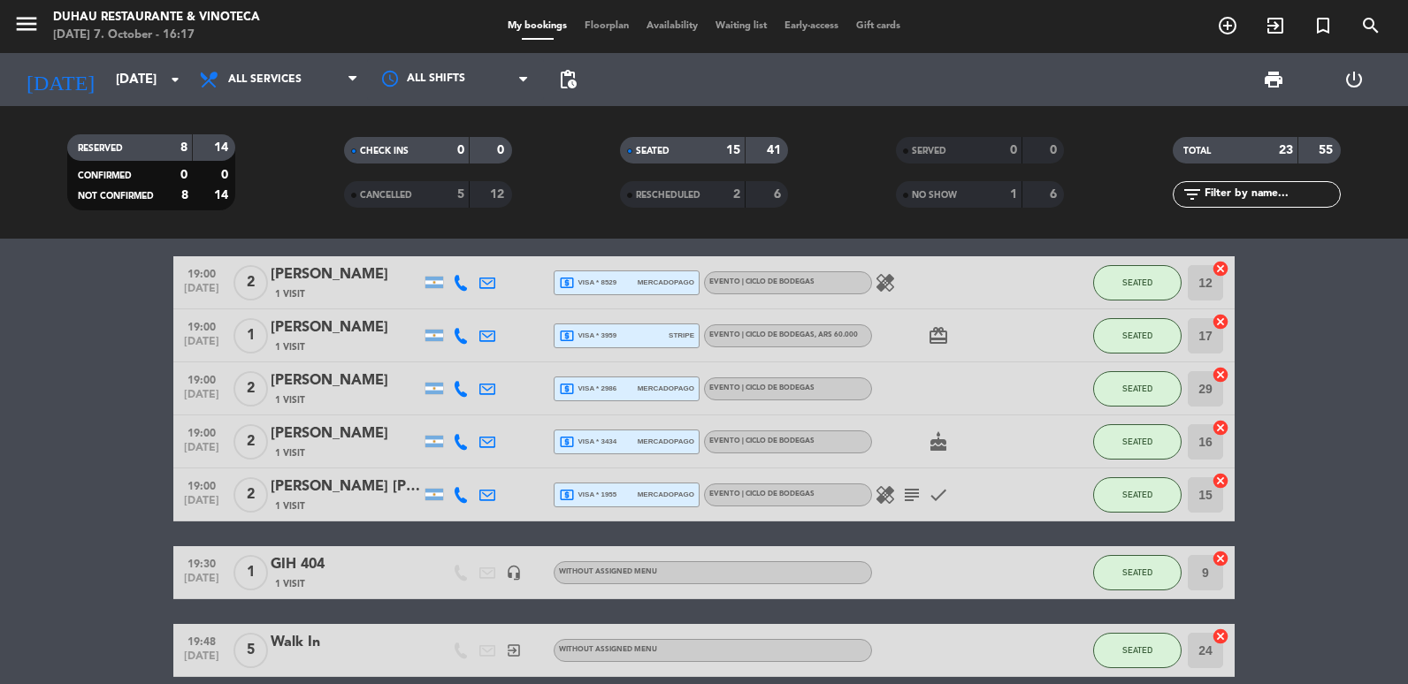
click at [485, 497] on icon at bounding box center [487, 495] width 16 height 16
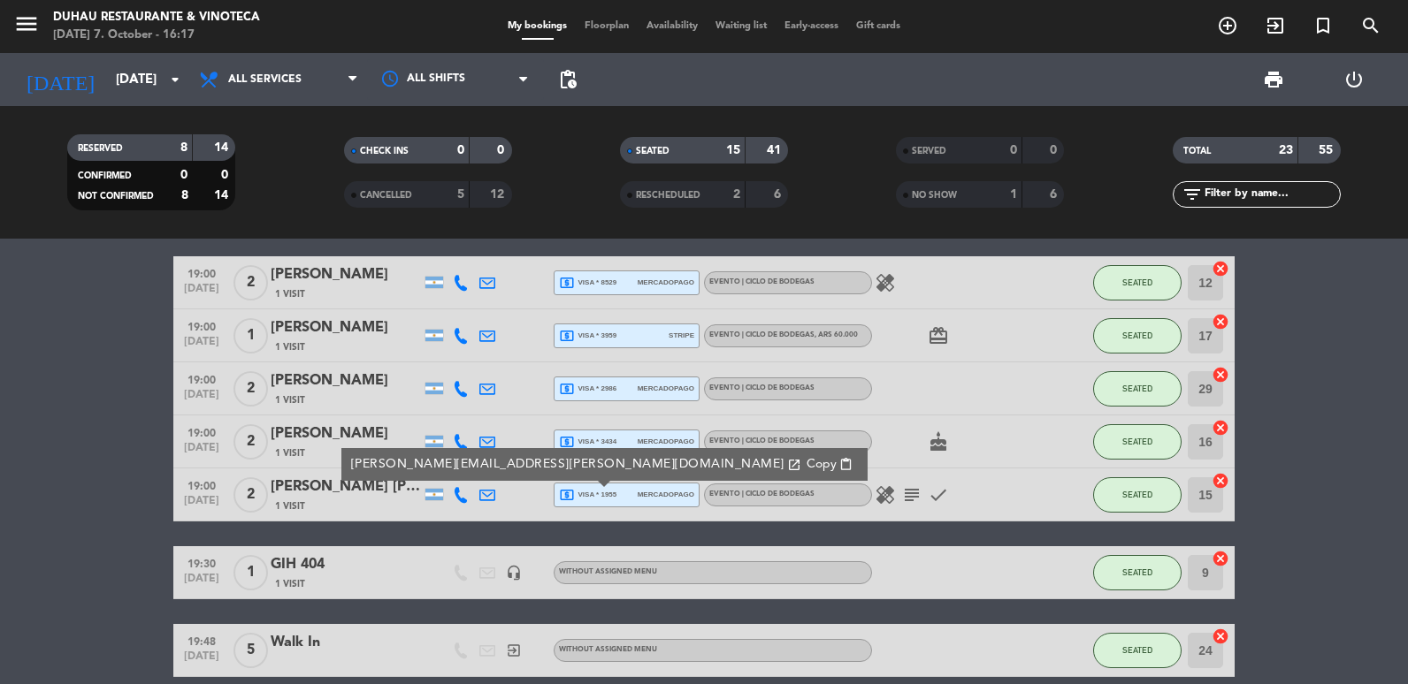
click at [787, 463] on icon "open_in_new" at bounding box center [794, 465] width 14 height 14
click at [807, 466] on span "Copy" at bounding box center [822, 464] width 30 height 19
click at [130, 87] on input "[DATE]" at bounding box center [192, 80] width 170 height 33
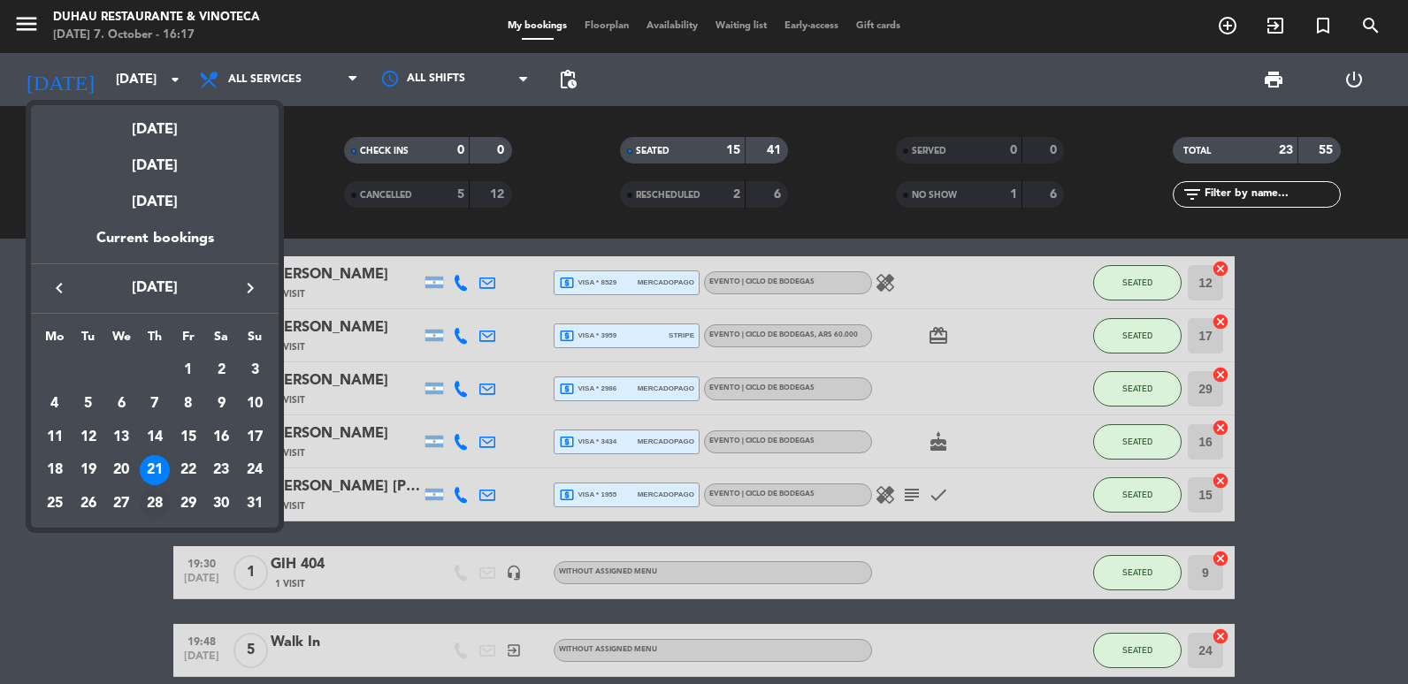
click at [161, 504] on div "28" at bounding box center [155, 504] width 30 height 30
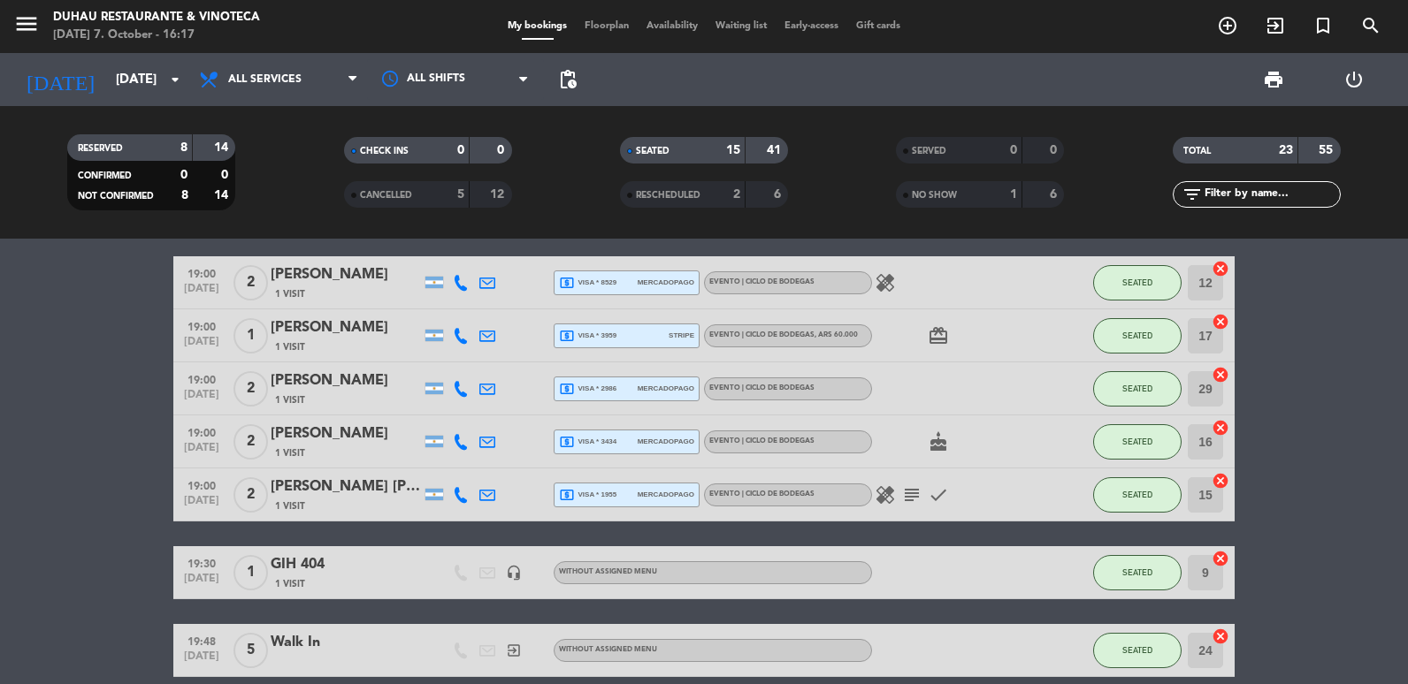
type input "[DATE]"
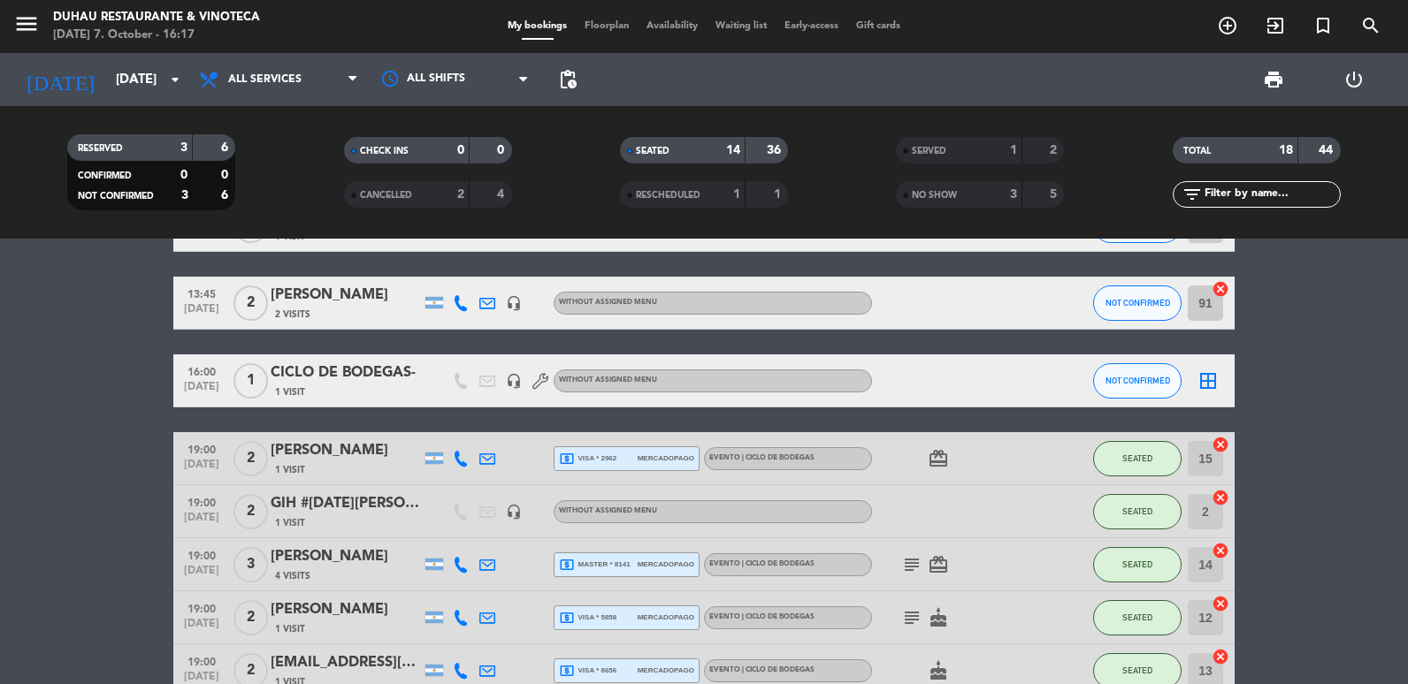
scroll to position [177, 0]
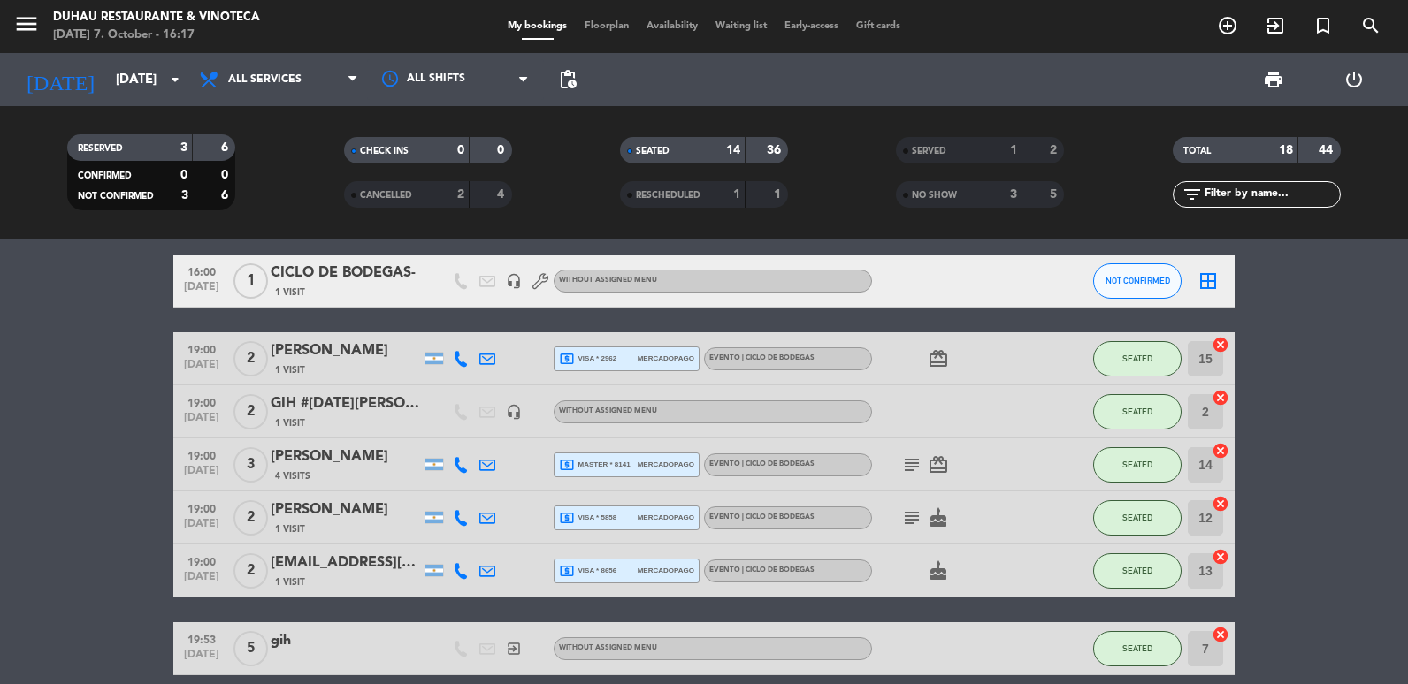
click at [481, 354] on icon at bounding box center [487, 359] width 16 height 16
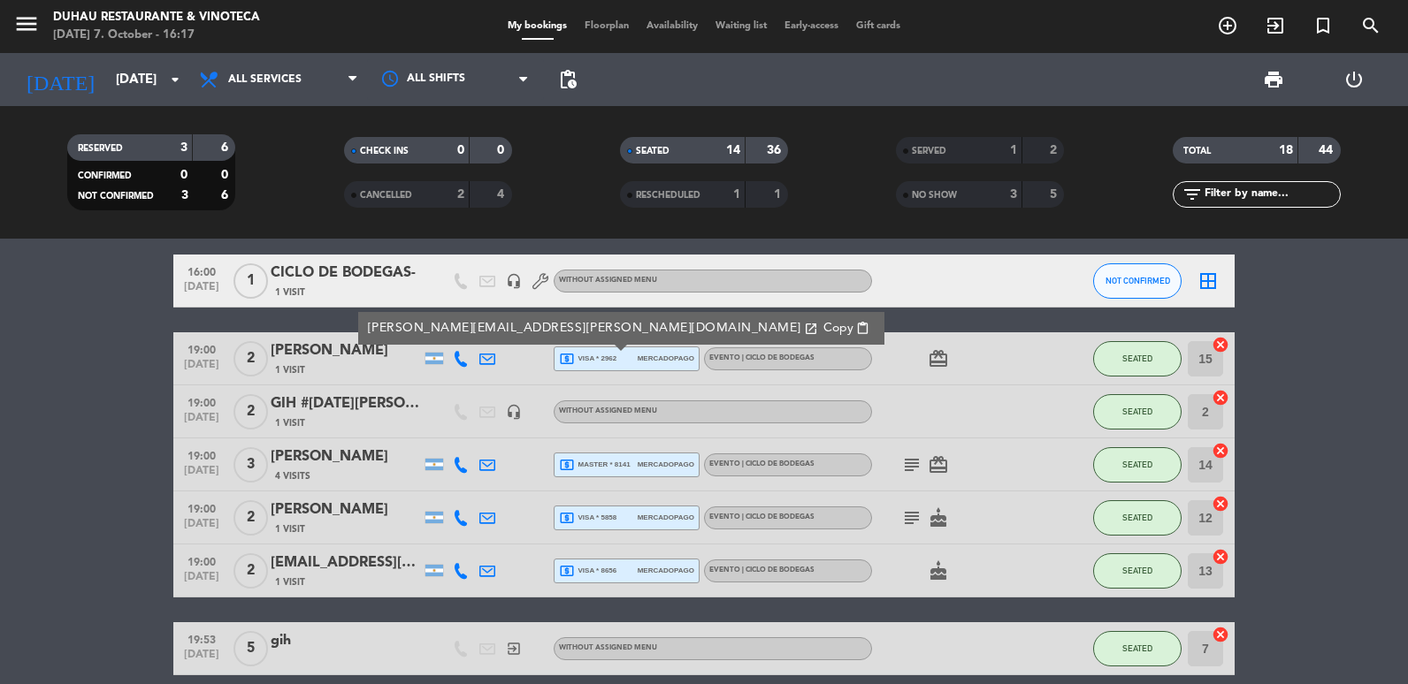
click at [823, 321] on span "Copy" at bounding box center [838, 328] width 30 height 19
click at [492, 464] on icon at bounding box center [487, 465] width 16 height 16
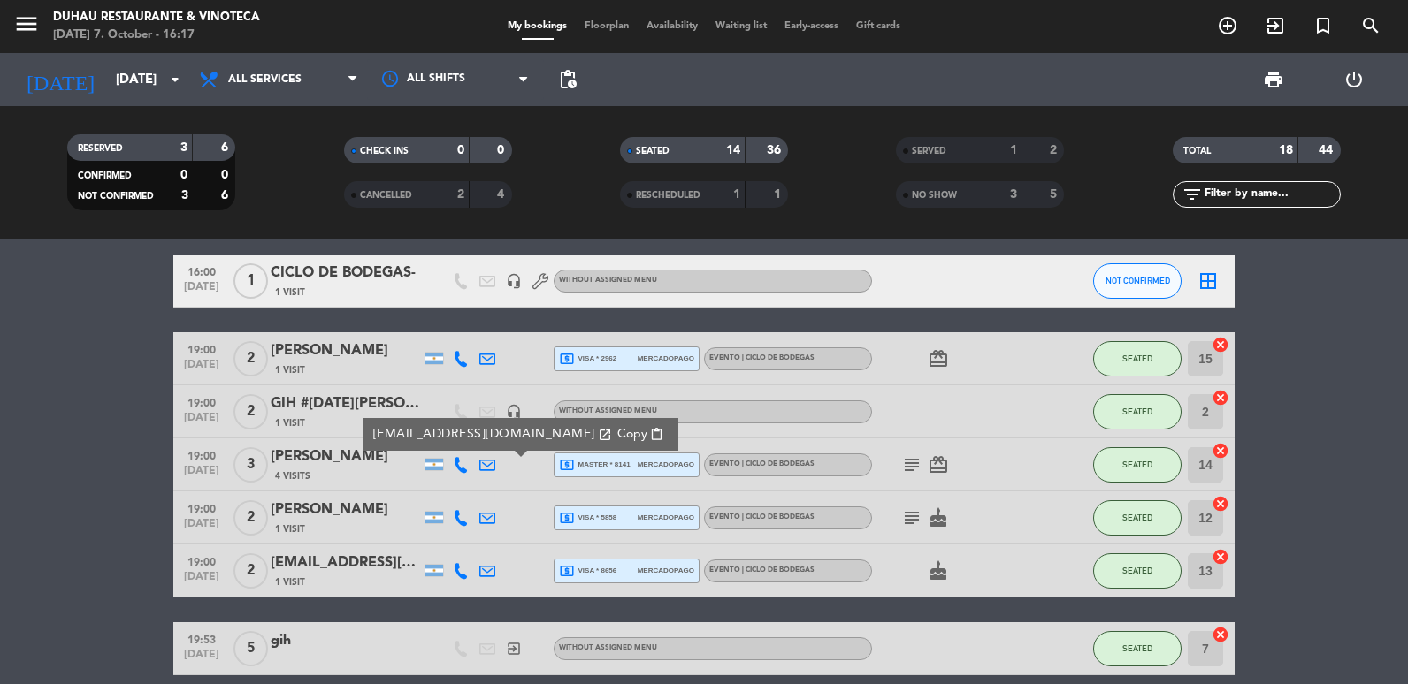
click at [612, 443] on button "Copy content_paste" at bounding box center [640, 434] width 57 height 20
drag, startPoint x: 479, startPoint y: 524, endPoint x: 502, endPoint y: 515, distance: 25.0
click at [479, 524] on icon at bounding box center [487, 518] width 16 height 16
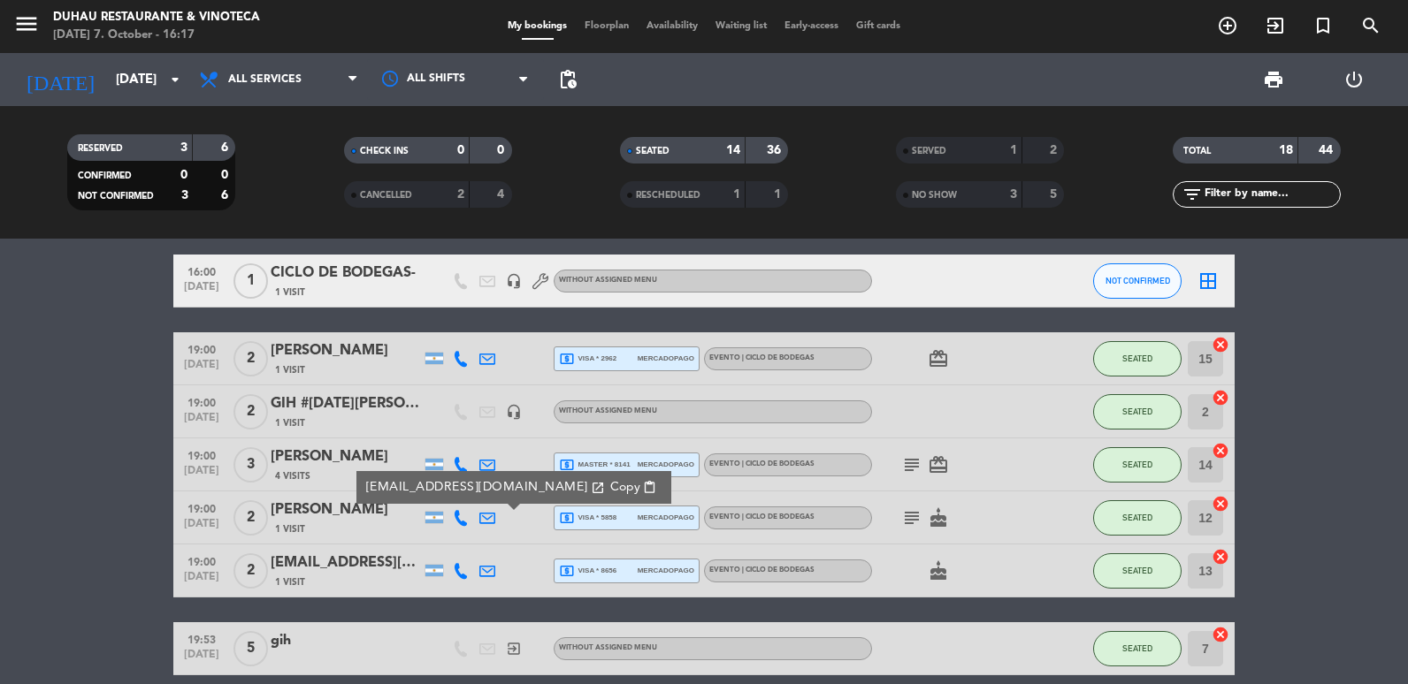
click at [643, 487] on span "content_paste" at bounding box center [649, 487] width 13 height 13
click at [483, 572] on icon at bounding box center [487, 571] width 16 height 16
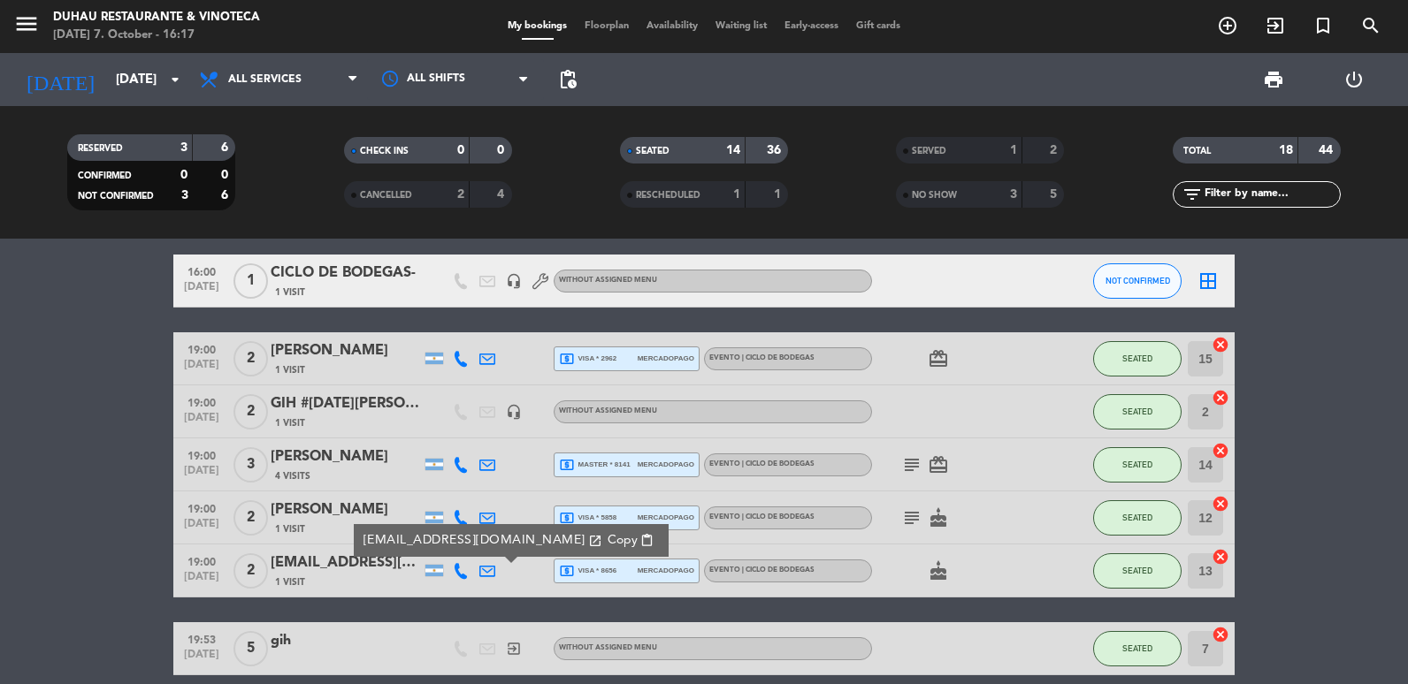
click at [608, 541] on span "Copy" at bounding box center [623, 540] width 30 height 19
